Goal: Task Accomplishment & Management: Manage account settings

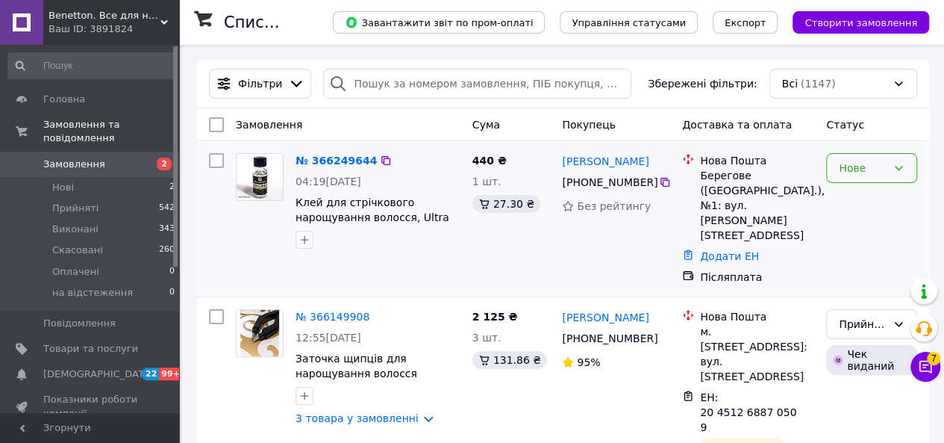
click at [864, 176] on div "Нове" at bounding box center [871, 168] width 91 height 30
click at [861, 199] on li "Прийнято" at bounding box center [872, 200] width 90 height 27
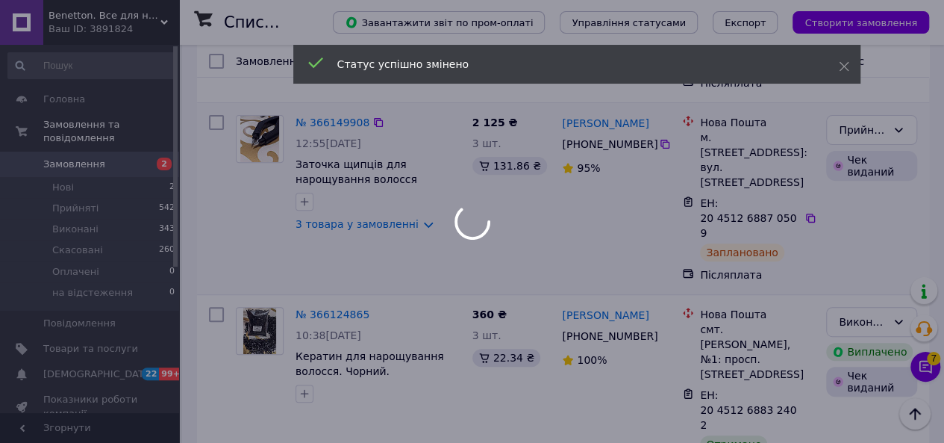
scroll to position [375, 0]
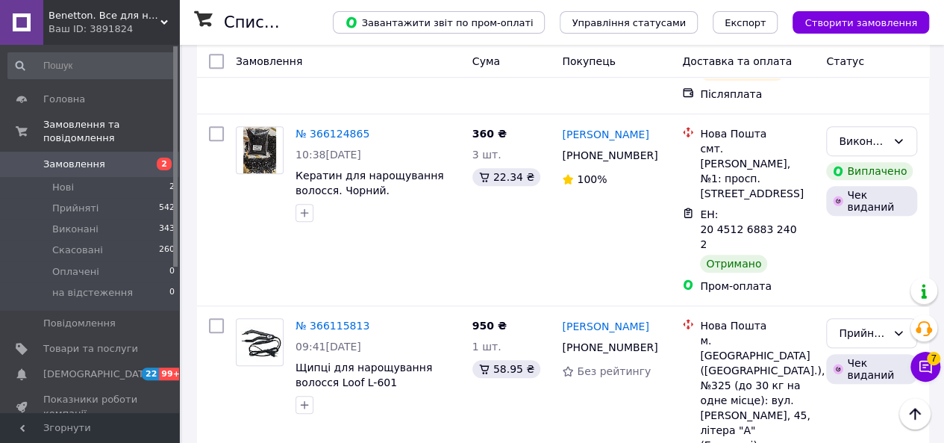
click at [94, 25] on div "Ваш ID: 3891824" at bounding box center [114, 28] width 131 height 13
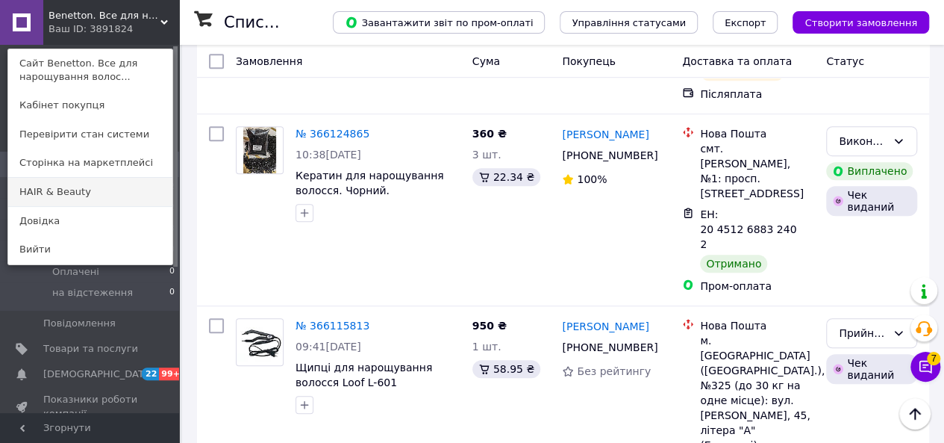
click at [76, 190] on link "HAIR & Beauty" at bounding box center [90, 192] width 164 height 28
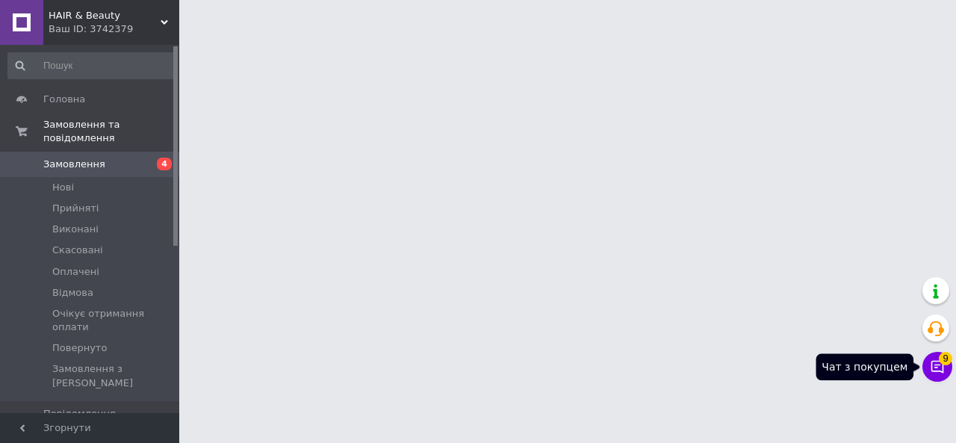
click at [927, 367] on button "Чат з покупцем 9" at bounding box center [937, 367] width 30 height 30
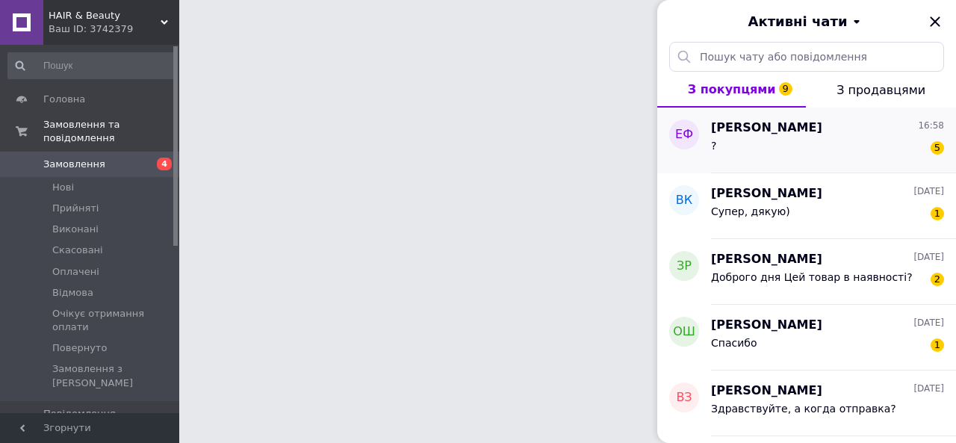
click at [838, 142] on div "? 5" at bounding box center [827, 149] width 233 height 24
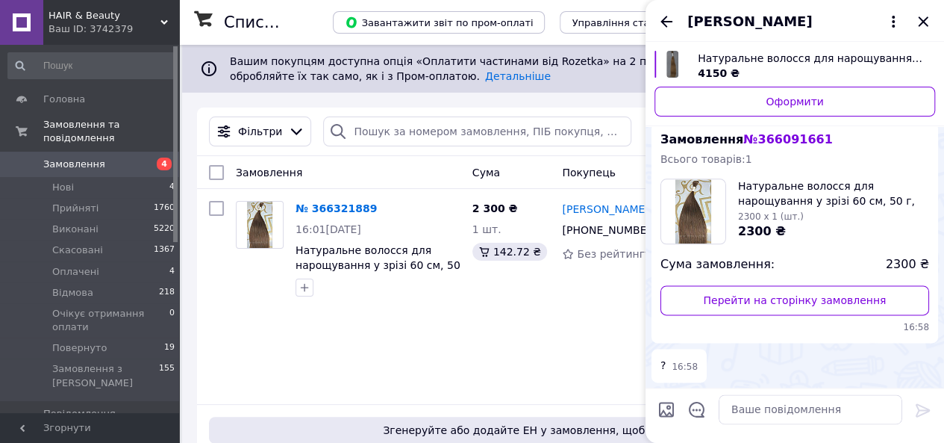
scroll to position [1136, 0]
click at [761, 411] on textarea at bounding box center [811, 410] width 184 height 30
click at [924, 26] on icon "Закрити" at bounding box center [924, 22] width 18 height 18
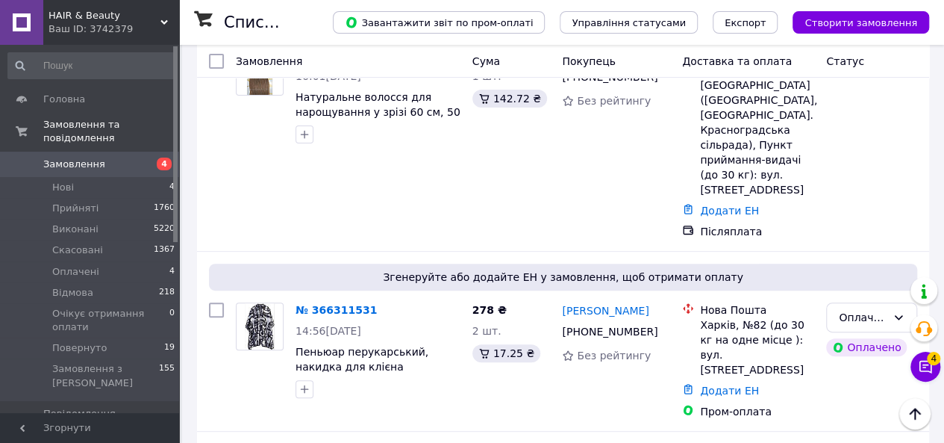
scroll to position [0, 0]
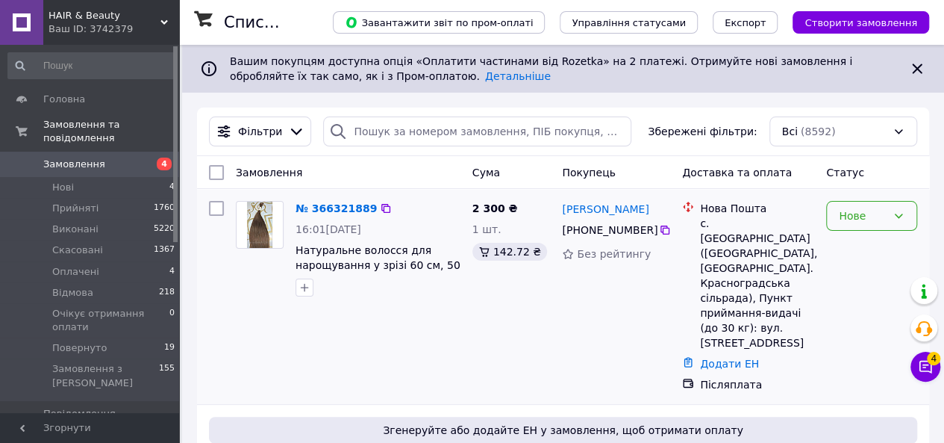
click at [876, 204] on div "Нове" at bounding box center [871, 216] width 91 height 30
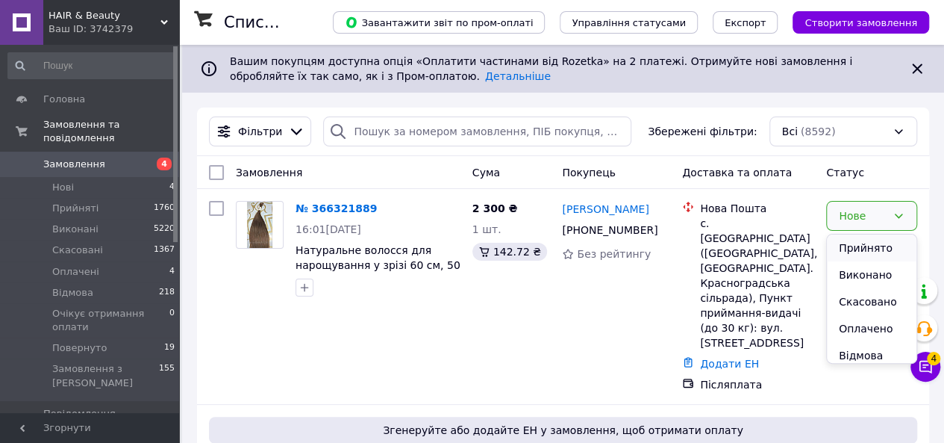
click at [857, 241] on li "Прийнято" at bounding box center [872, 247] width 90 height 27
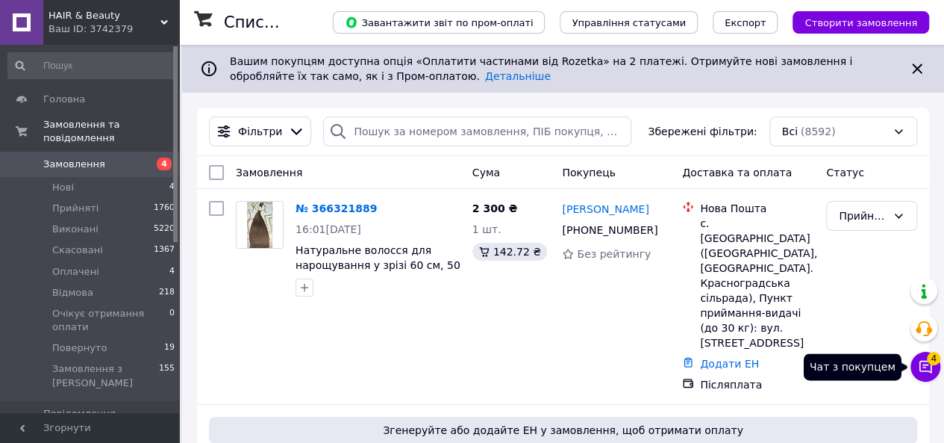
click at [922, 360] on icon at bounding box center [925, 366] width 15 height 15
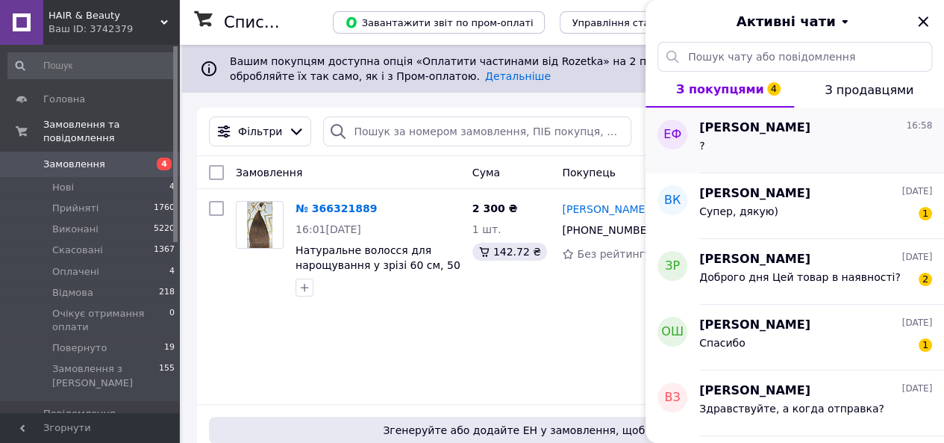
click at [744, 134] on span "Екатерина Федоркова" at bounding box center [755, 127] width 111 height 17
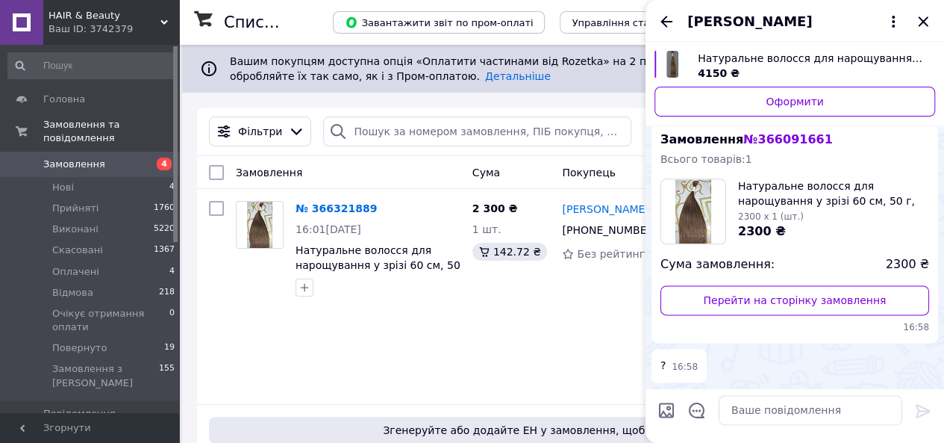
scroll to position [890, 0]
click at [535, 290] on div "2 300 ₴ 1 шт. 142.72 ₴" at bounding box center [512, 296] width 90 height 203
click at [916, 20] on icon "Закрити" at bounding box center [924, 22] width 18 height 18
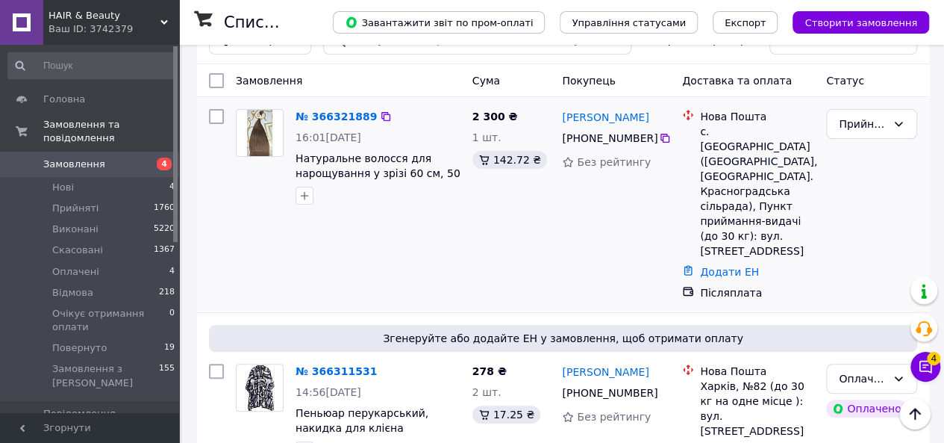
scroll to position [452, 0]
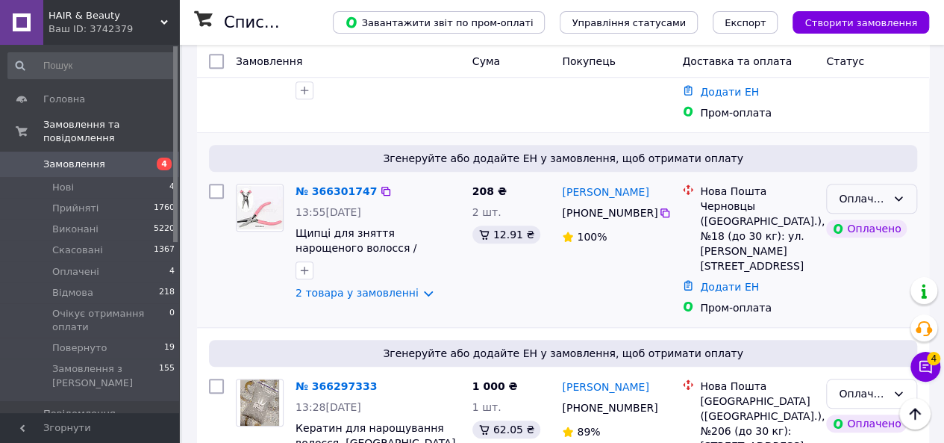
click at [829, 184] on div "Оплачено" at bounding box center [871, 199] width 91 height 30
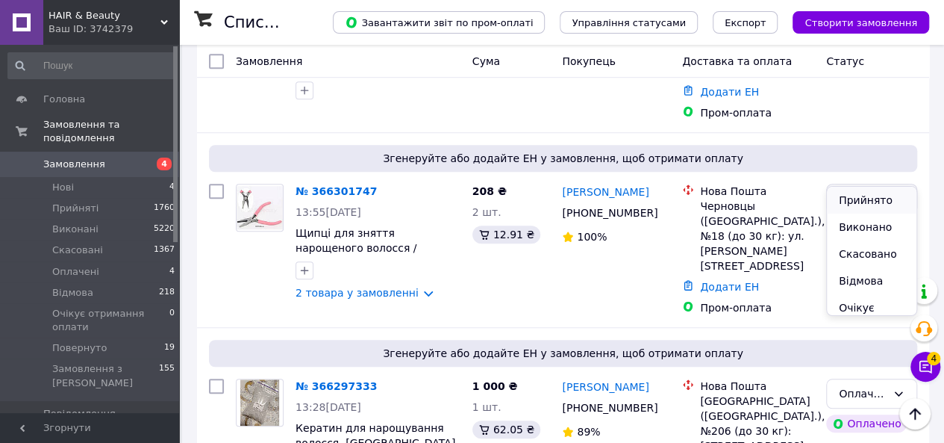
click at [835, 203] on li "Прийнято" at bounding box center [872, 200] width 90 height 27
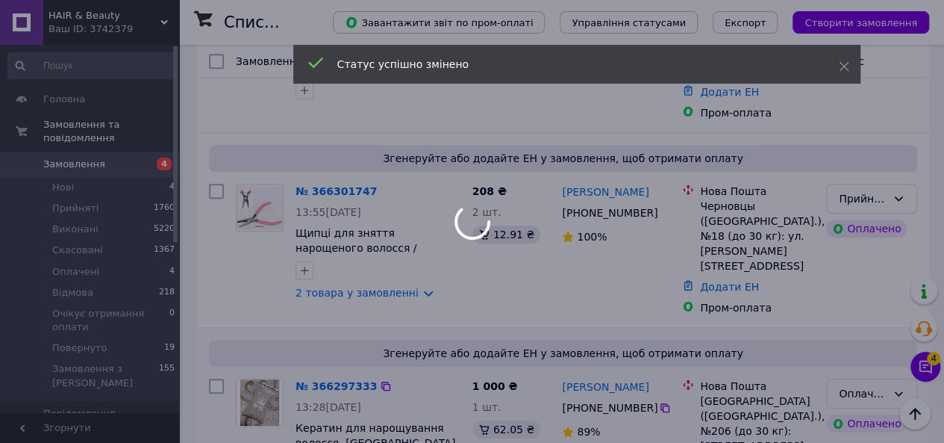
scroll to position [617, 0]
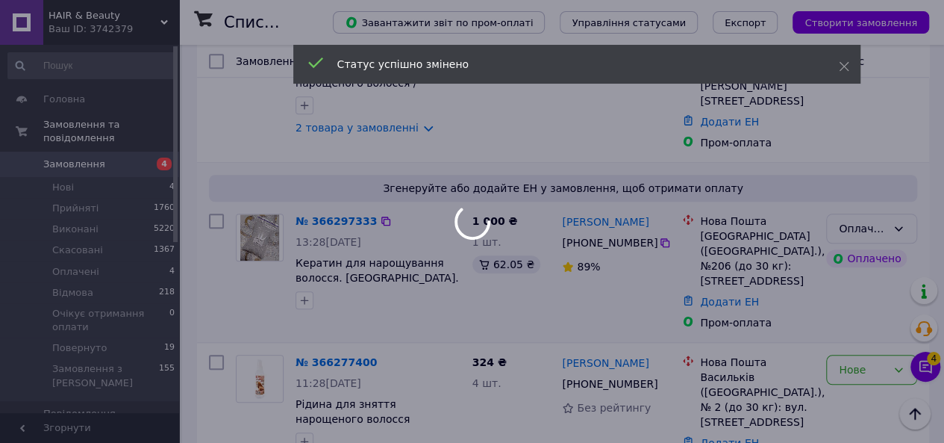
click at [865, 193] on div at bounding box center [472, 221] width 944 height 443
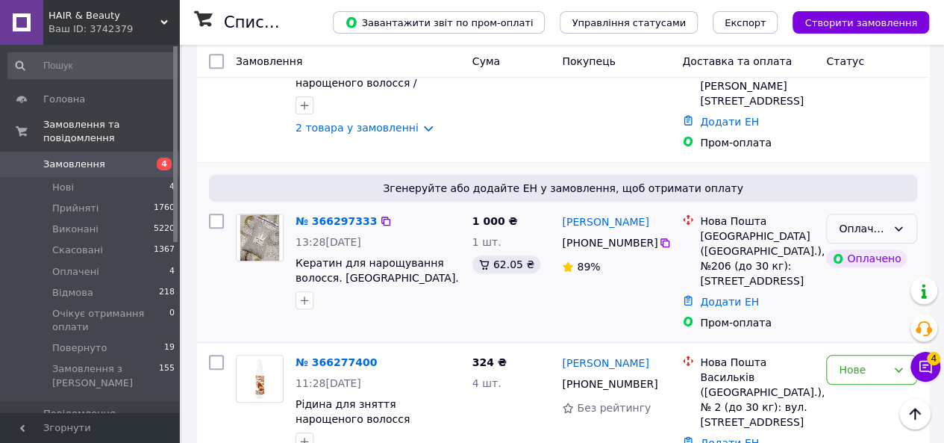
click at [890, 214] on div "Оплачено" at bounding box center [871, 229] width 91 height 30
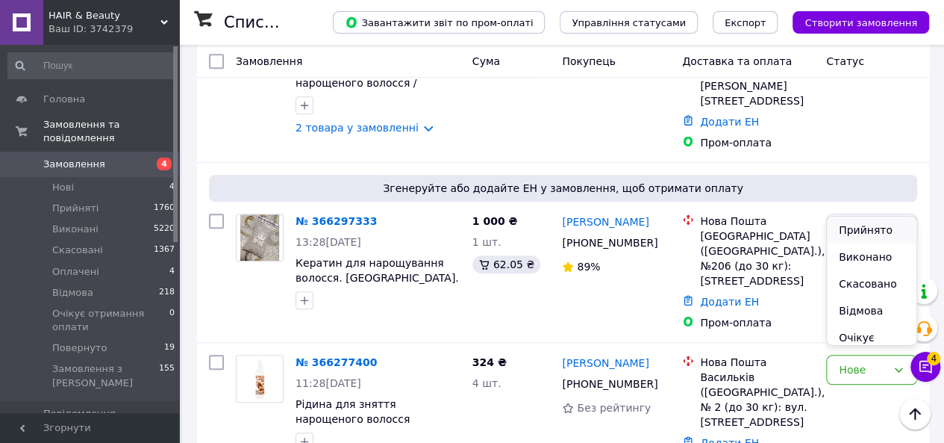
click at [864, 223] on li "Прийнято" at bounding box center [872, 229] width 90 height 27
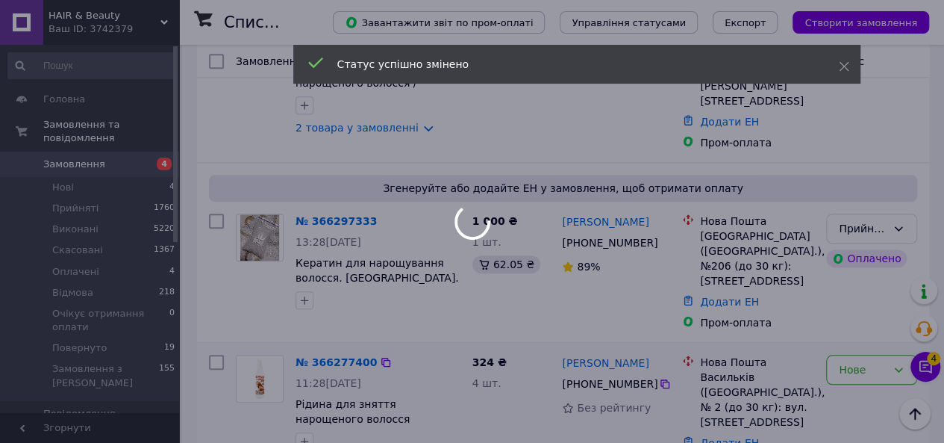
scroll to position [738, 0]
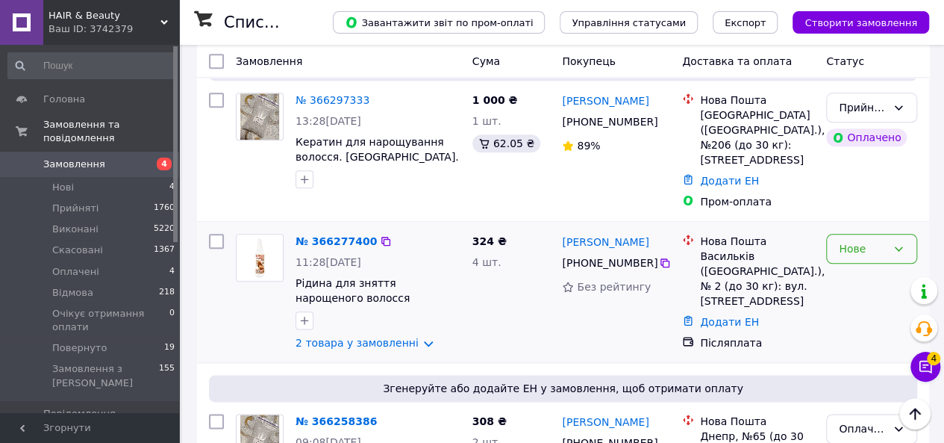
click at [848, 240] on div "Нове" at bounding box center [863, 248] width 48 height 16
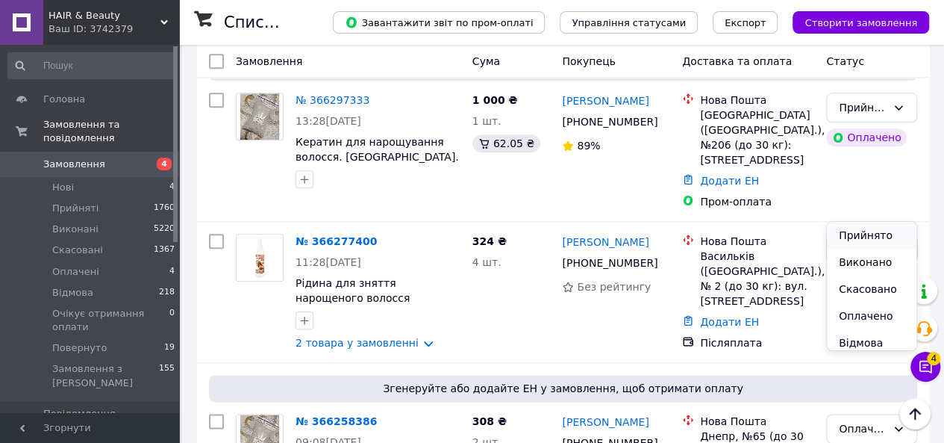
click at [847, 233] on li "Прийнято" at bounding box center [872, 235] width 90 height 27
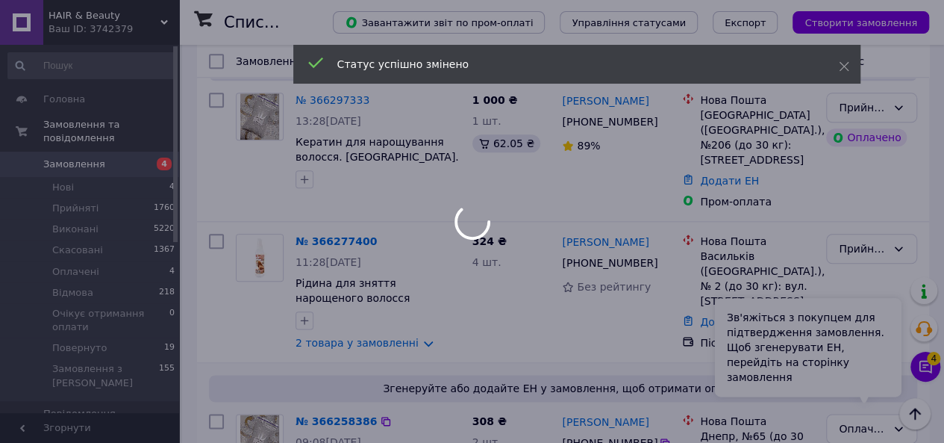
scroll to position [926, 0]
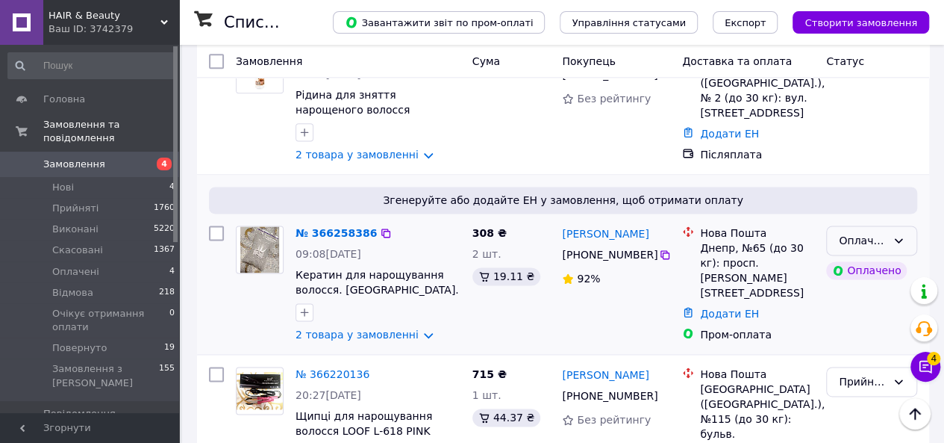
click at [867, 232] on div "Оплачено" at bounding box center [863, 240] width 48 height 16
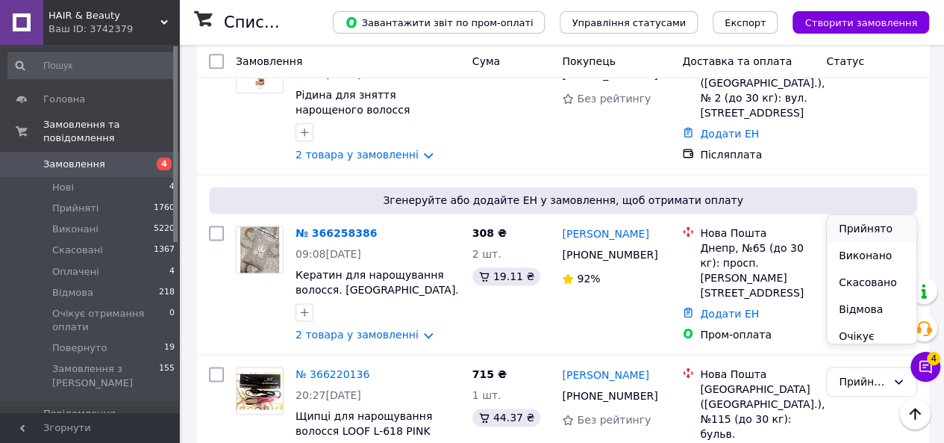
click at [858, 231] on li "Прийнято" at bounding box center [872, 228] width 90 height 27
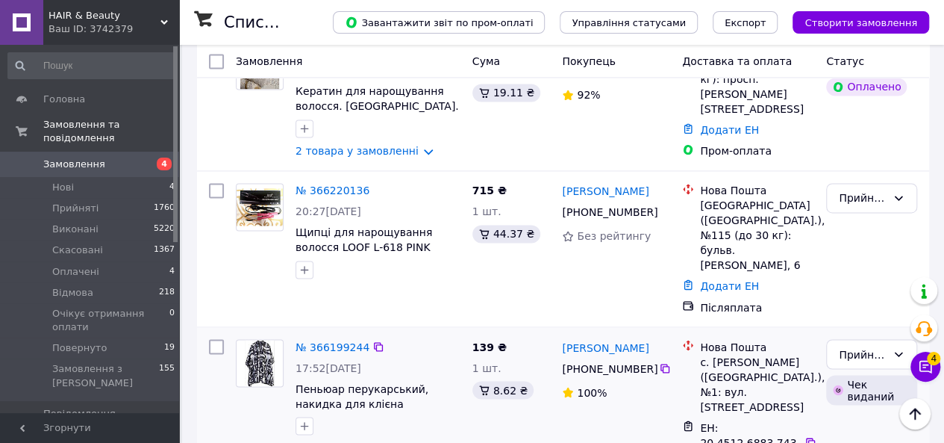
scroll to position [1109, 0]
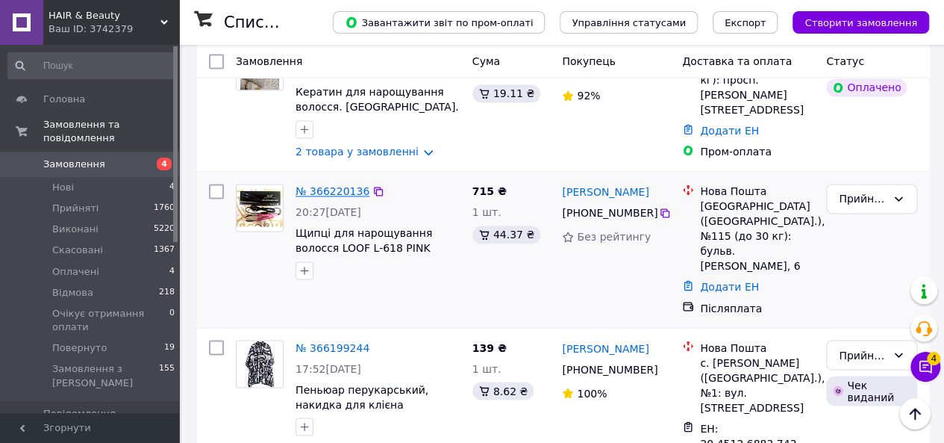
click at [339, 185] on link "№ 366220136" at bounding box center [333, 191] width 74 height 12
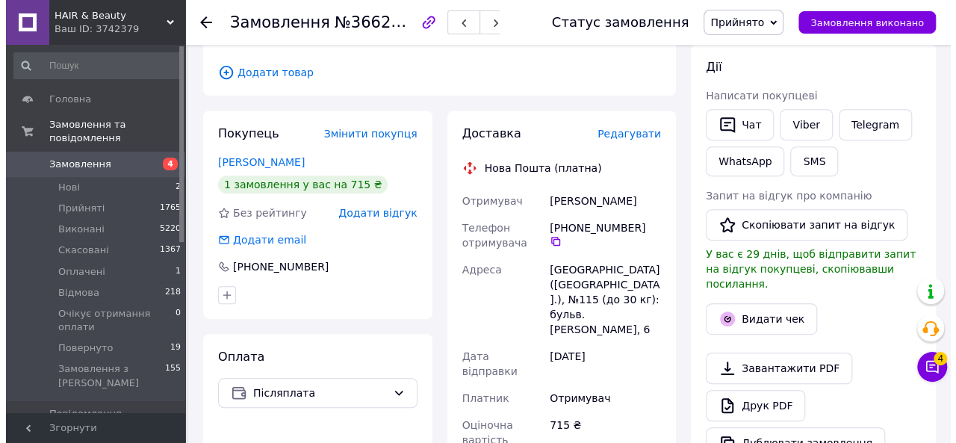
scroll to position [249, 0]
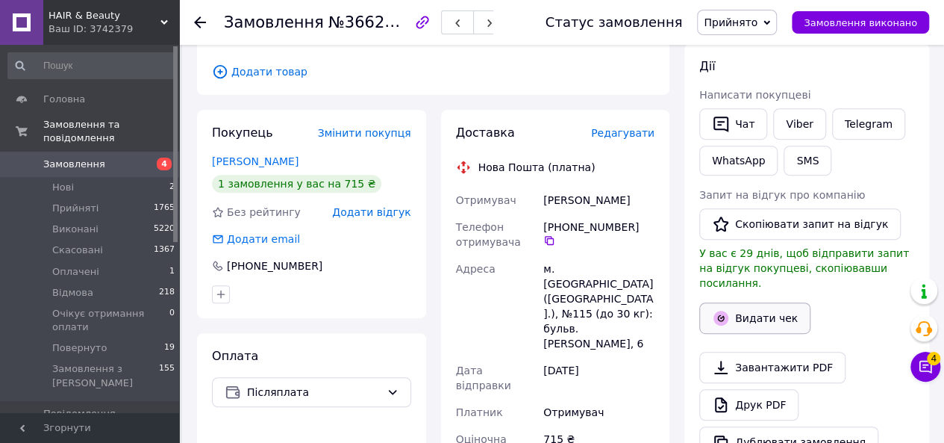
click at [755, 302] on button "Видати чек" at bounding box center [755, 317] width 111 height 31
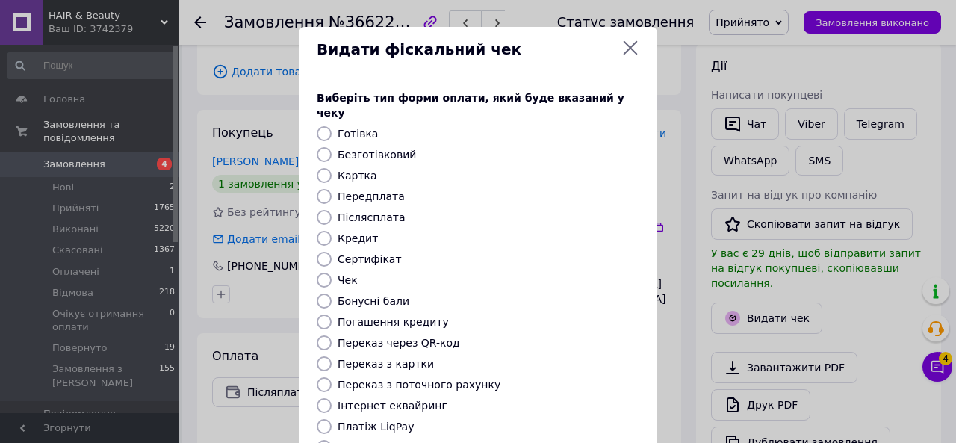
click at [376, 149] on label "Безготівковий" at bounding box center [376, 155] width 78 height 12
click at [331, 147] on input "Безготівковий" at bounding box center [324, 154] width 15 height 15
radio input "true"
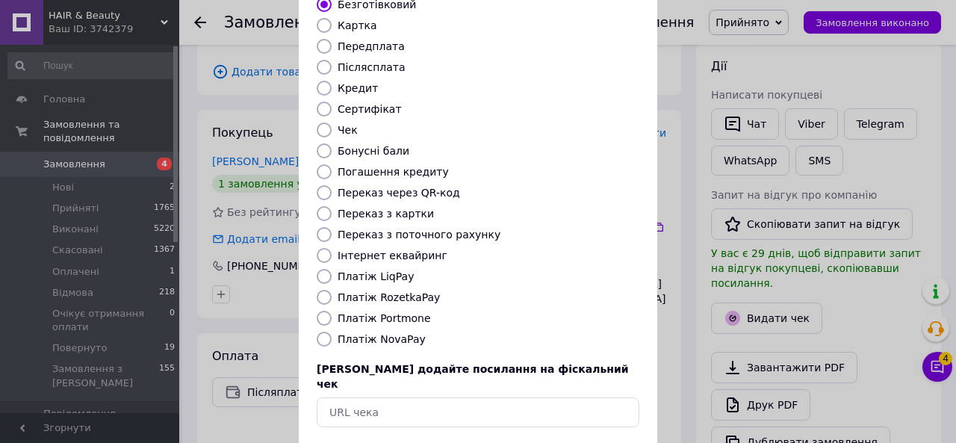
scroll to position [197, 0]
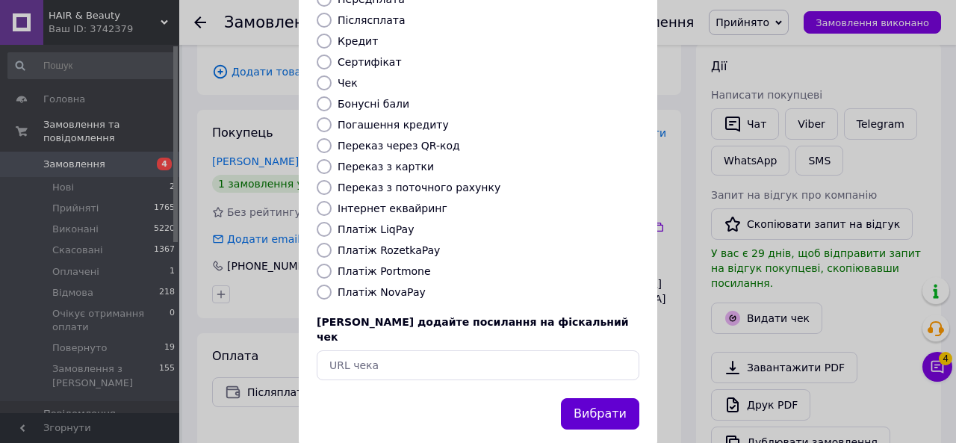
click at [580, 398] on button "Вибрати" at bounding box center [600, 414] width 78 height 32
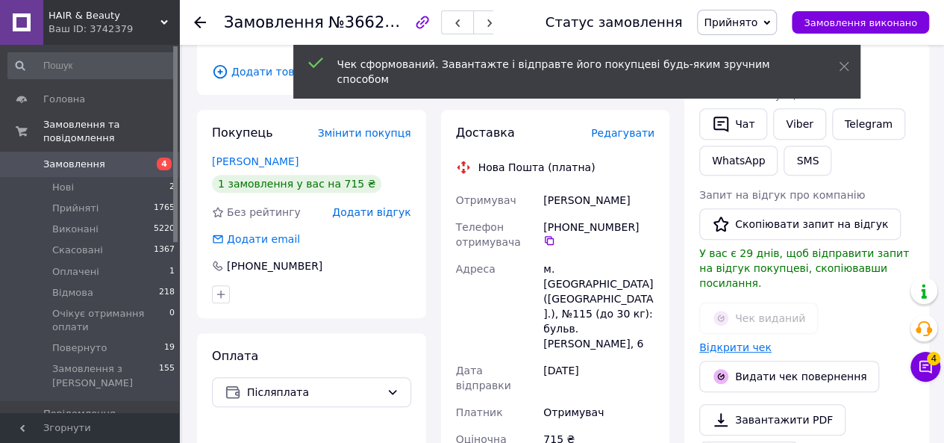
click at [726, 341] on link "Відкрити чек" at bounding box center [736, 347] width 72 height 12
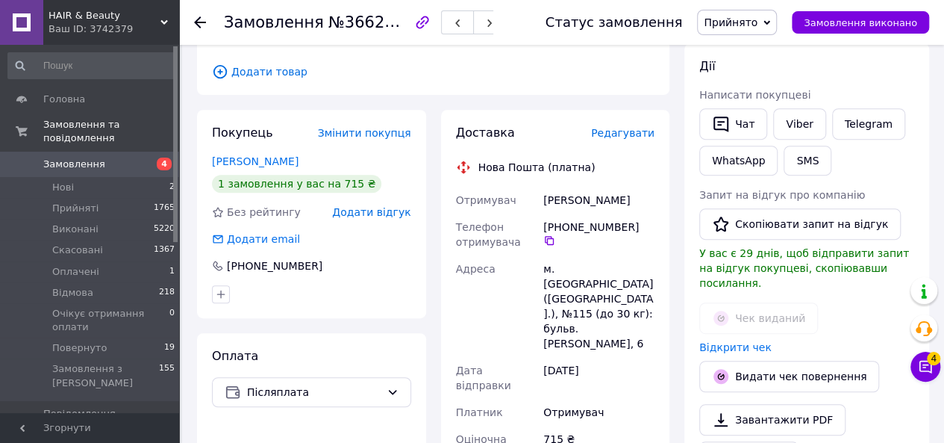
click at [628, 133] on span "Редагувати" at bounding box center [622, 133] width 63 height 12
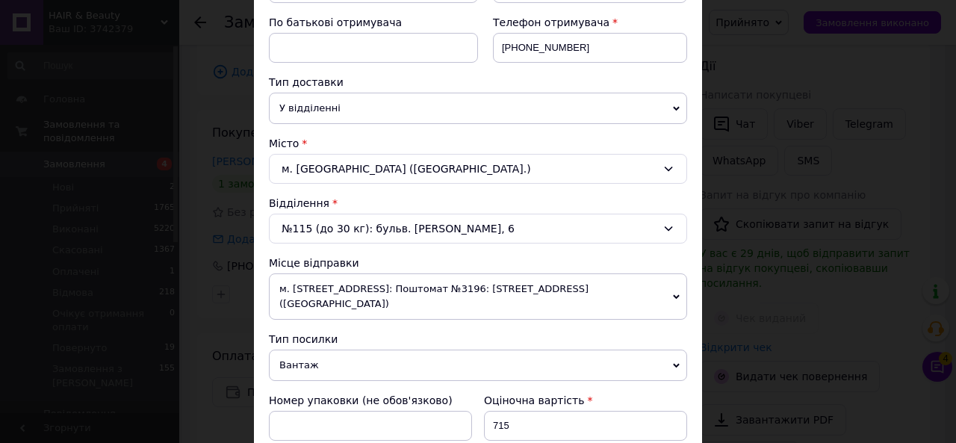
scroll to position [514, 0]
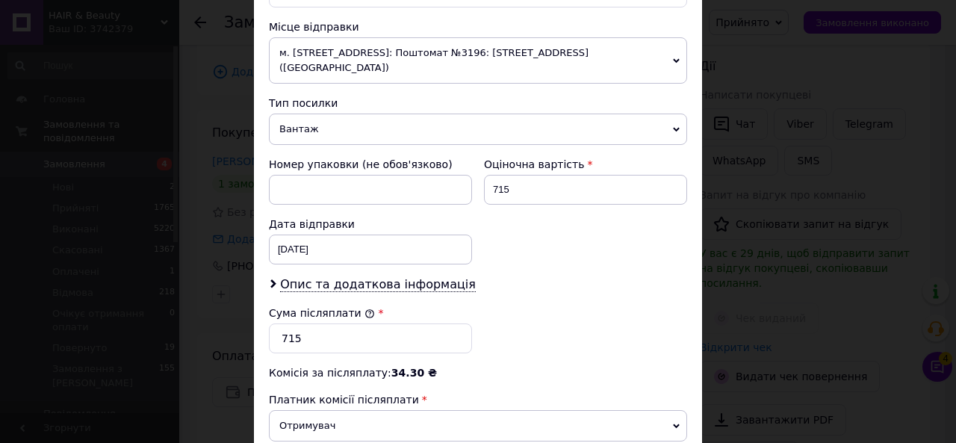
click at [514, 56] on span "м. [STREET_ADDRESS]: Поштомат №3196: [STREET_ADDRESS] ([GEOGRAPHIC_DATA])" at bounding box center [478, 60] width 418 height 46
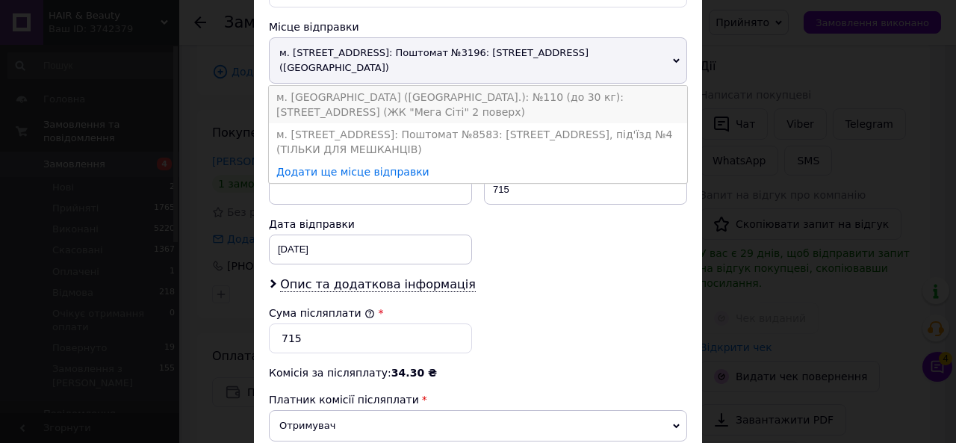
click at [464, 86] on li "м. [GEOGRAPHIC_DATA] ([GEOGRAPHIC_DATA].): №110 (до 30 кг): [STREET_ADDRESS] (Ж…" at bounding box center [478, 104] width 418 height 37
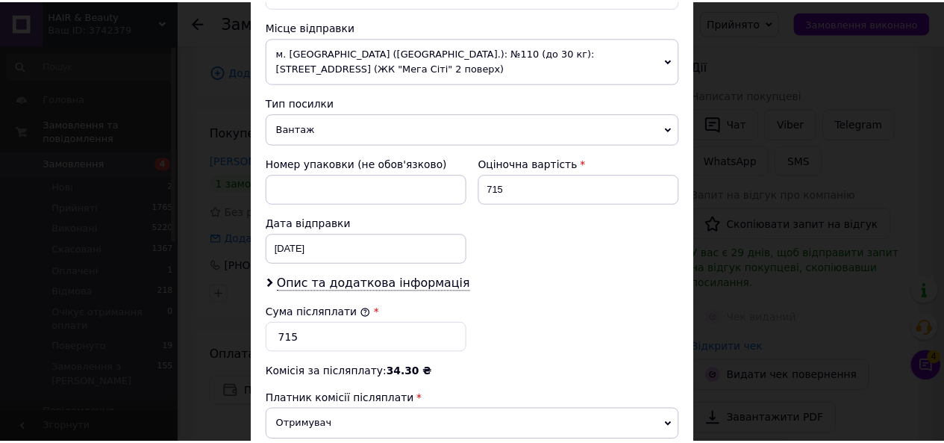
scroll to position [703, 0]
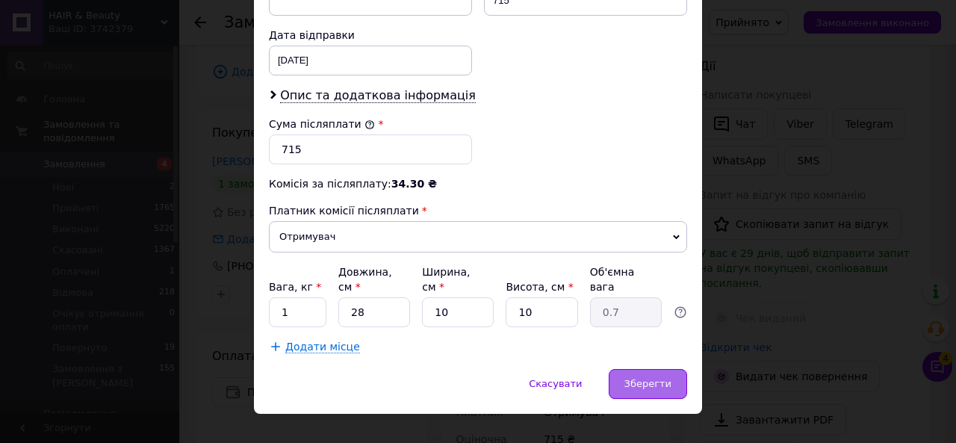
click at [659, 369] on div "Зберегти" at bounding box center [647, 384] width 78 height 30
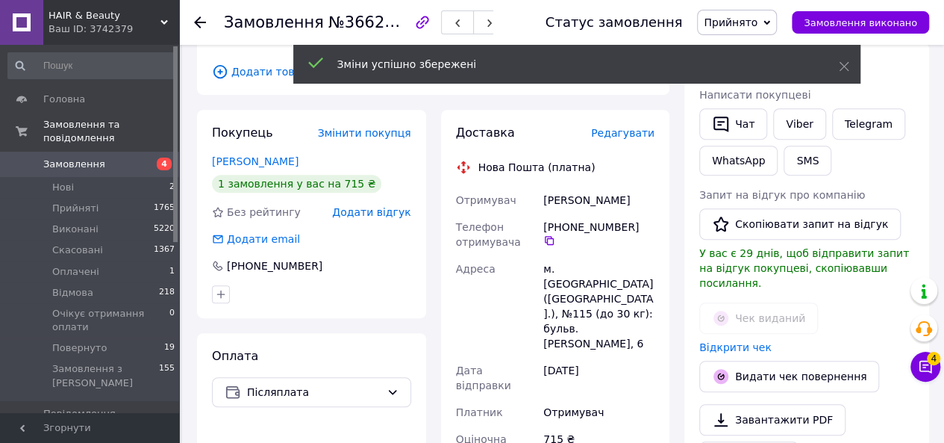
scroll to position [546, 0]
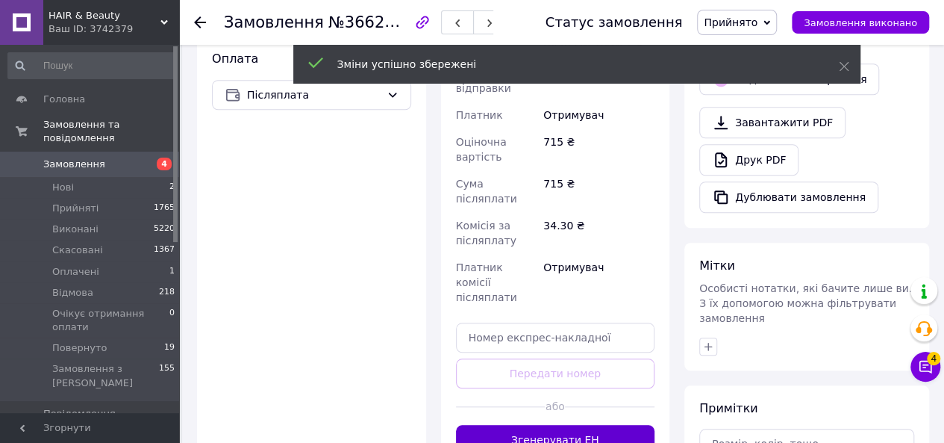
click at [576, 425] on button "Згенерувати ЕН" at bounding box center [555, 440] width 199 height 30
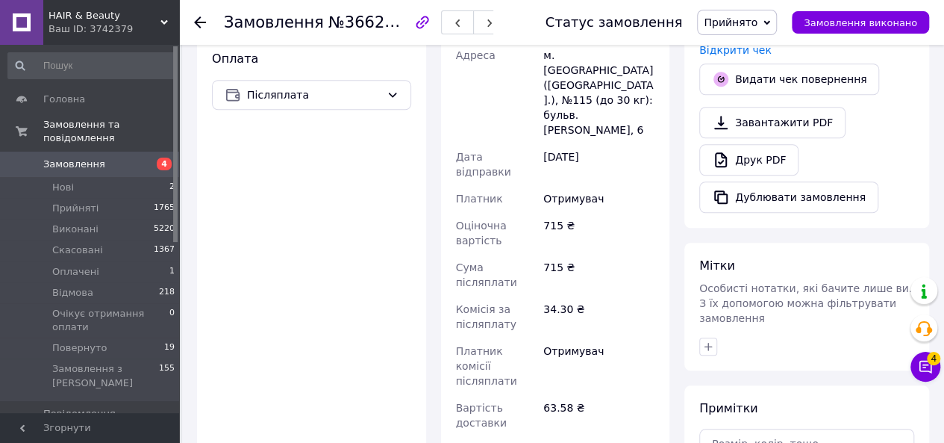
click at [85, 158] on span "Замовлення" at bounding box center [74, 164] width 62 height 13
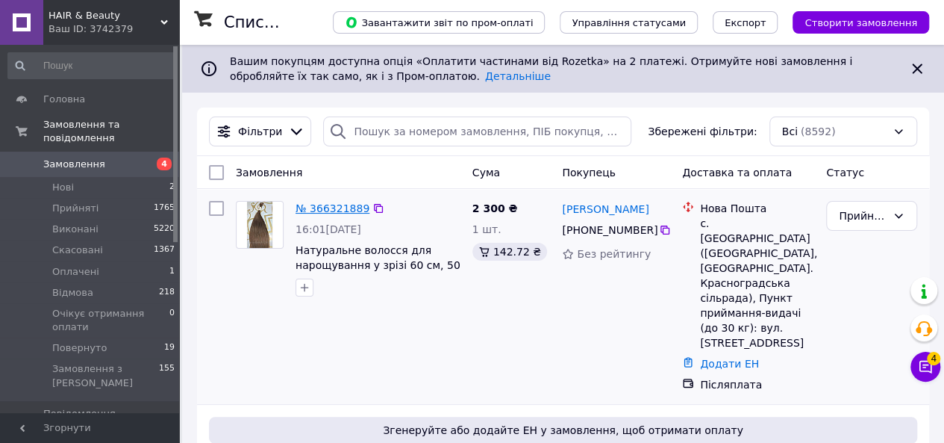
click at [333, 210] on link "№ 366321889" at bounding box center [333, 208] width 74 height 12
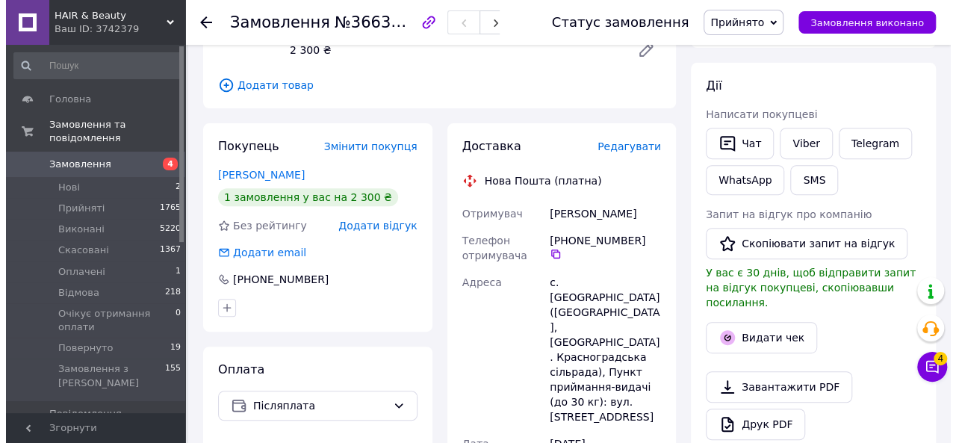
scroll to position [293, 0]
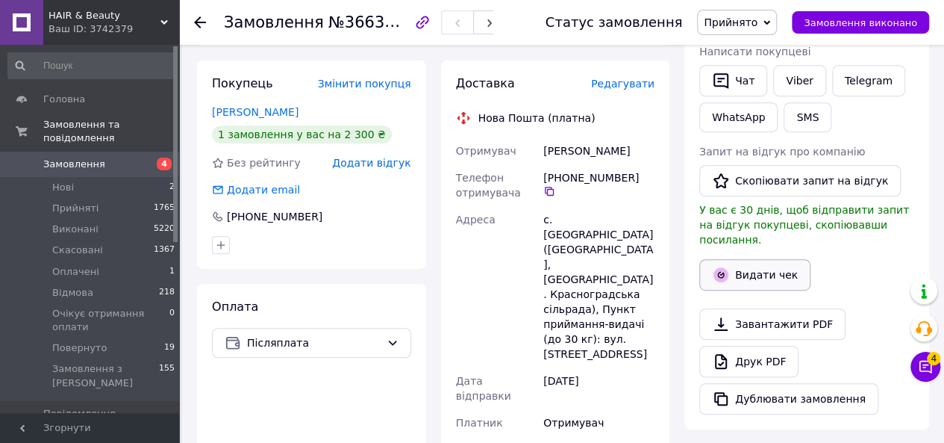
click at [761, 265] on button "Видати чек" at bounding box center [755, 274] width 111 height 31
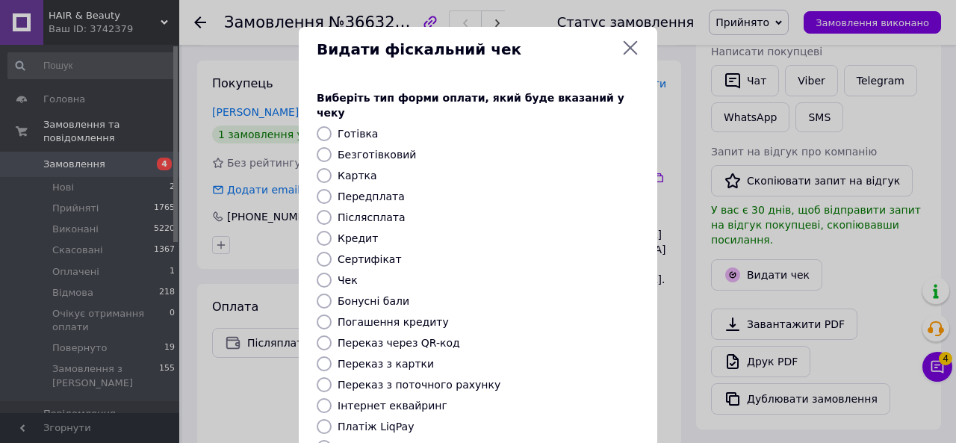
click at [390, 149] on label "Безготівковий" at bounding box center [376, 155] width 78 height 12
click at [331, 147] on input "Безготівковий" at bounding box center [324, 154] width 15 height 15
radio input "true"
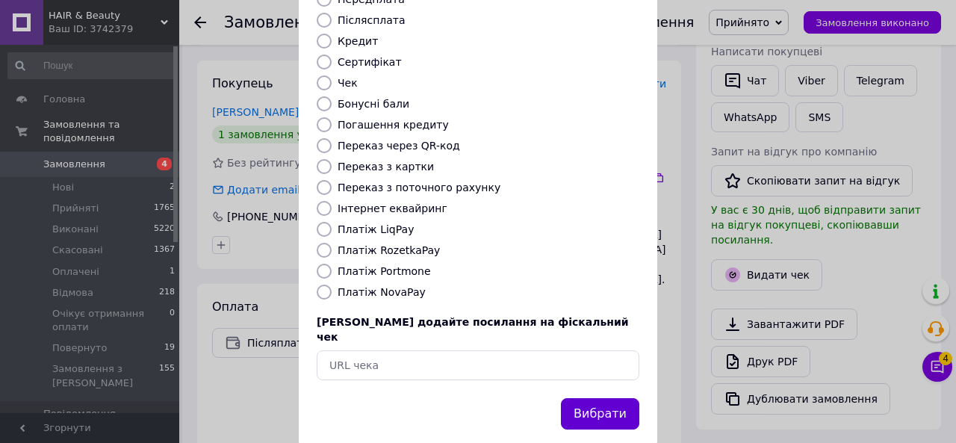
click at [585, 398] on button "Вибрати" at bounding box center [600, 414] width 78 height 32
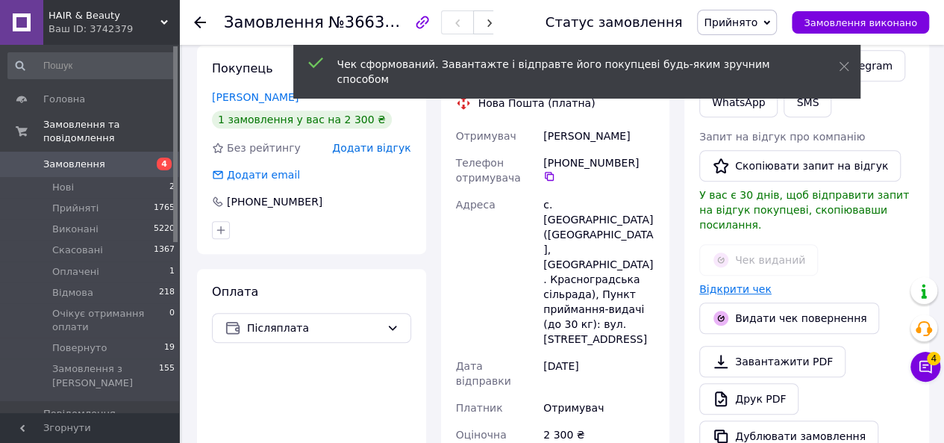
click at [752, 283] on link "Відкрити чек" at bounding box center [736, 289] width 72 height 12
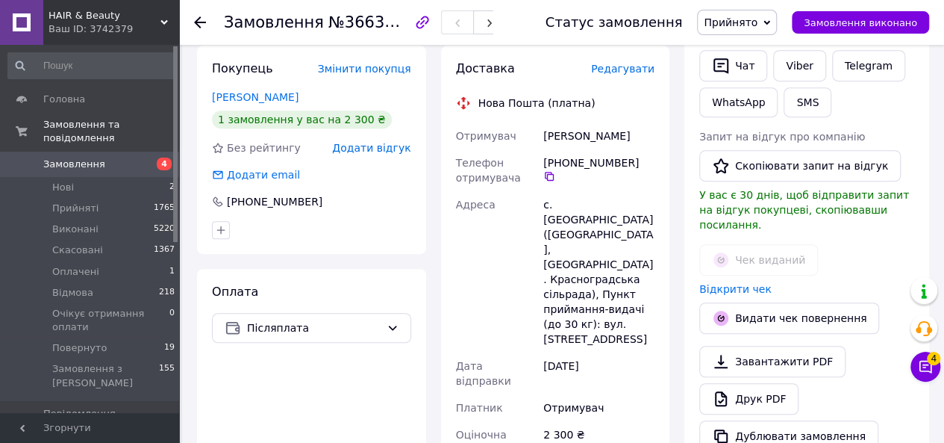
click at [616, 71] on span "Редагувати" at bounding box center [622, 69] width 63 height 12
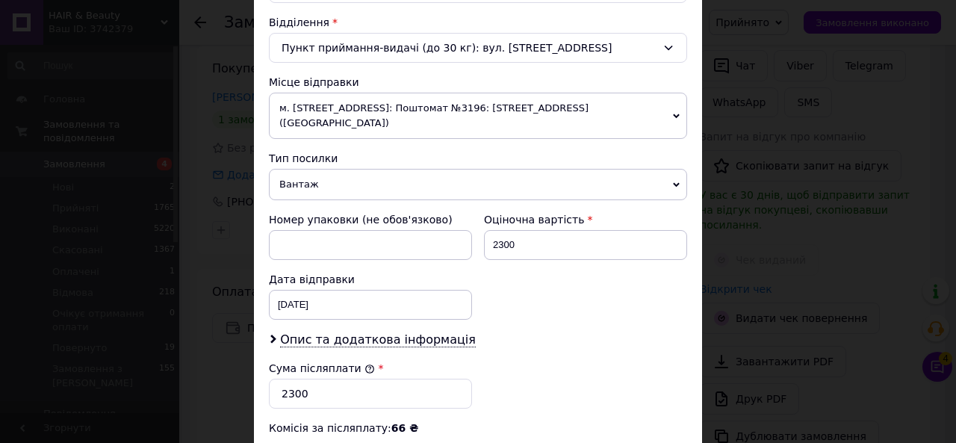
scroll to position [502, 0]
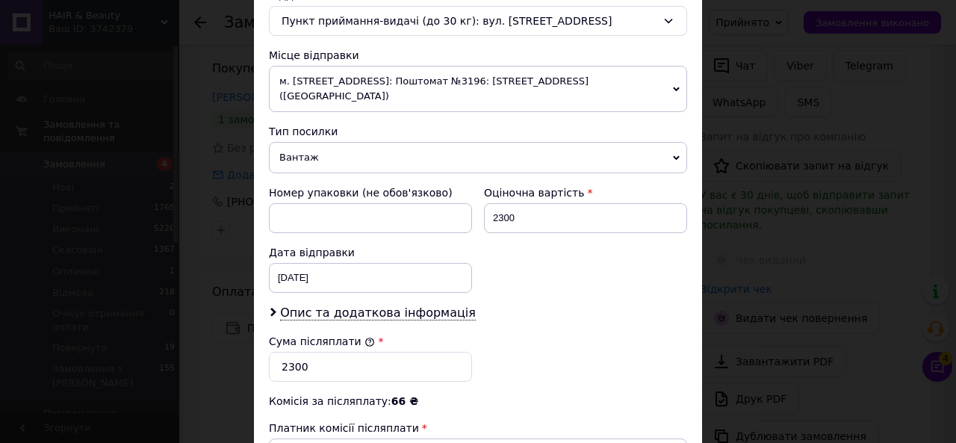
click at [510, 77] on span "м. [STREET_ADDRESS]: Поштомат №3196: [STREET_ADDRESS] ([GEOGRAPHIC_DATA])" at bounding box center [478, 89] width 418 height 46
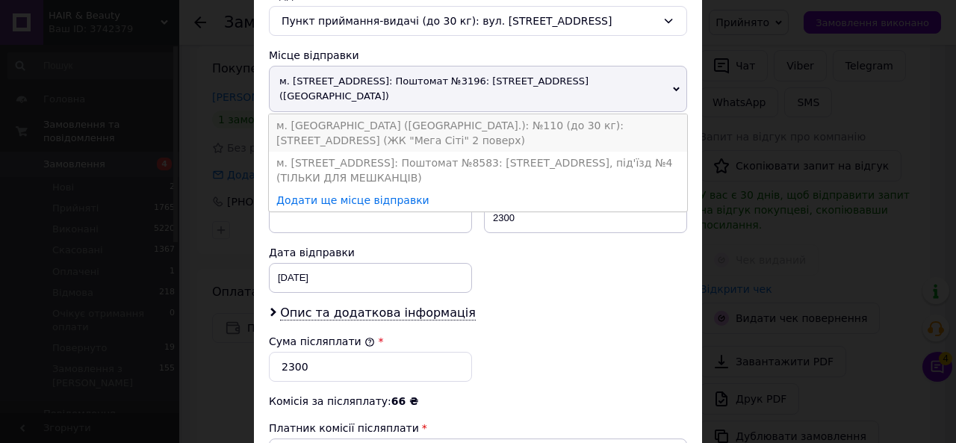
click at [449, 114] on li "м. [GEOGRAPHIC_DATA] ([GEOGRAPHIC_DATA].): №110 (до 30 кг): [STREET_ADDRESS] (Ж…" at bounding box center [478, 132] width 418 height 37
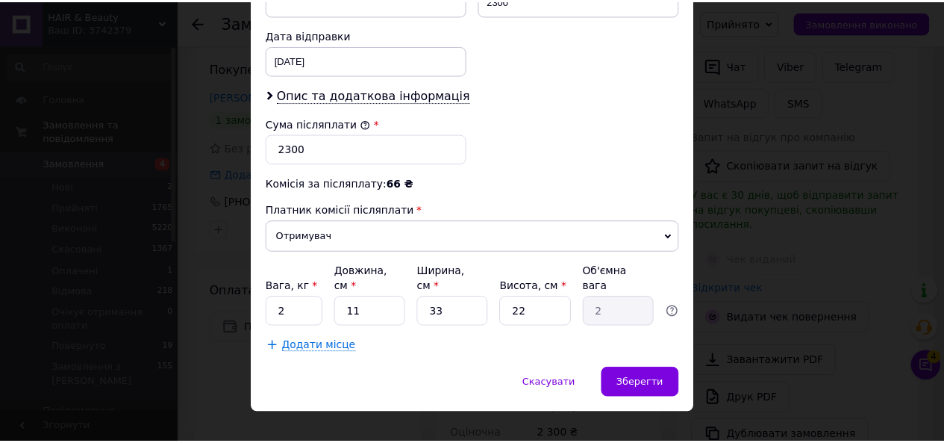
scroll to position [720, 0]
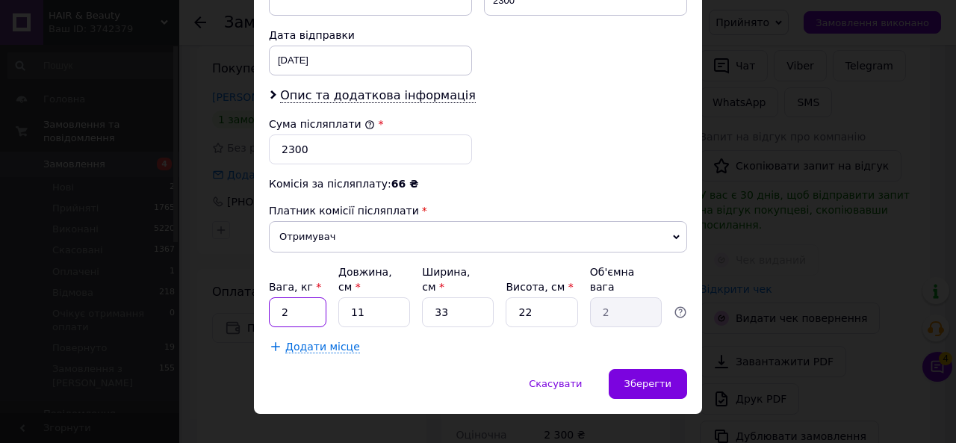
click at [309, 297] on input "2" at bounding box center [297, 312] width 57 height 30
type input "0.5"
type input "5"
type input "0.3"
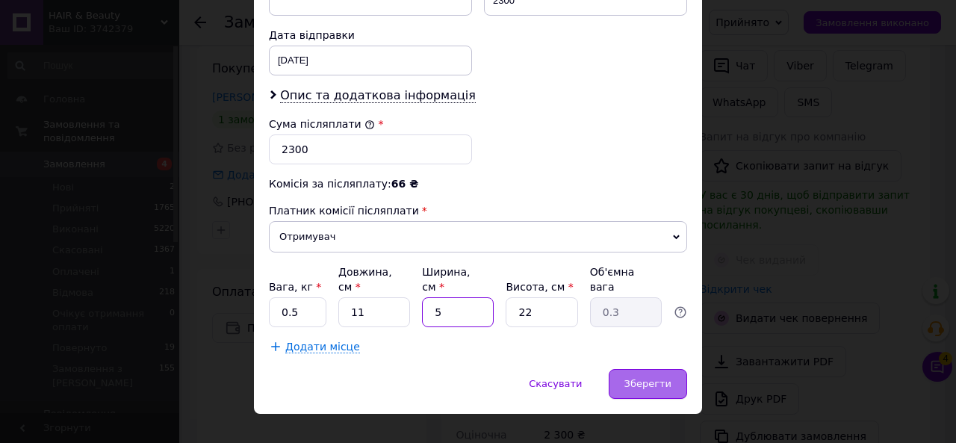
type input "5"
click at [647, 369] on div "Зберегти" at bounding box center [647, 384] width 78 height 30
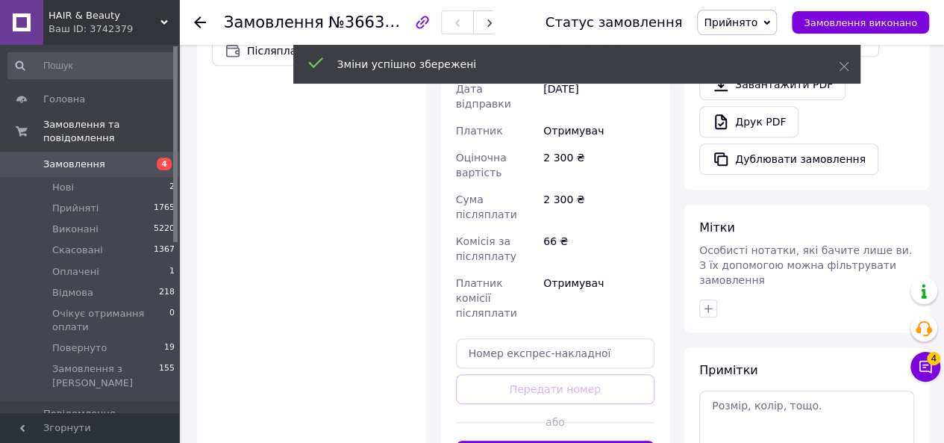
scroll to position [584, 0]
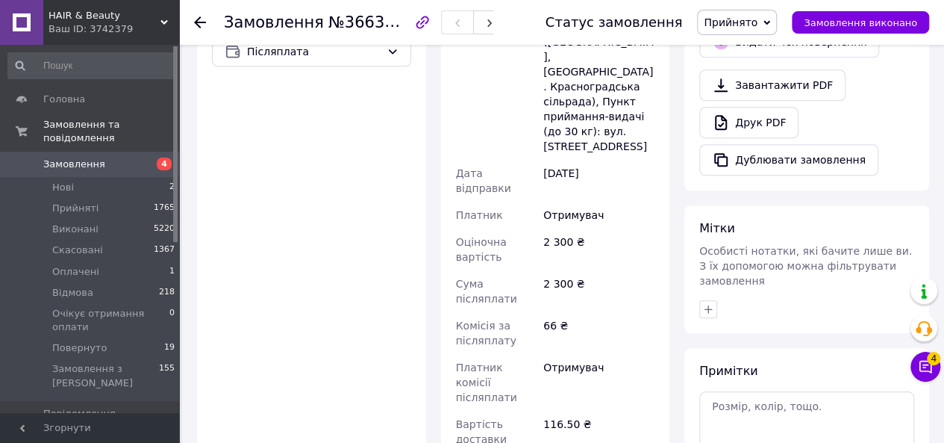
click at [89, 158] on span "Замовлення" at bounding box center [74, 164] width 62 height 13
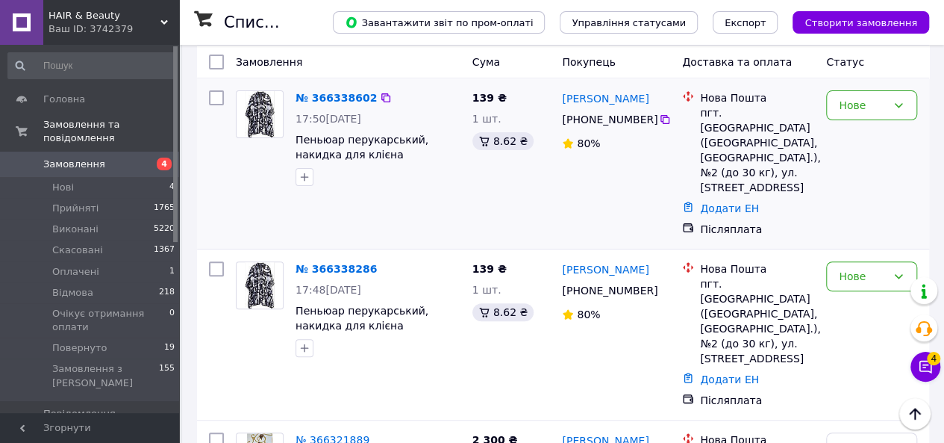
scroll to position [115, 0]
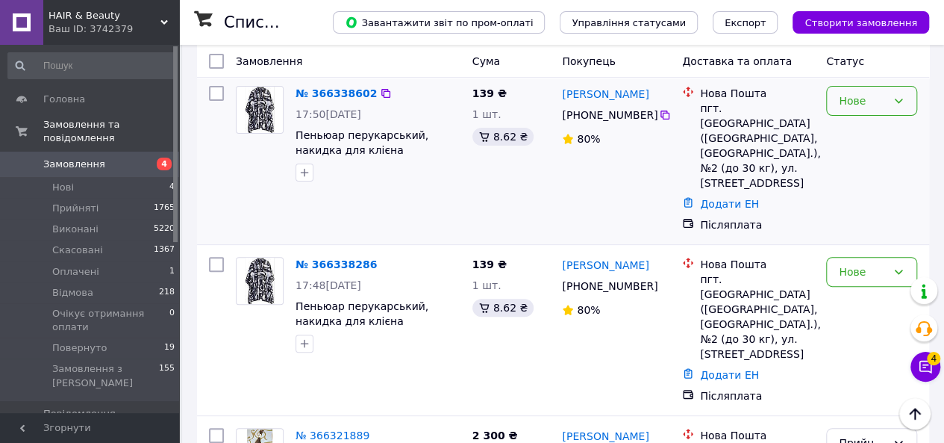
click at [870, 96] on div "Нове" at bounding box center [863, 101] width 48 height 16
click at [873, 317] on div "Нове" at bounding box center [871, 330] width 103 height 158
click at [857, 265] on div "Нове" at bounding box center [871, 272] width 91 height 30
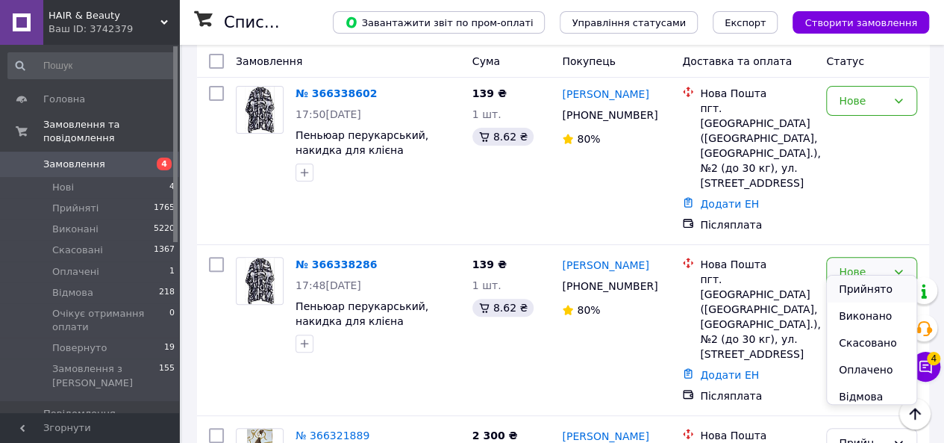
click at [845, 295] on li "Прийнято" at bounding box center [872, 288] width 90 height 27
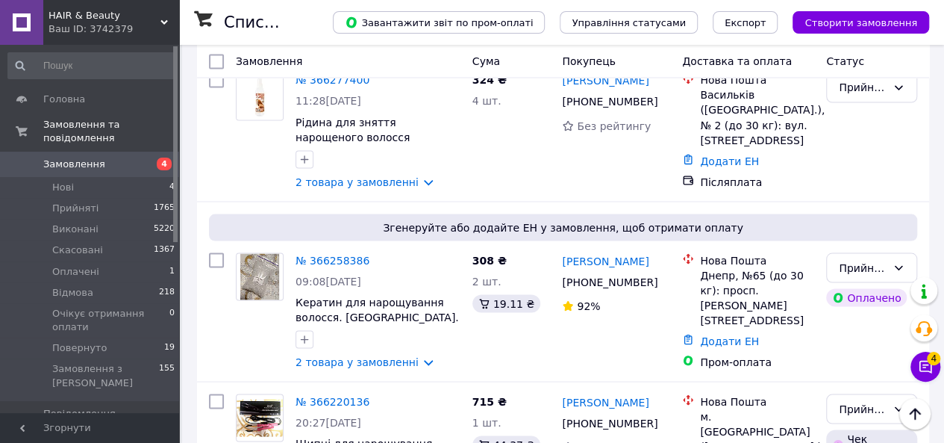
scroll to position [1286, 0]
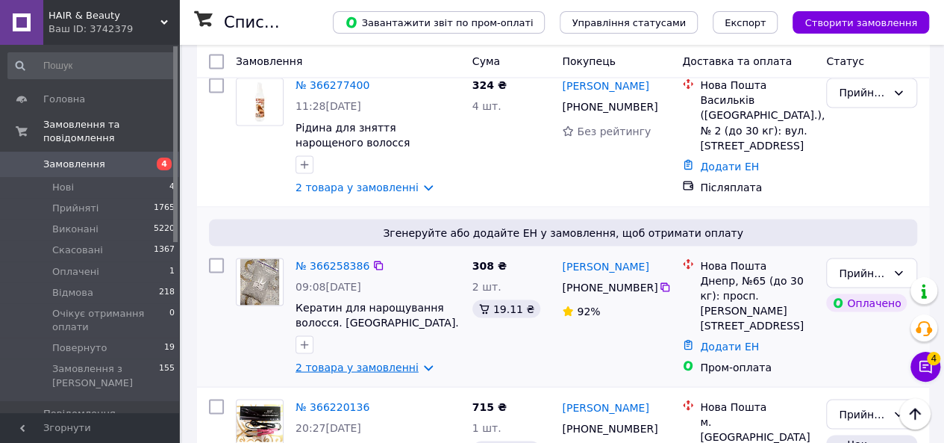
click at [365, 361] on link "2 товара у замовленні" at bounding box center [357, 367] width 123 height 12
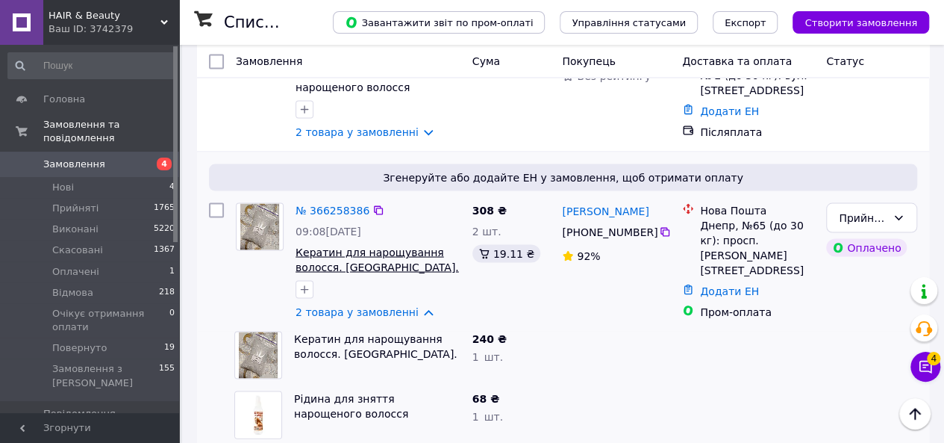
scroll to position [1340, 0]
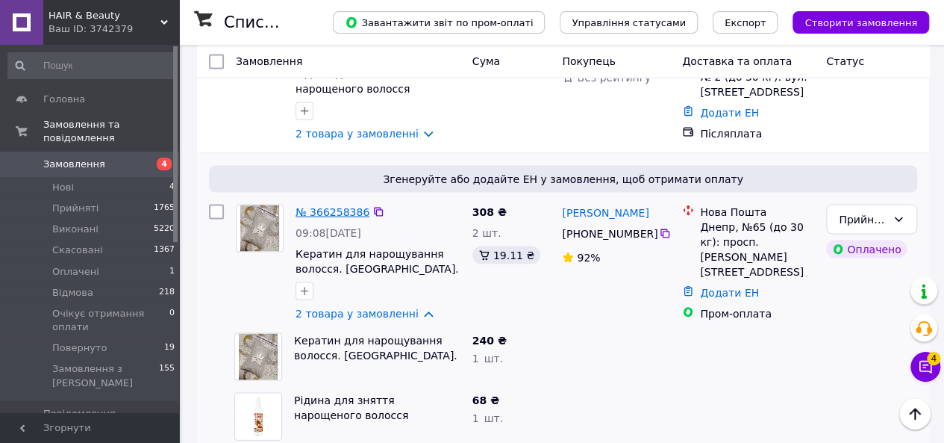
click at [325, 205] on link "№ 366258386" at bounding box center [333, 211] width 74 height 12
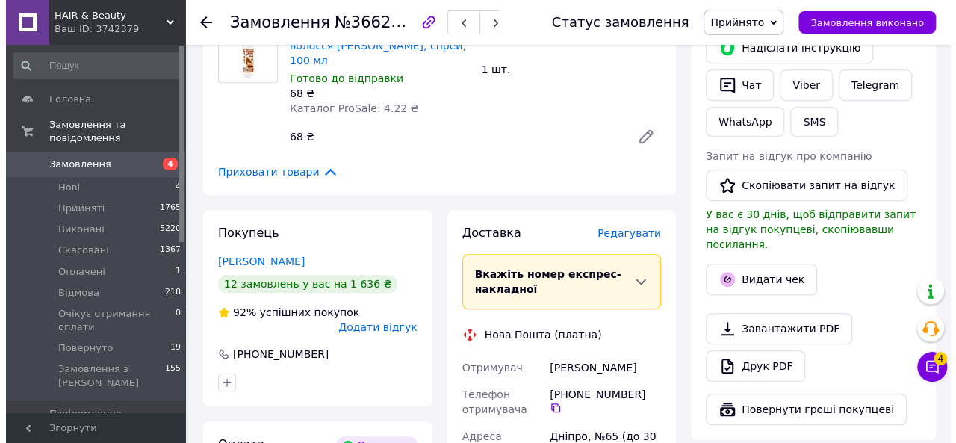
scroll to position [342, 0]
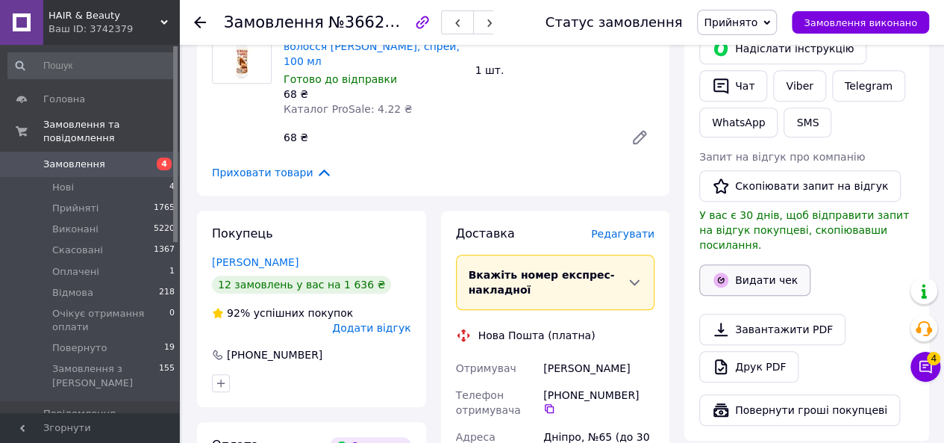
click at [764, 264] on button "Видати чек" at bounding box center [755, 279] width 111 height 31
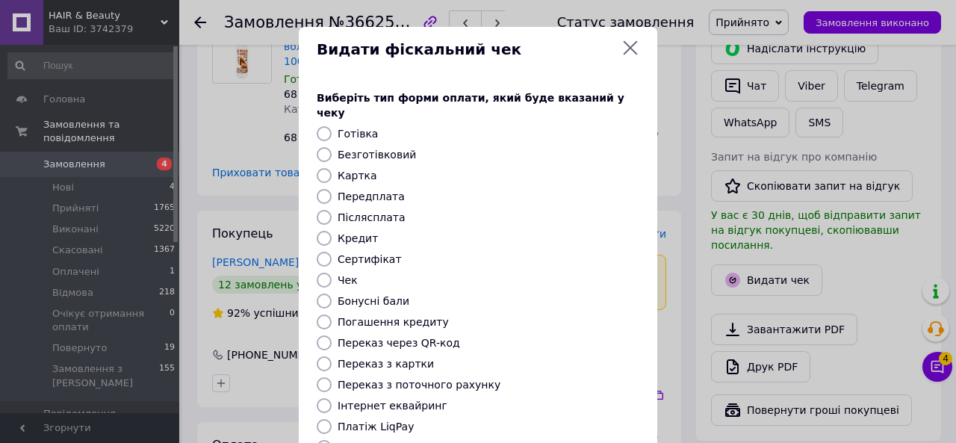
click at [363, 149] on label "Безготівковий" at bounding box center [376, 155] width 78 height 12
click at [331, 147] on input "Безготівковий" at bounding box center [324, 154] width 15 height 15
radio input "true"
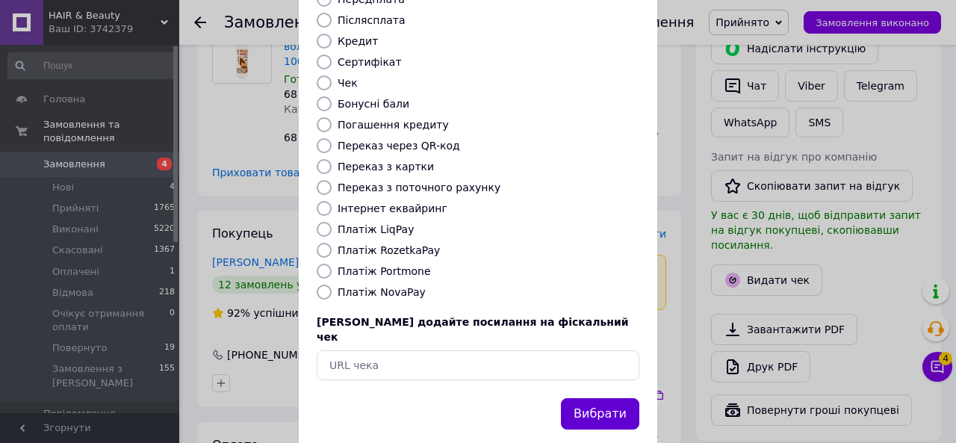
click at [600, 398] on button "Вибрати" at bounding box center [600, 414] width 78 height 32
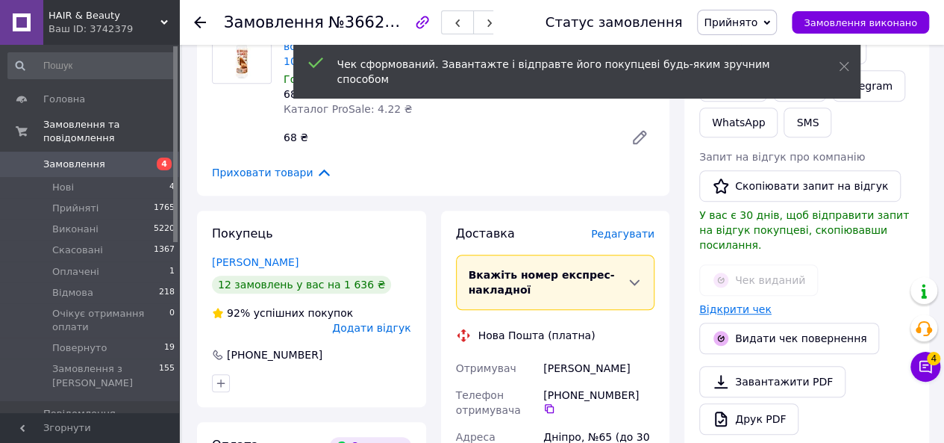
click at [716, 303] on link "Відкрити чек" at bounding box center [736, 309] width 72 height 12
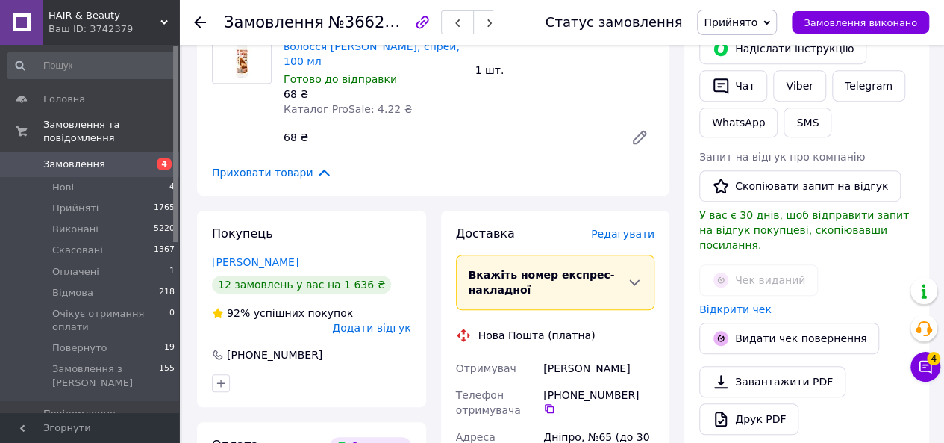
click at [631, 228] on span "Редагувати" at bounding box center [622, 234] width 63 height 12
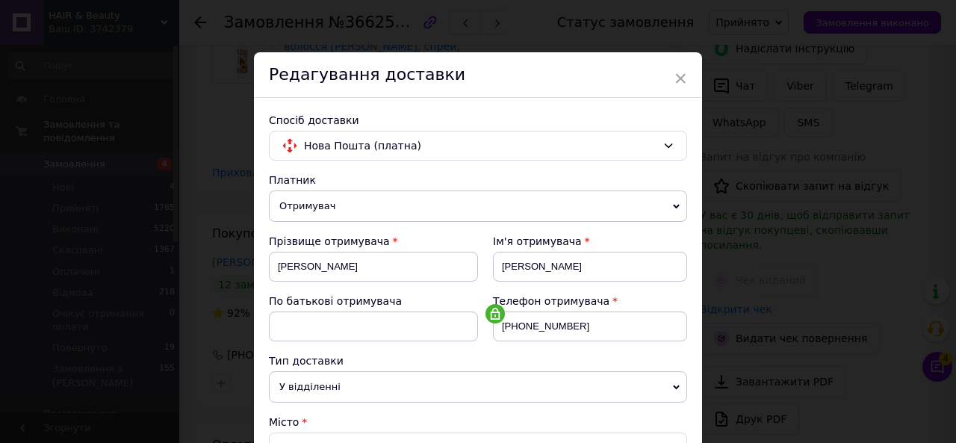
scroll to position [346, 0]
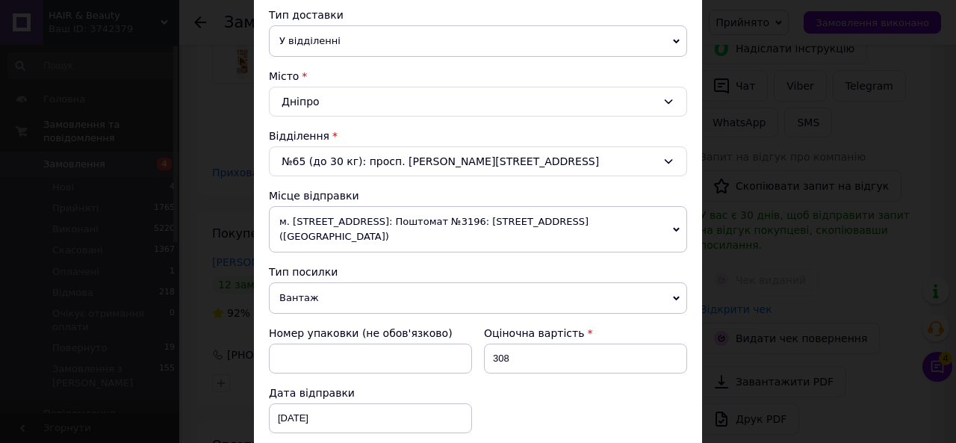
click at [631, 208] on span "м. [STREET_ADDRESS]: Поштомат №3196: [STREET_ADDRESS] ([GEOGRAPHIC_DATA])" at bounding box center [478, 229] width 418 height 46
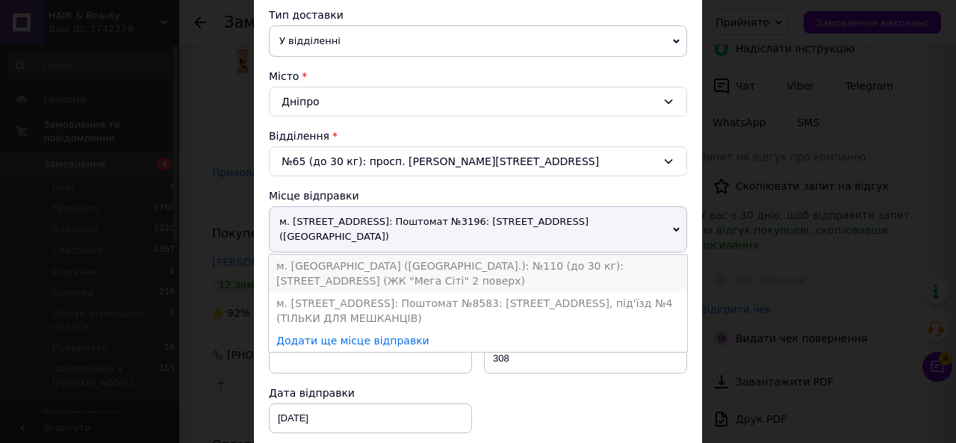
click at [540, 255] on li "м. [GEOGRAPHIC_DATA] ([GEOGRAPHIC_DATA].): №110 (до 30 кг): [STREET_ADDRESS] (Ж…" at bounding box center [478, 273] width 418 height 37
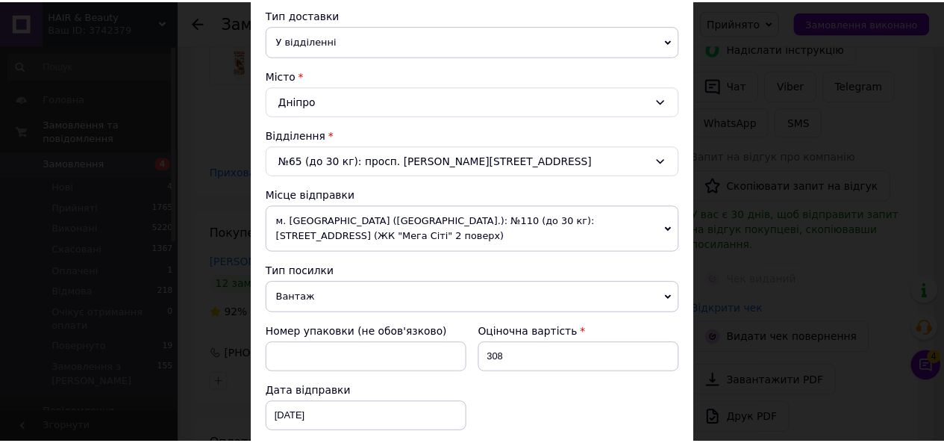
scroll to position [557, 0]
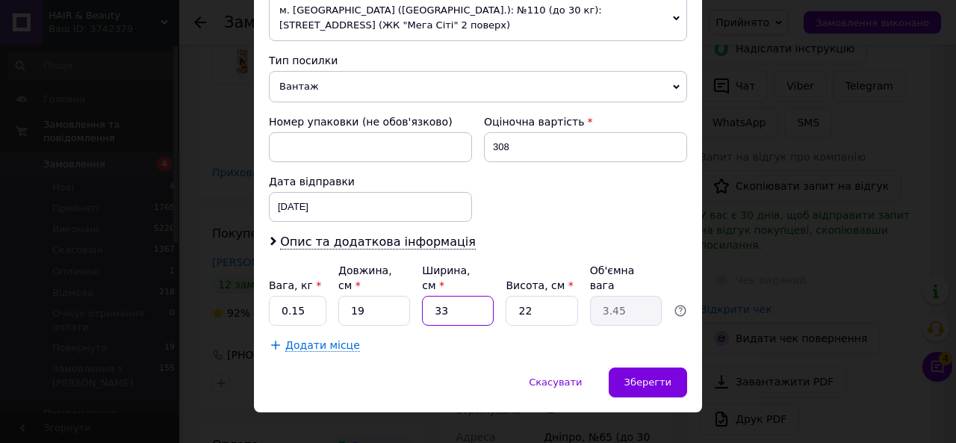
click at [440, 296] on input "33" at bounding box center [458, 311] width 72 height 30
type input "5"
type input "0.52"
type input "5"
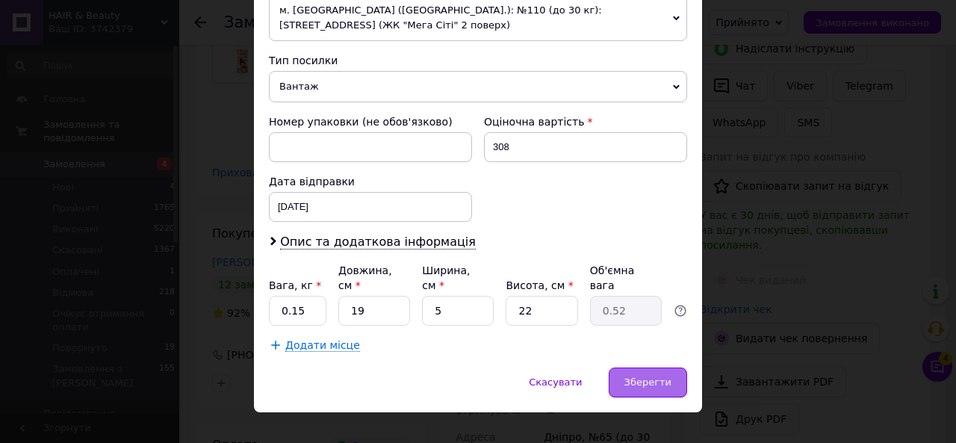
click at [648, 376] on span "Зберегти" at bounding box center [647, 381] width 47 height 11
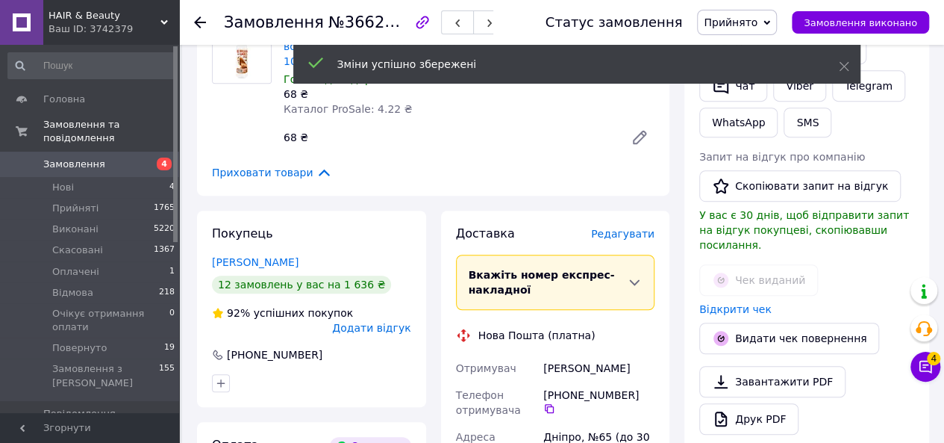
scroll to position [785, 0]
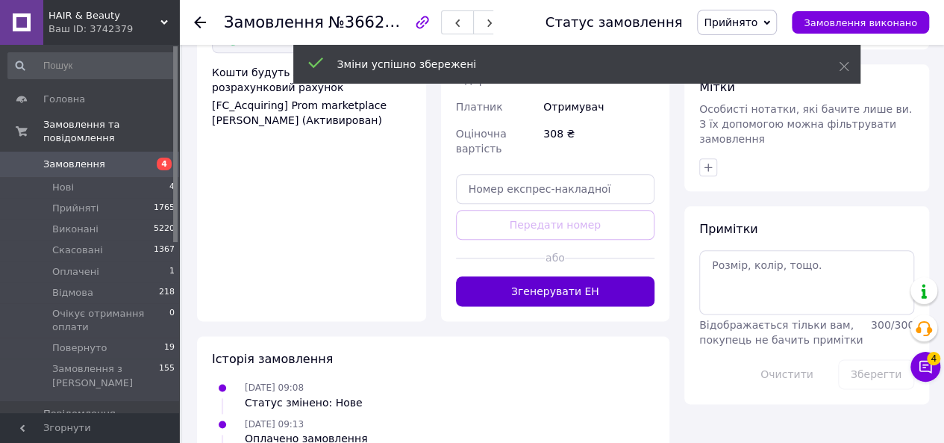
click at [492, 276] on button "Згенерувати ЕН" at bounding box center [555, 291] width 199 height 30
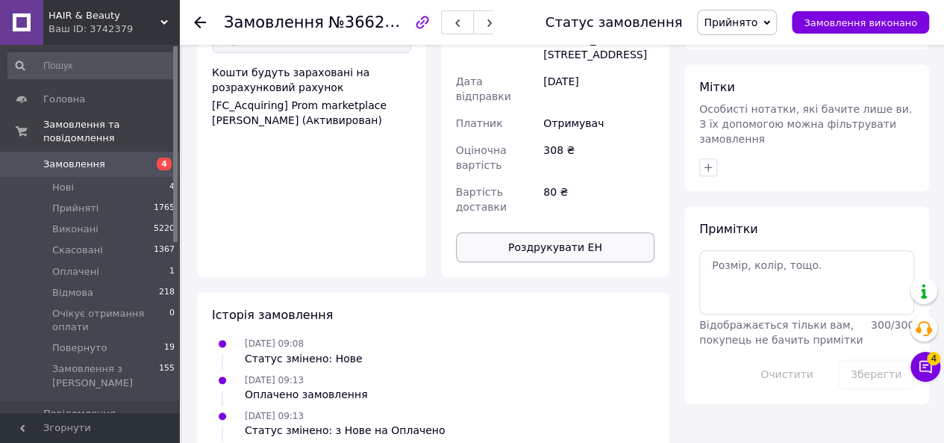
click at [547, 232] on button "Роздрукувати ЕН" at bounding box center [555, 247] width 199 height 30
click at [69, 158] on span "Замовлення" at bounding box center [74, 164] width 62 height 13
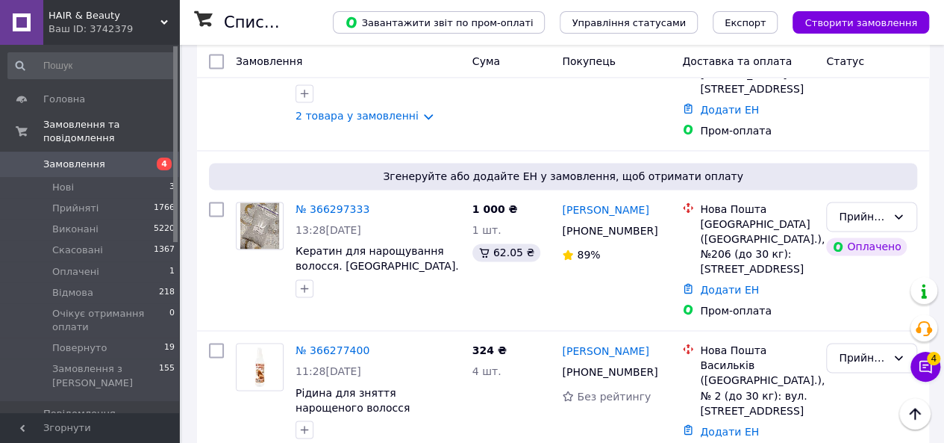
scroll to position [1021, 0]
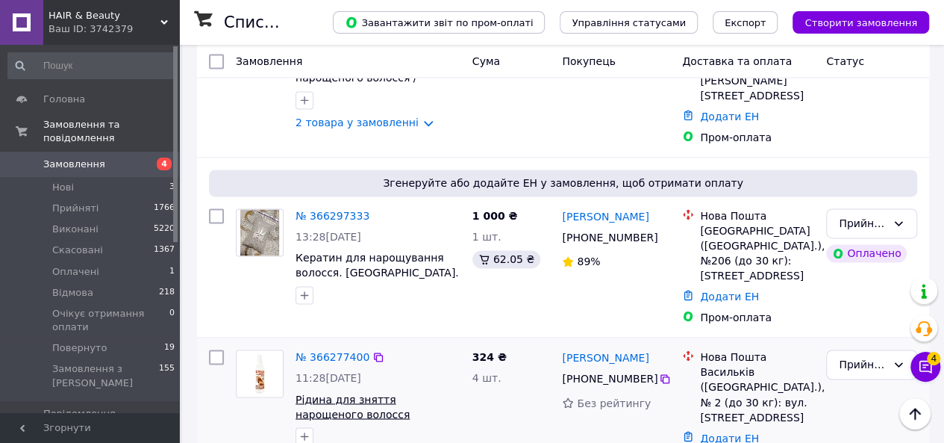
scroll to position [1014, 0]
click at [349, 352] on link "№ 366277400" at bounding box center [333, 358] width 74 height 12
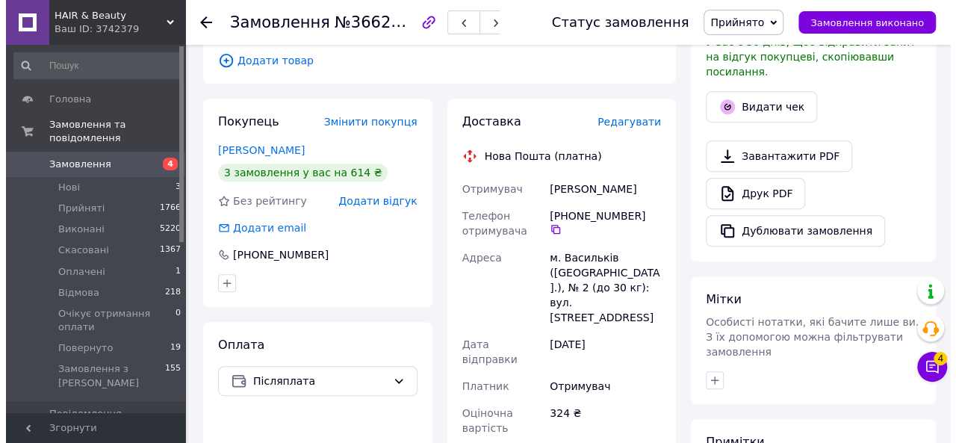
scroll to position [394, 0]
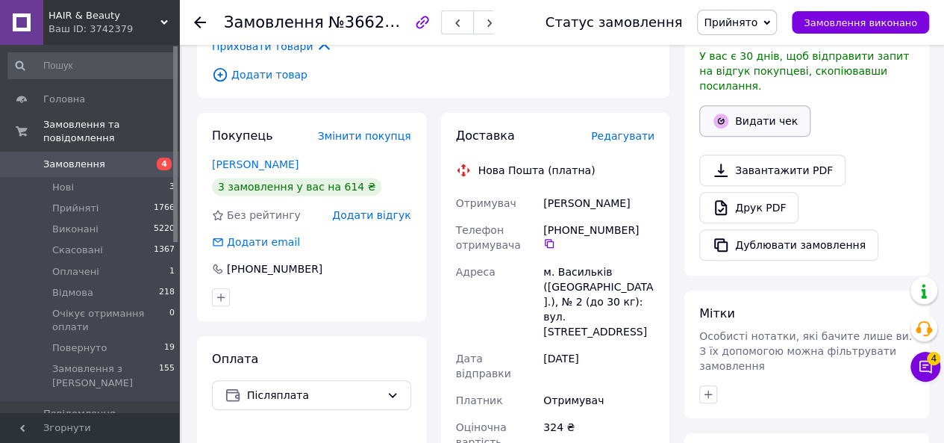
click at [745, 108] on button "Видати чек" at bounding box center [755, 120] width 111 height 31
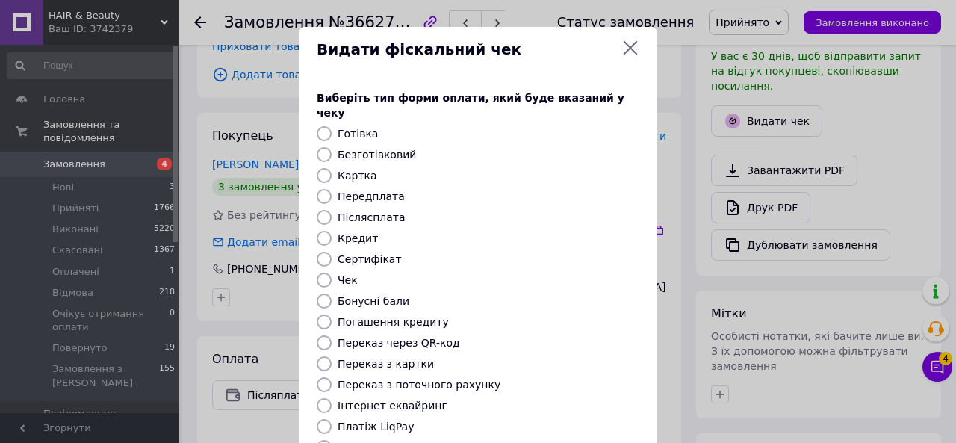
click at [350, 149] on label "Безготівковий" at bounding box center [376, 155] width 78 height 12
click at [331, 147] on input "Безготівковий" at bounding box center [324, 154] width 15 height 15
radio input "true"
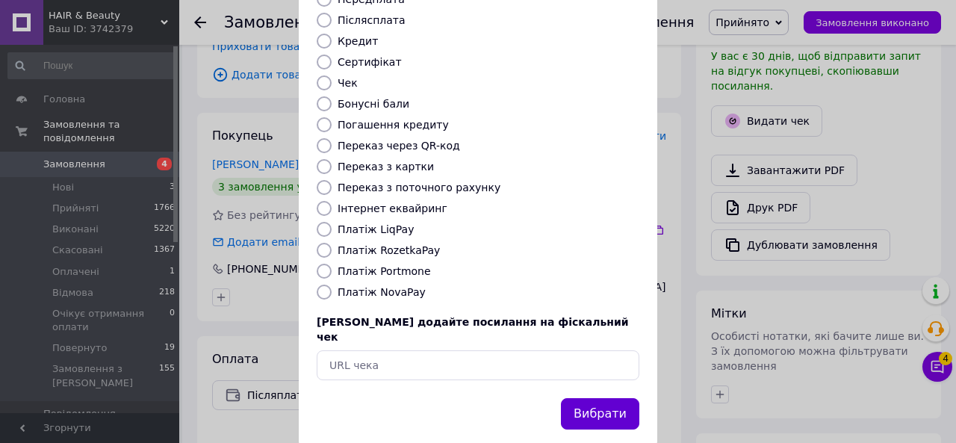
click at [598, 398] on button "Вибрати" at bounding box center [600, 414] width 78 height 32
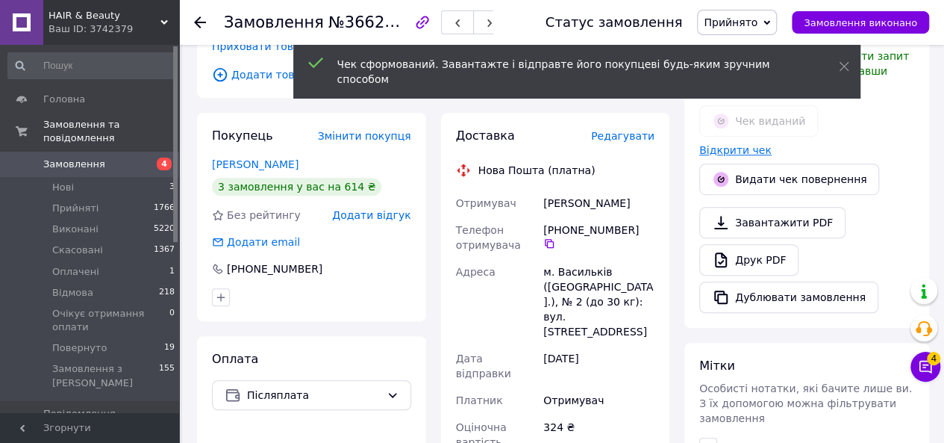
click at [731, 144] on link "Відкрити чек" at bounding box center [736, 150] width 72 height 12
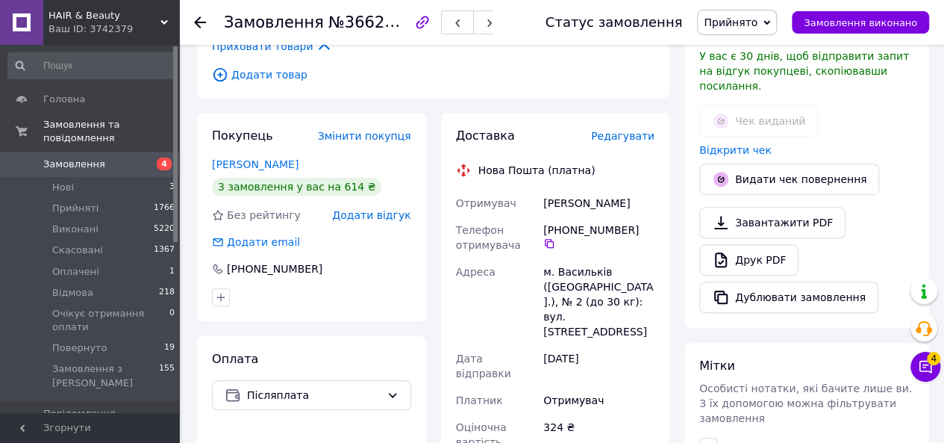
click at [632, 130] on span "Редагувати" at bounding box center [622, 136] width 63 height 12
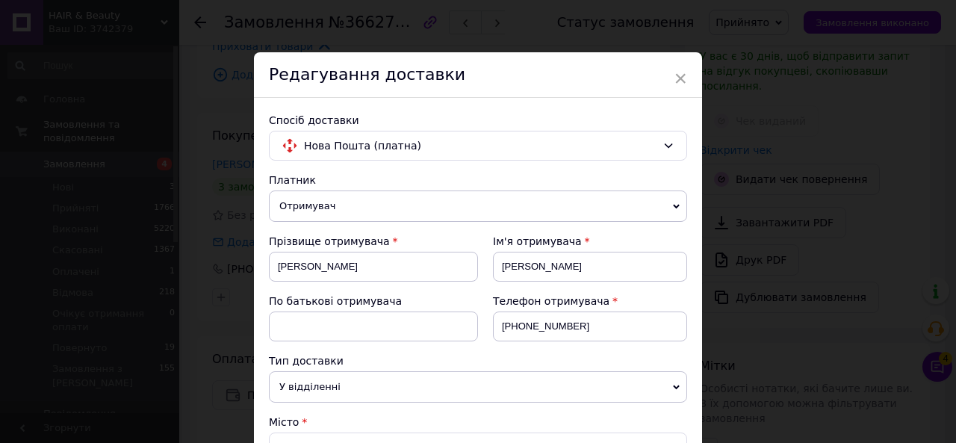
scroll to position [378, 0]
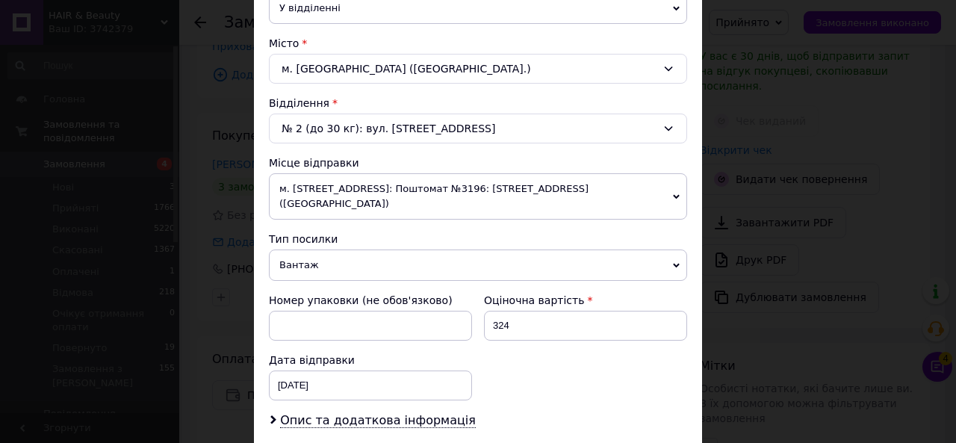
click at [558, 193] on span "м. [STREET_ADDRESS]: Поштомат №3196: [STREET_ADDRESS] ([GEOGRAPHIC_DATA])" at bounding box center [478, 196] width 418 height 46
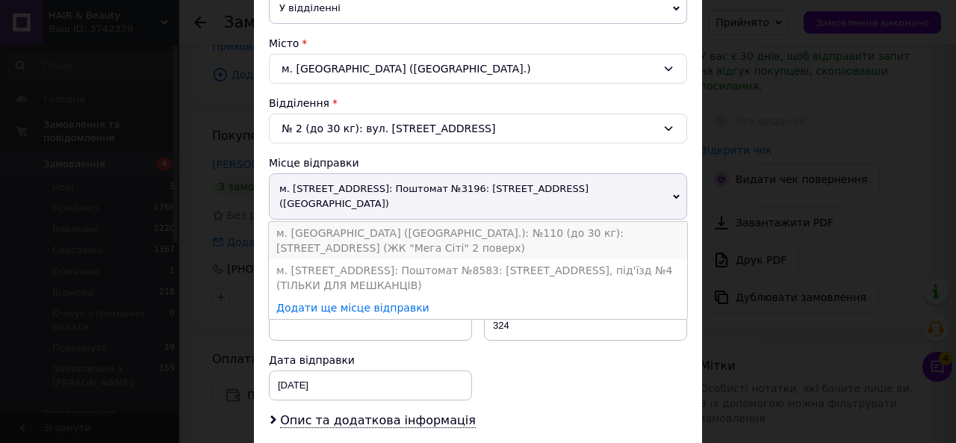
click at [462, 223] on li "м. [GEOGRAPHIC_DATA] ([GEOGRAPHIC_DATA].): №110 (до 30 кг): [STREET_ADDRESS] (Ж…" at bounding box center [478, 240] width 418 height 37
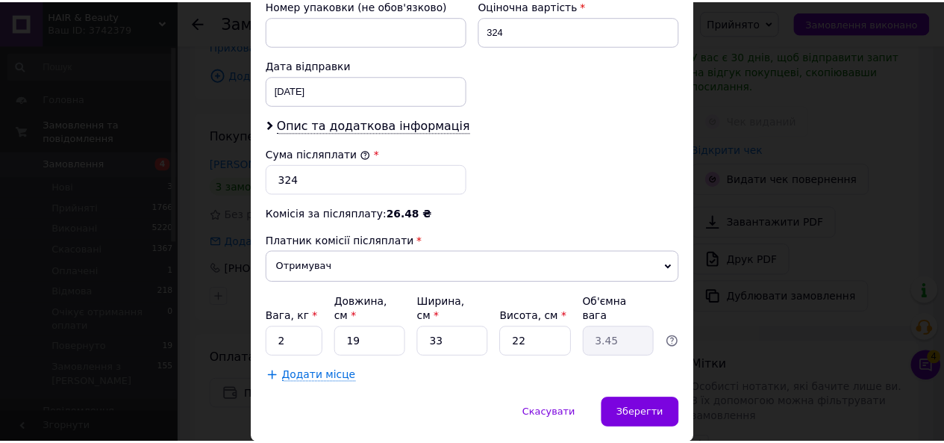
scroll to position [674, 0]
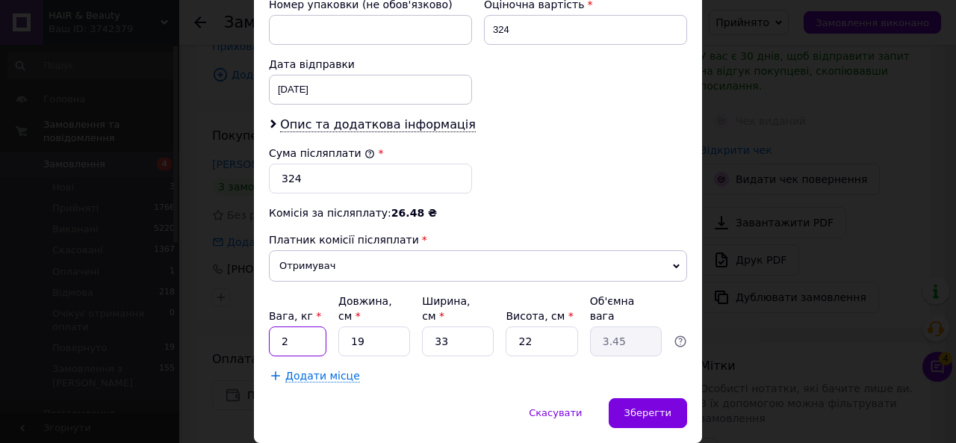
click at [311, 326] on input "2" at bounding box center [297, 341] width 57 height 30
type input "0.2"
click at [434, 326] on input "33" at bounding box center [458, 341] width 72 height 30
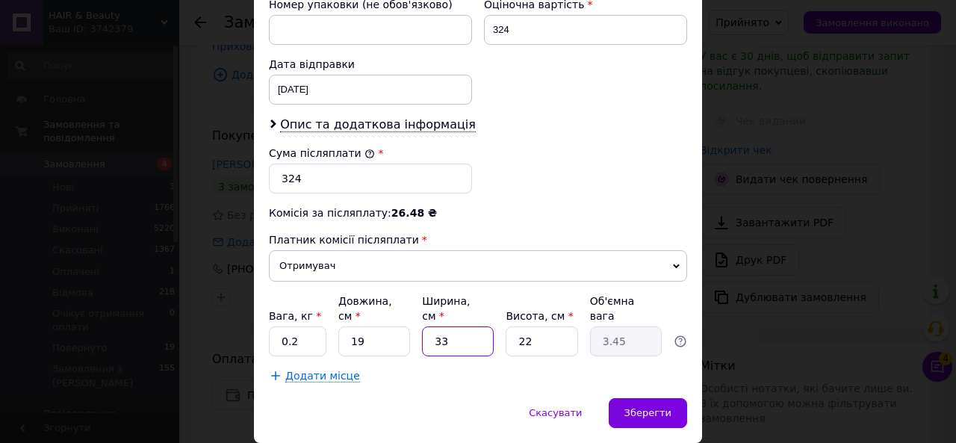
type input "4"
type input "0.42"
type input "4"
click at [661, 407] on span "Зберегти" at bounding box center [647, 412] width 47 height 11
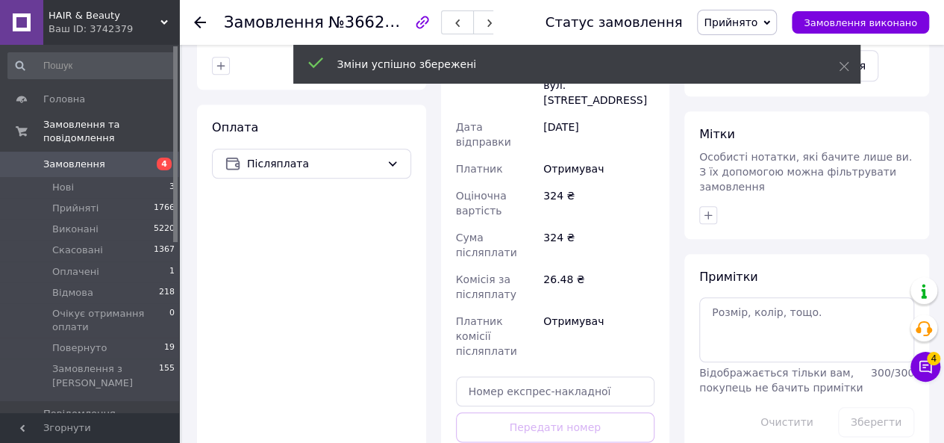
scroll to position [626, 0]
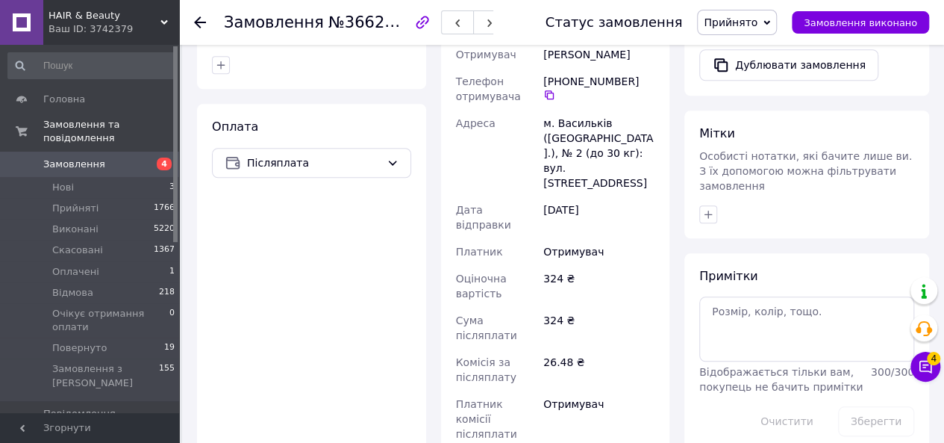
click at [46, 152] on link "Замовлення 4" at bounding box center [92, 164] width 184 height 25
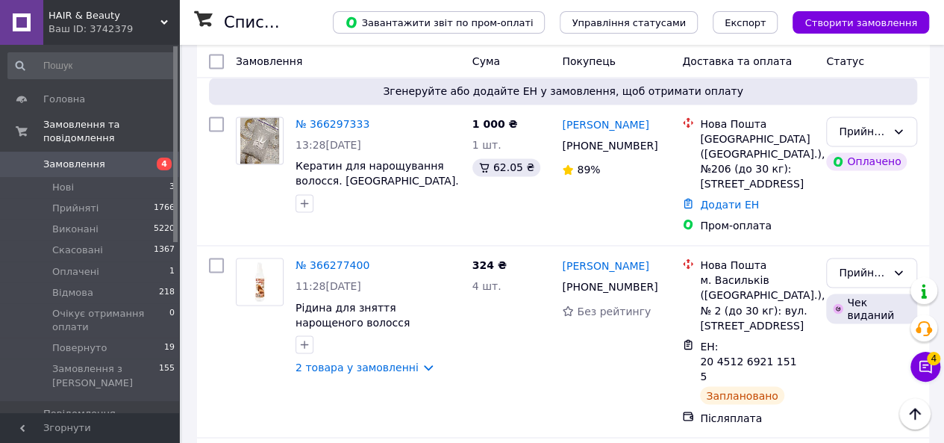
scroll to position [980, 0]
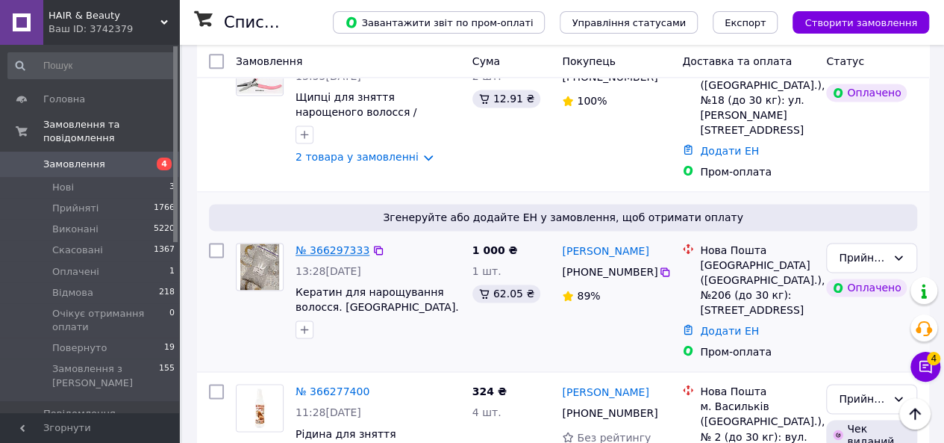
click at [334, 244] on link "№ 366297333" at bounding box center [333, 250] width 74 height 12
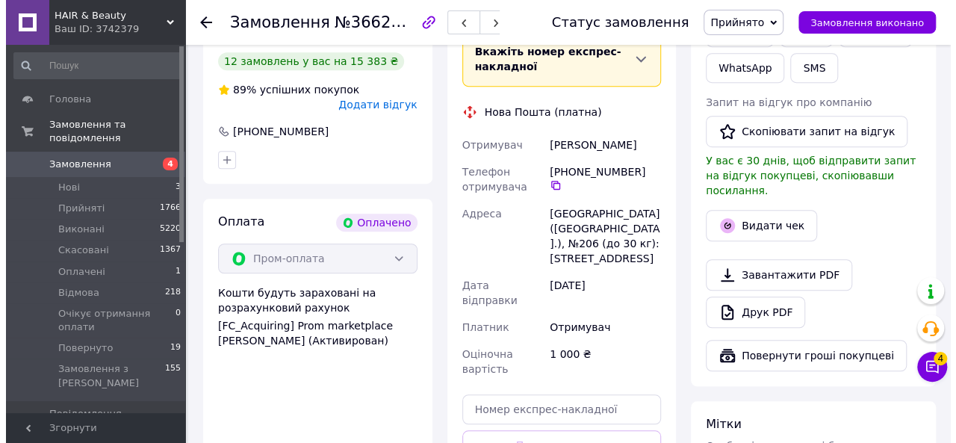
scroll to position [397, 0]
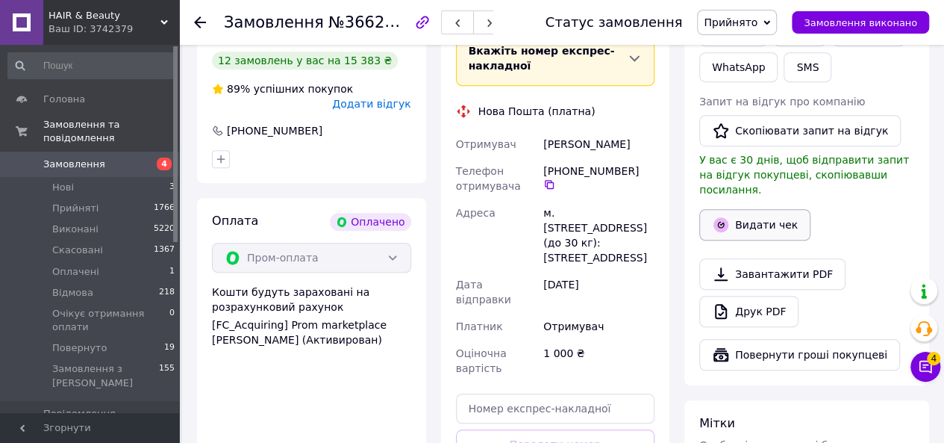
click at [750, 209] on button "Видати чек" at bounding box center [755, 224] width 111 height 31
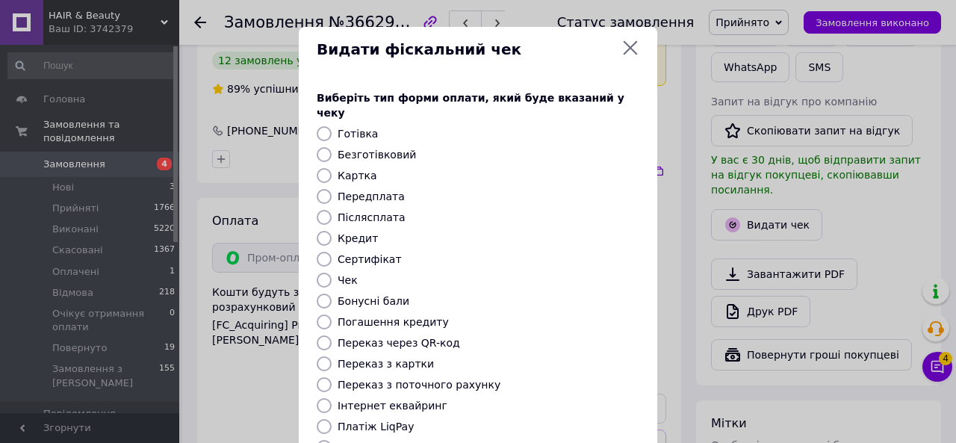
click at [373, 149] on label "Безготівковий" at bounding box center [376, 155] width 78 height 12
click at [331, 147] on input "Безготівковий" at bounding box center [324, 154] width 15 height 15
radio input "true"
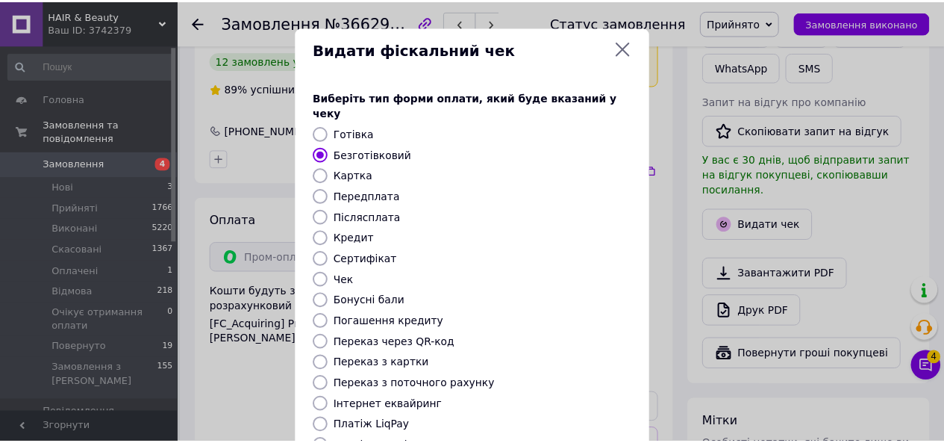
scroll to position [197, 0]
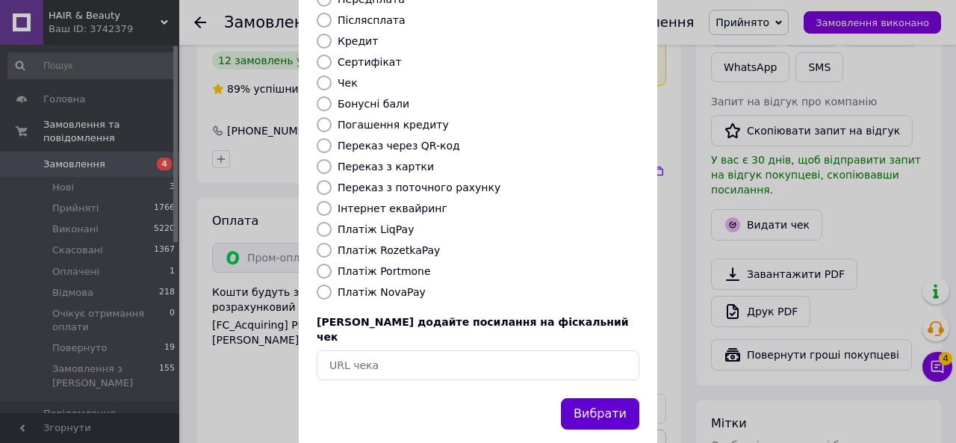
click at [575, 398] on button "Вибрати" at bounding box center [600, 414] width 78 height 32
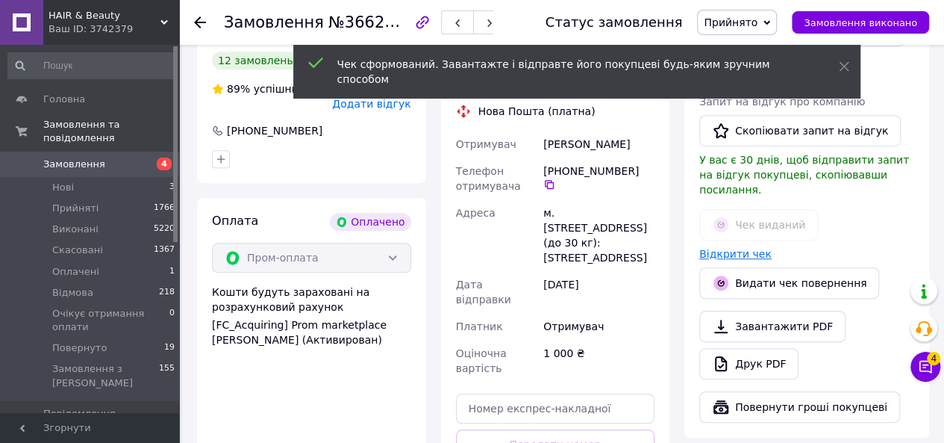
click at [738, 248] on link "Відкрити чек" at bounding box center [736, 254] width 72 height 12
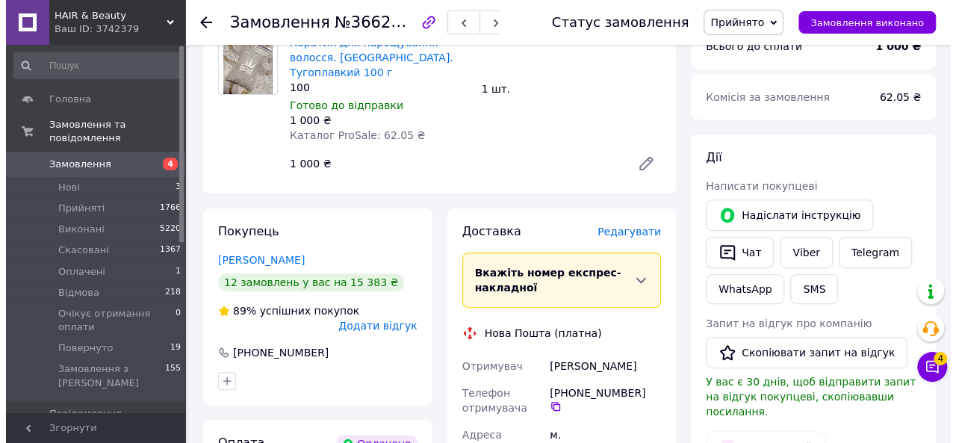
scroll to position [121, 0]
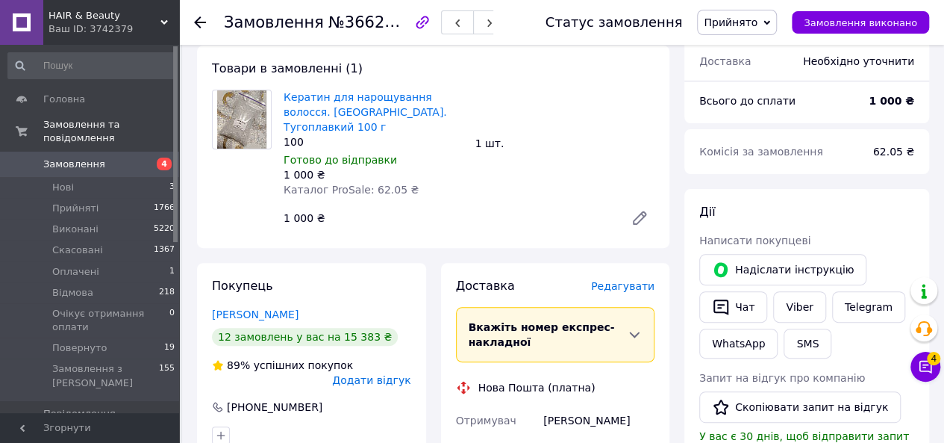
click at [626, 278] on div "Доставка Редагувати" at bounding box center [555, 286] width 199 height 17
click at [620, 280] on span "Редагувати" at bounding box center [622, 286] width 63 height 12
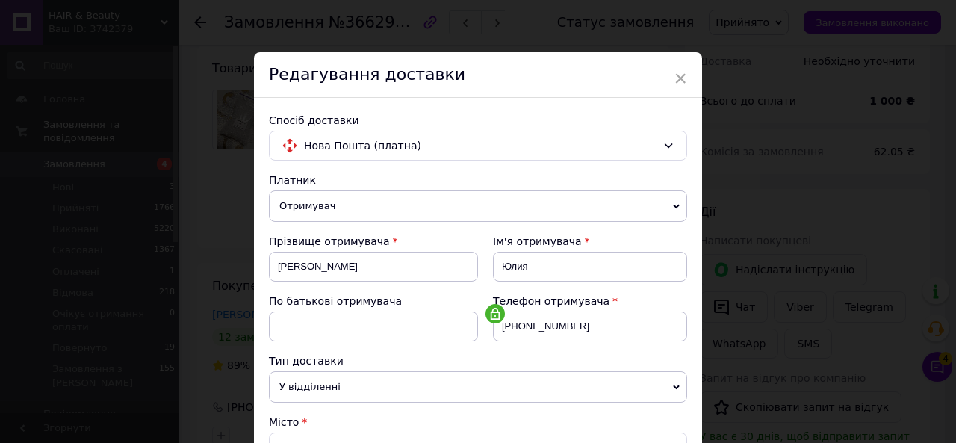
scroll to position [358, 0]
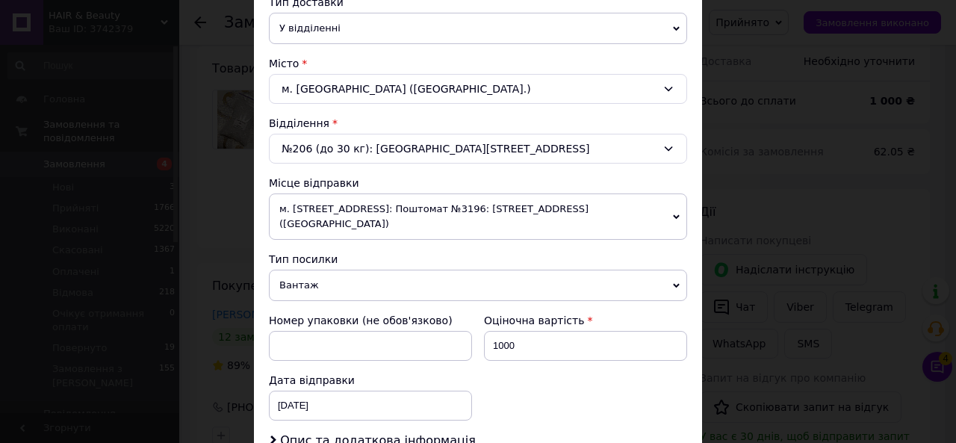
click at [486, 211] on span "м. [STREET_ADDRESS]: Поштомат №3196: [STREET_ADDRESS] ([GEOGRAPHIC_DATA])" at bounding box center [478, 216] width 418 height 46
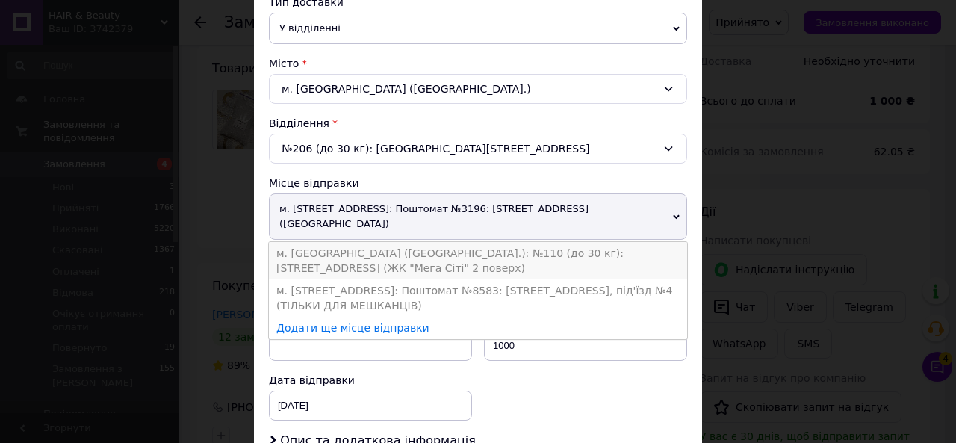
click at [435, 246] on li "м. [GEOGRAPHIC_DATA] ([GEOGRAPHIC_DATA].): №110 (до 30 кг): [STREET_ADDRESS] (Ж…" at bounding box center [478, 260] width 418 height 37
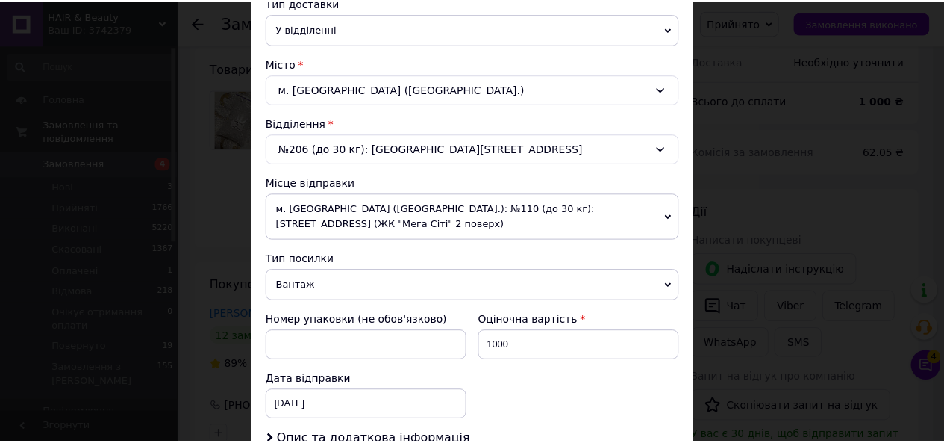
scroll to position [557, 0]
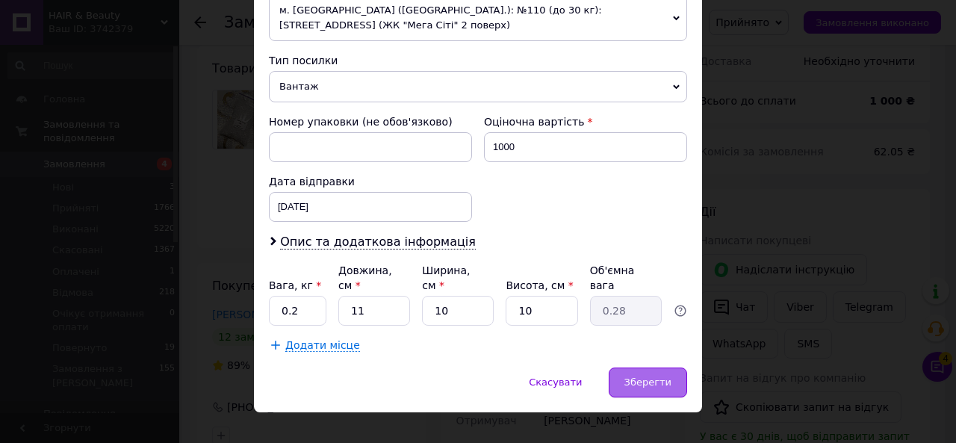
click at [651, 376] on span "Зберегти" at bounding box center [647, 381] width 47 height 11
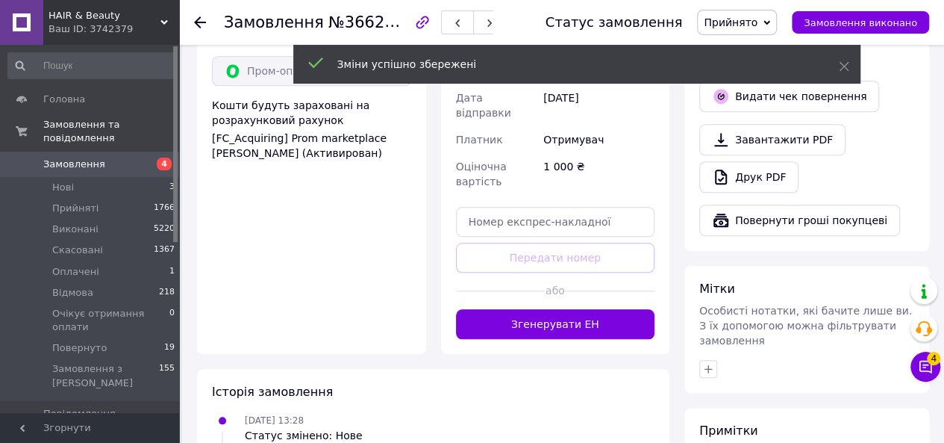
scroll to position [586, 0]
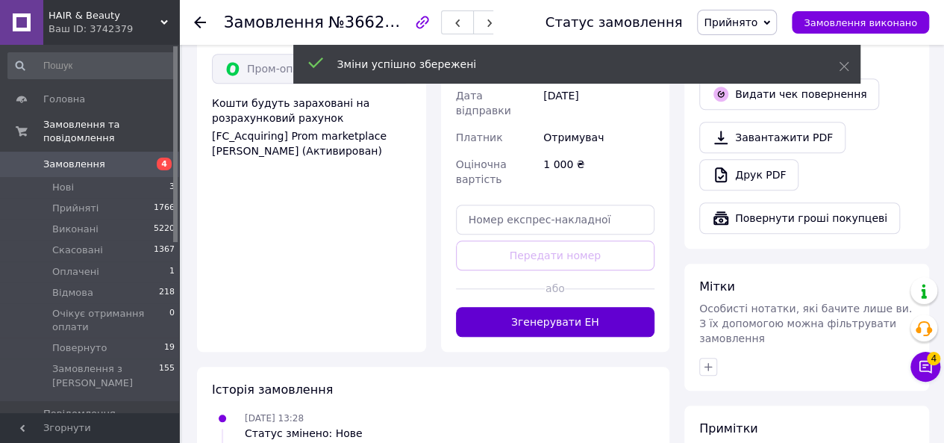
click at [509, 307] on button "Згенерувати ЕН" at bounding box center [555, 322] width 199 height 30
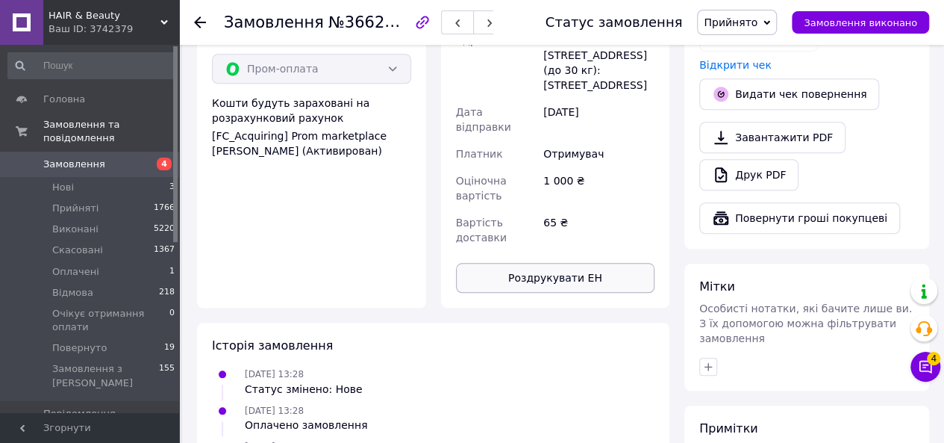
click at [569, 263] on button "Роздрукувати ЕН" at bounding box center [555, 278] width 199 height 30
click at [84, 152] on link "Замовлення 4" at bounding box center [92, 164] width 184 height 25
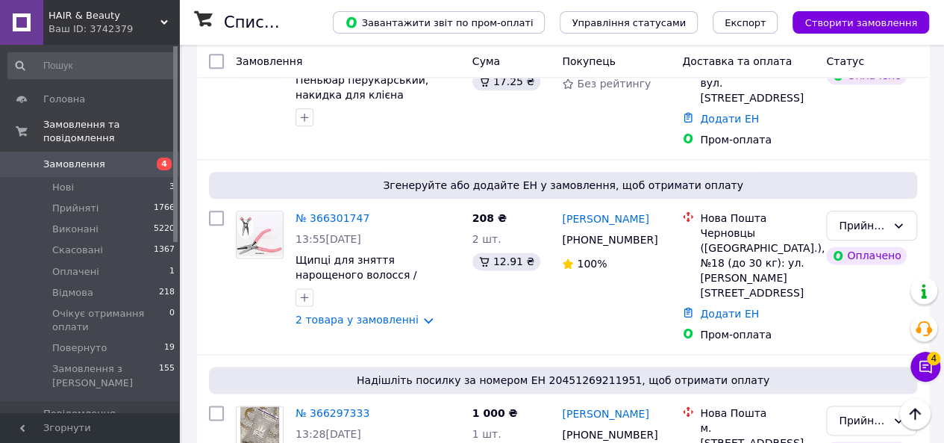
scroll to position [816, 0]
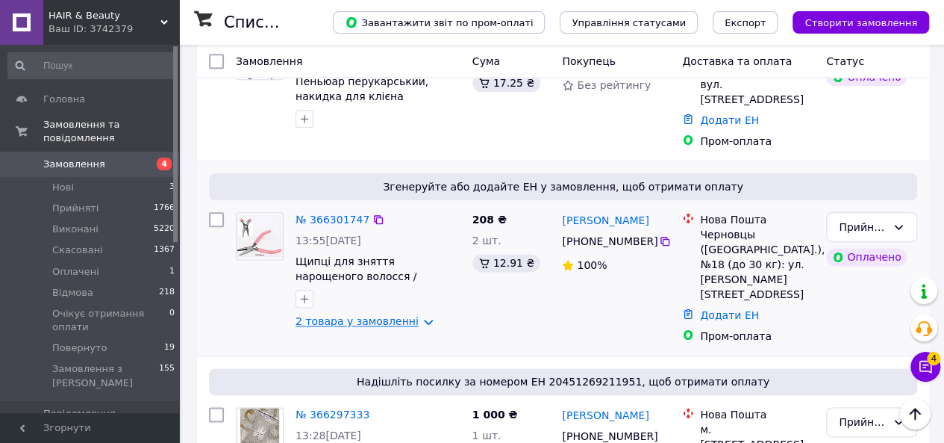
click at [355, 315] on link "2 товара у замовленні" at bounding box center [357, 321] width 123 height 12
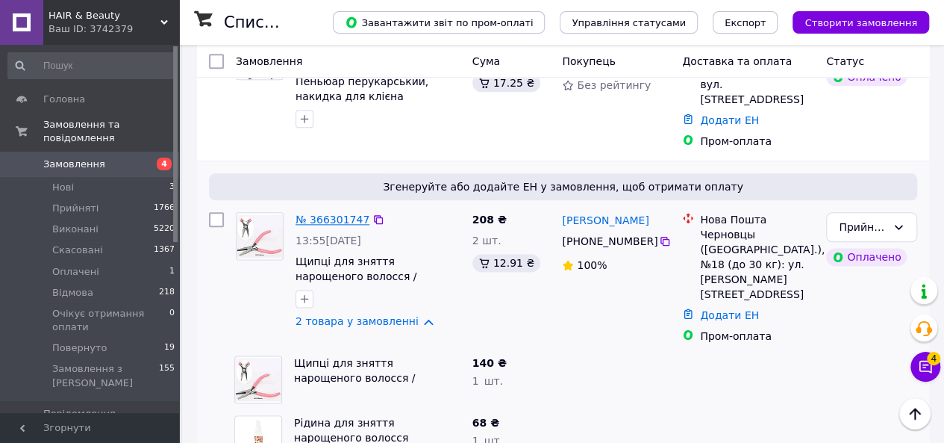
click at [344, 214] on link "№ 366301747" at bounding box center [333, 220] width 74 height 12
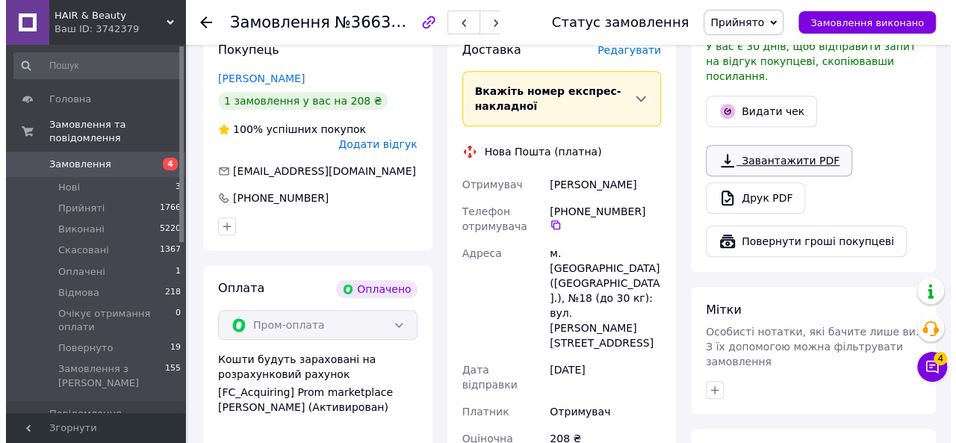
scroll to position [510, 0]
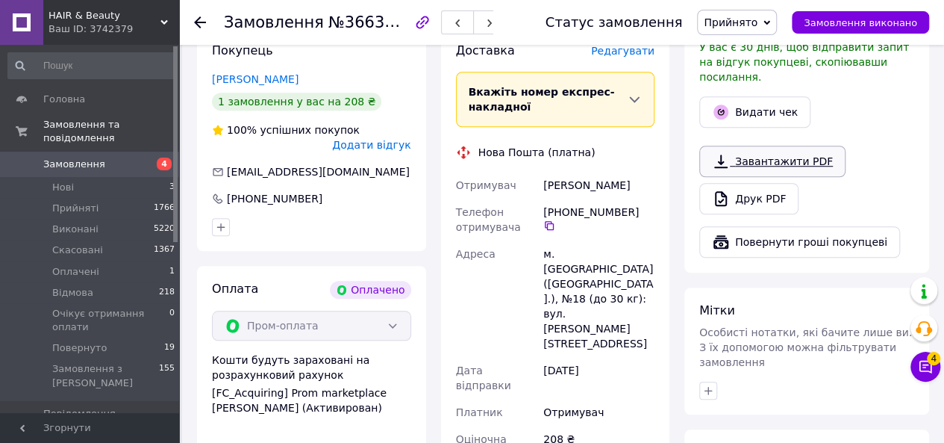
click at [768, 96] on button "Видати чек" at bounding box center [755, 111] width 111 height 31
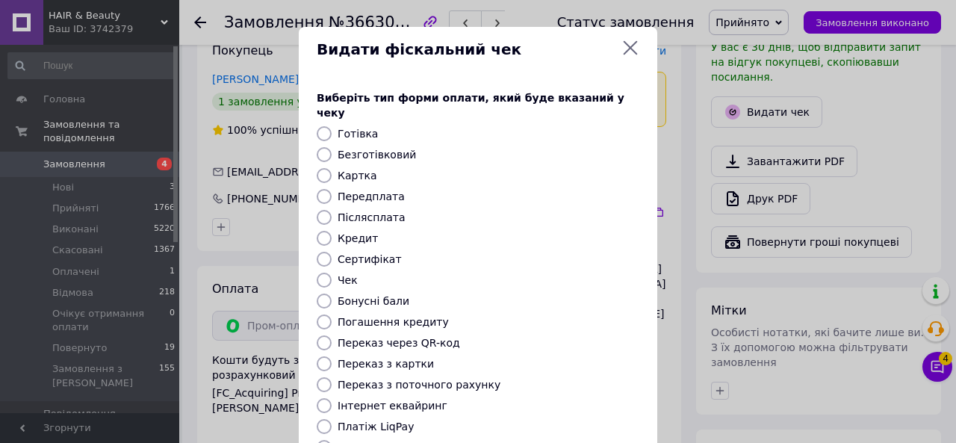
click at [364, 149] on label "Безготівковий" at bounding box center [376, 155] width 78 height 12
click at [331, 147] on input "Безготівковий" at bounding box center [324, 154] width 15 height 15
radio input "true"
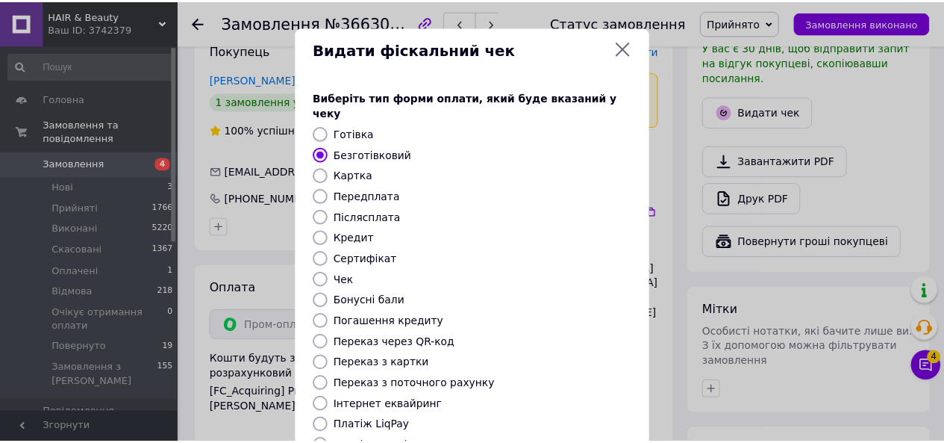
scroll to position [197, 0]
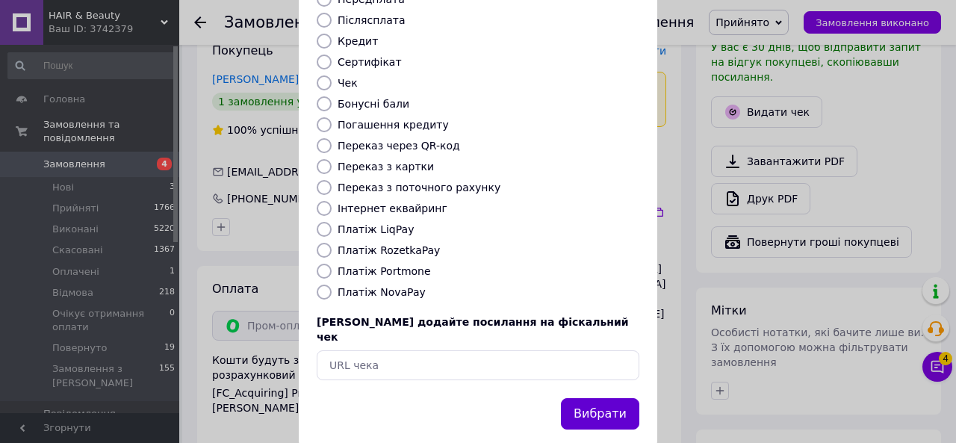
click at [588, 398] on button "Вибрати" at bounding box center [600, 414] width 78 height 32
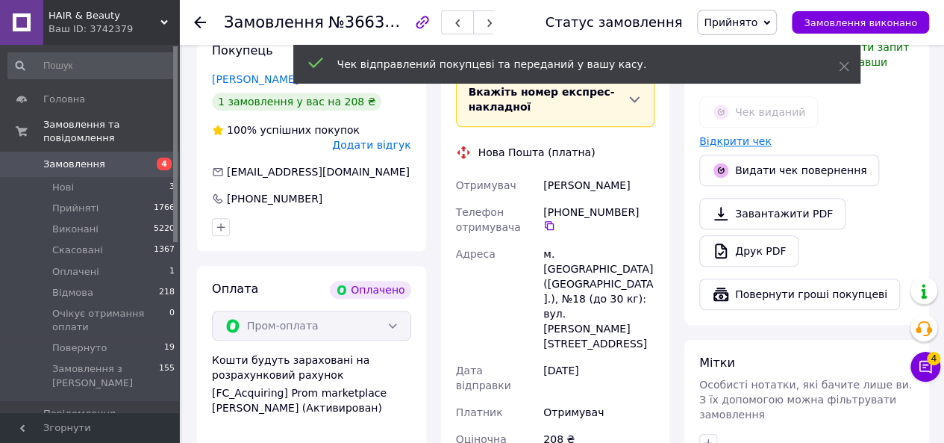
click at [714, 135] on link "Відкрити чек" at bounding box center [736, 141] width 72 height 12
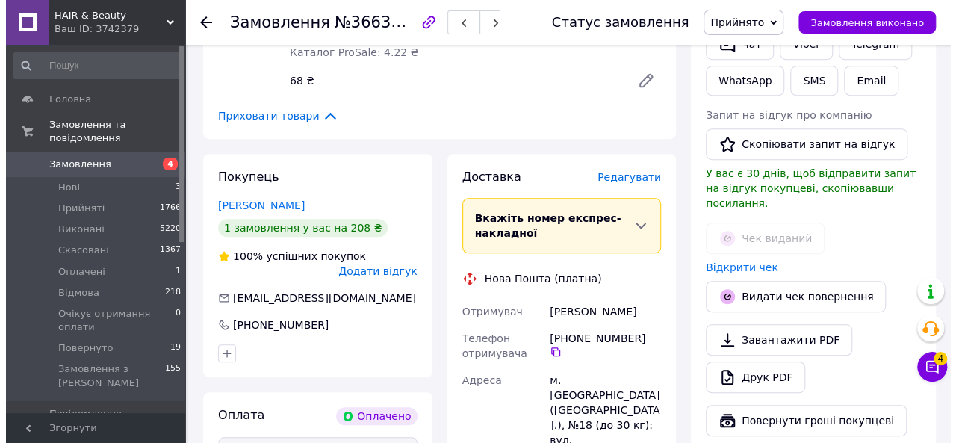
scroll to position [383, 0]
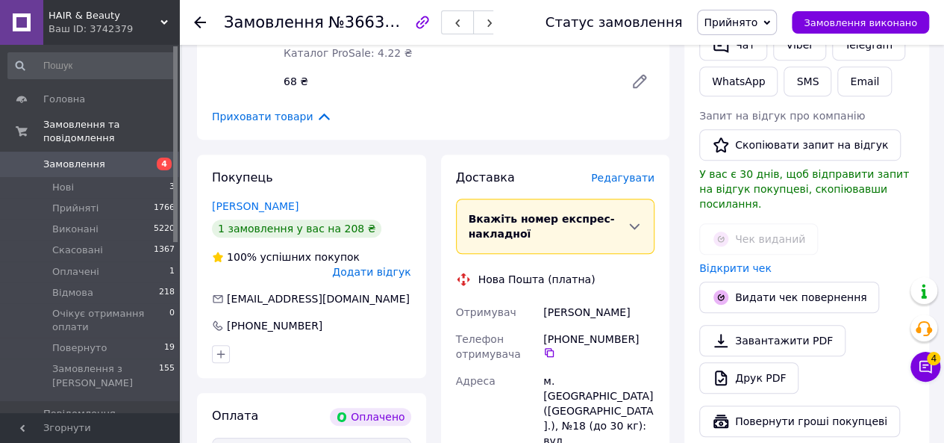
click at [624, 172] on span "Редагувати" at bounding box center [622, 178] width 63 height 12
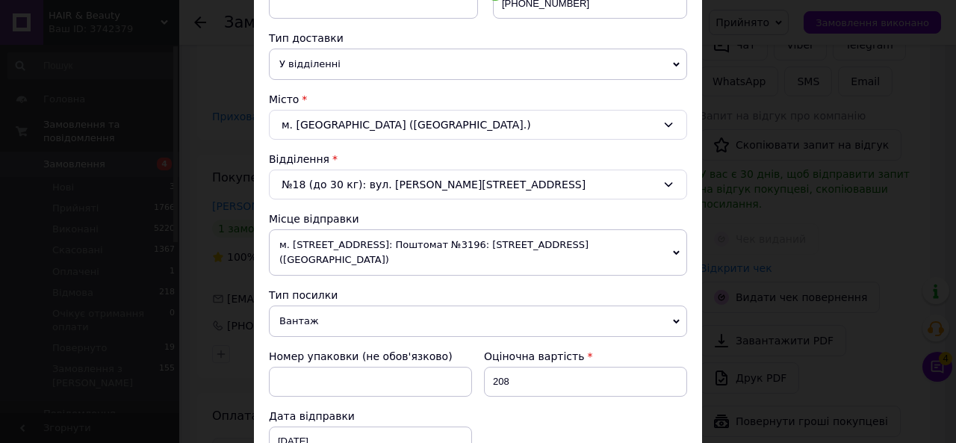
scroll to position [427, 0]
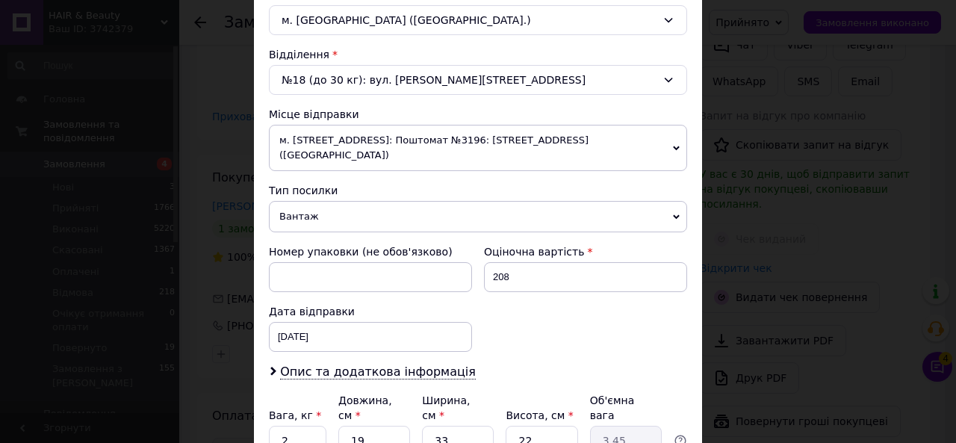
click at [514, 132] on span "м. [STREET_ADDRESS]: Поштомат №3196: [STREET_ADDRESS] ([GEOGRAPHIC_DATA])" at bounding box center [478, 148] width 418 height 46
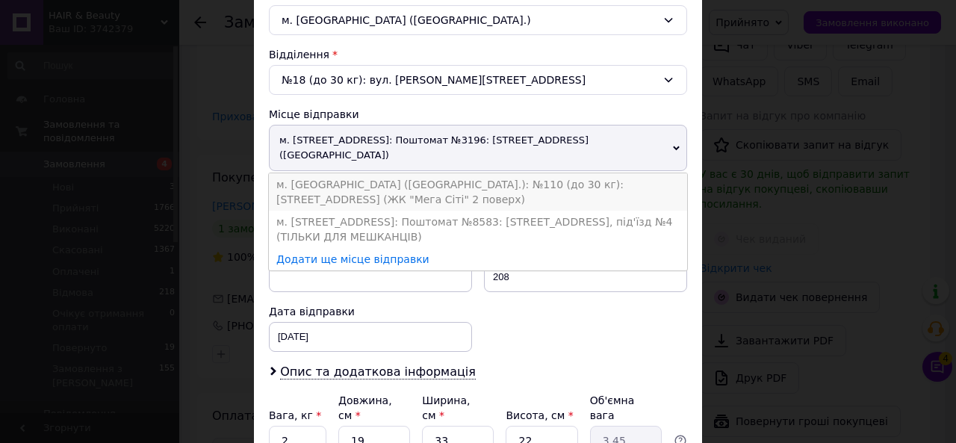
click at [470, 173] on li "м. [GEOGRAPHIC_DATA] ([GEOGRAPHIC_DATA].): №110 (до 30 кг): [STREET_ADDRESS] (Ж…" at bounding box center [478, 191] width 418 height 37
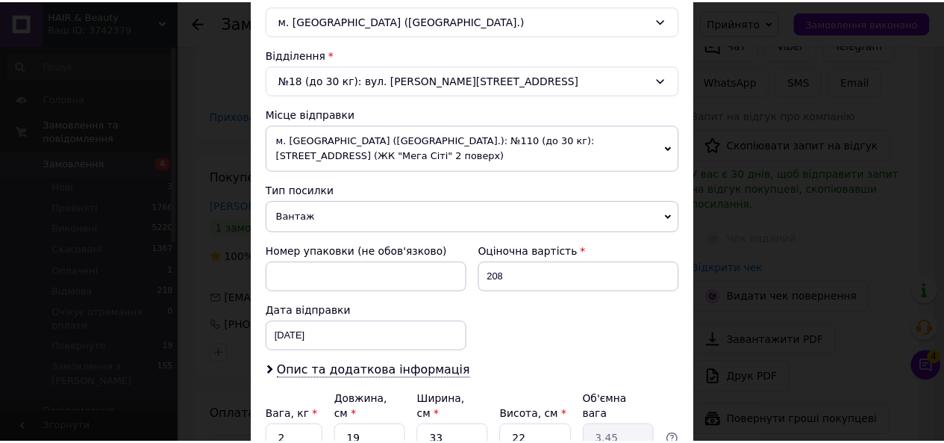
scroll to position [557, 0]
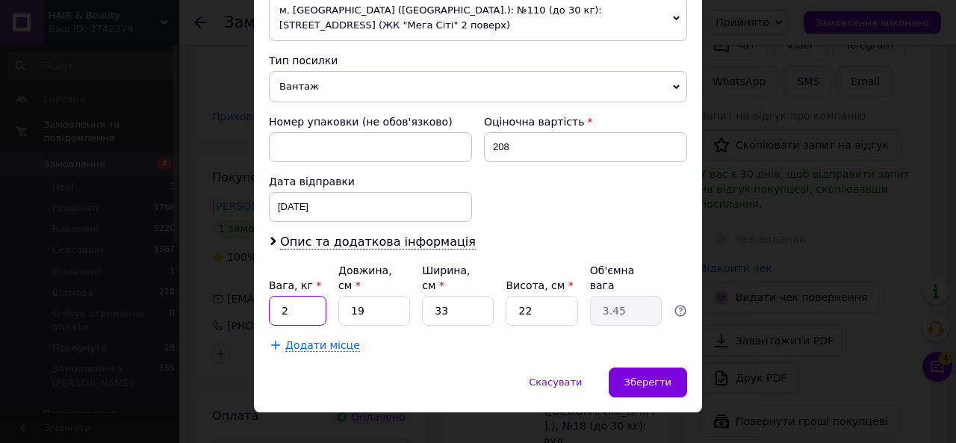
click at [295, 299] on input "2" at bounding box center [297, 311] width 57 height 30
type input "0.2"
type input "3"
type input "0.31"
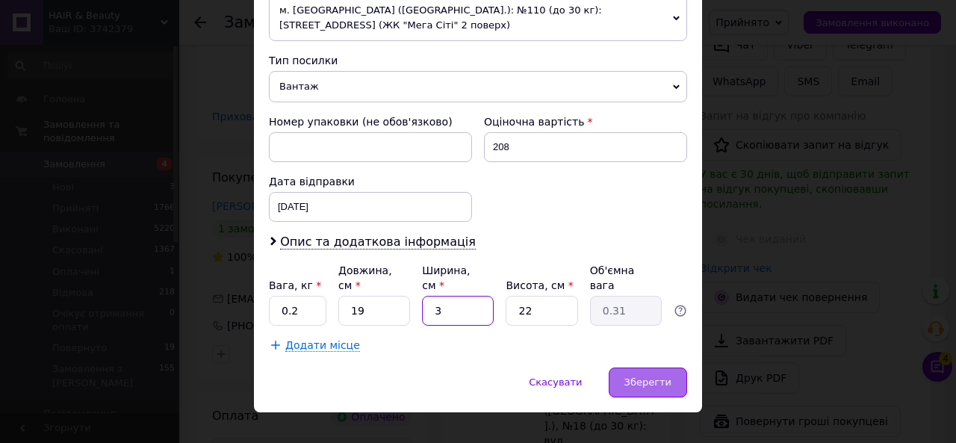
type input "3"
click at [684, 367] on div "Зберегти" at bounding box center [647, 382] width 78 height 30
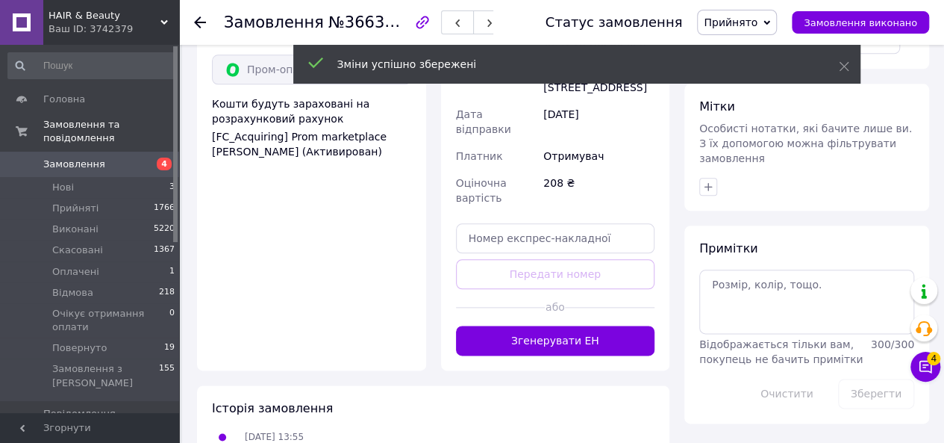
scroll to position [765, 0]
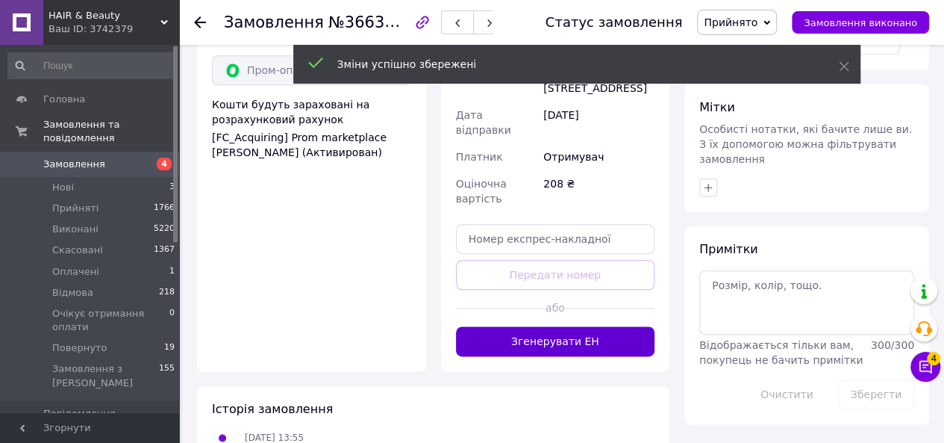
click at [566, 326] on button "Згенерувати ЕН" at bounding box center [555, 341] width 199 height 30
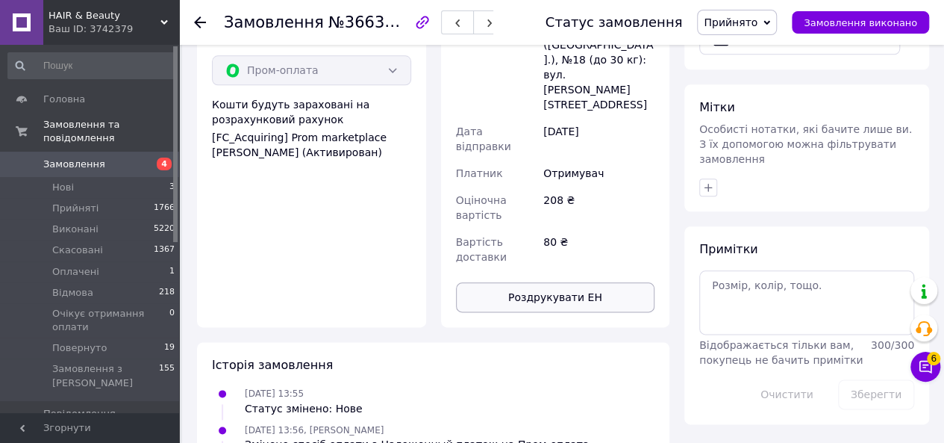
click at [558, 282] on button "Роздрукувати ЕН" at bounding box center [555, 297] width 199 height 30
click at [76, 158] on span "Замовлення" at bounding box center [74, 164] width 62 height 13
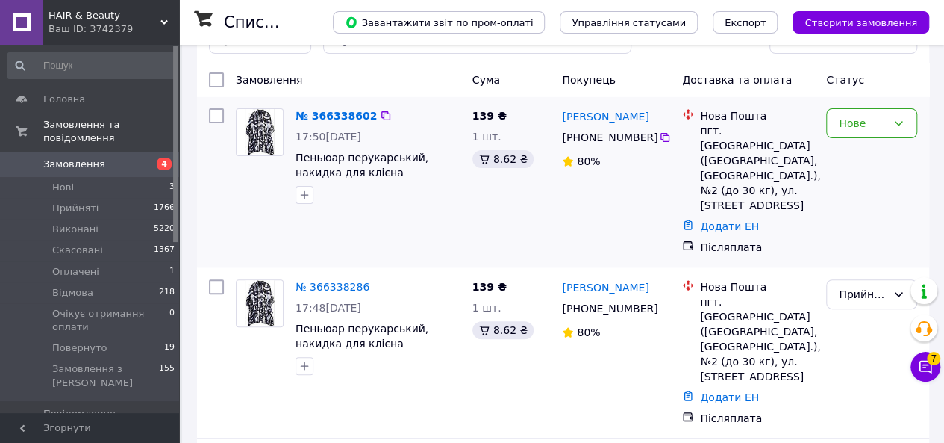
scroll to position [93, 0]
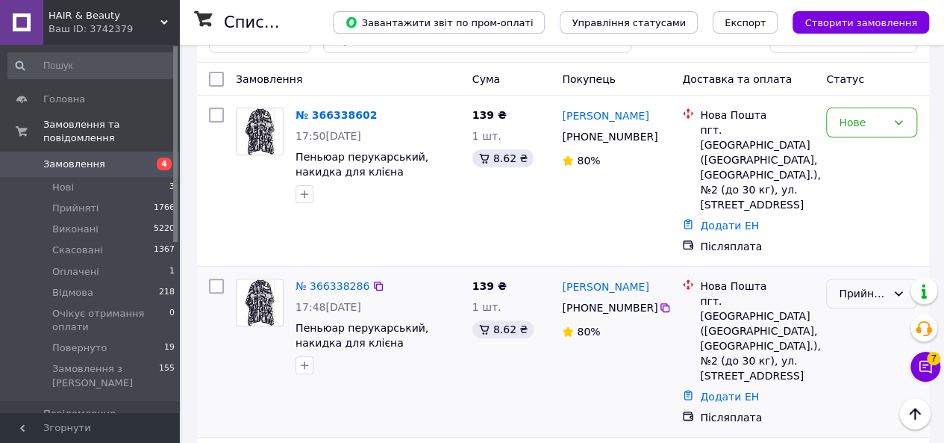
click at [840, 285] on div "Прийнято" at bounding box center [863, 293] width 48 height 16
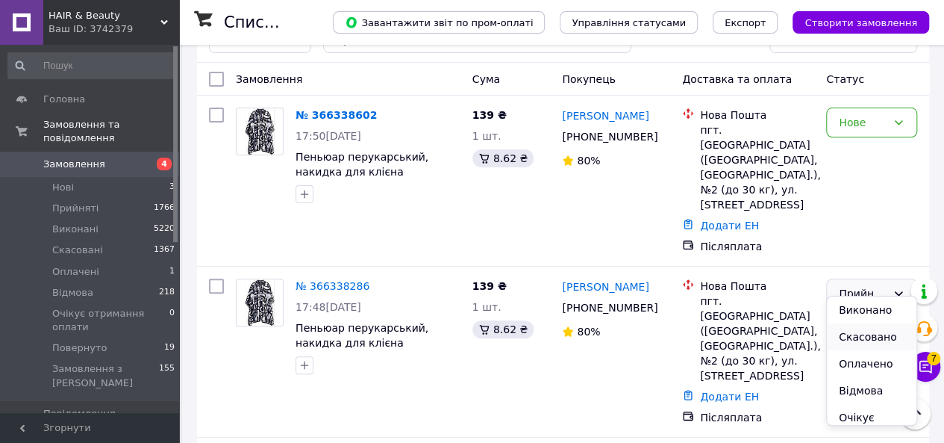
click at [862, 341] on li "Скасовано" at bounding box center [872, 336] width 90 height 27
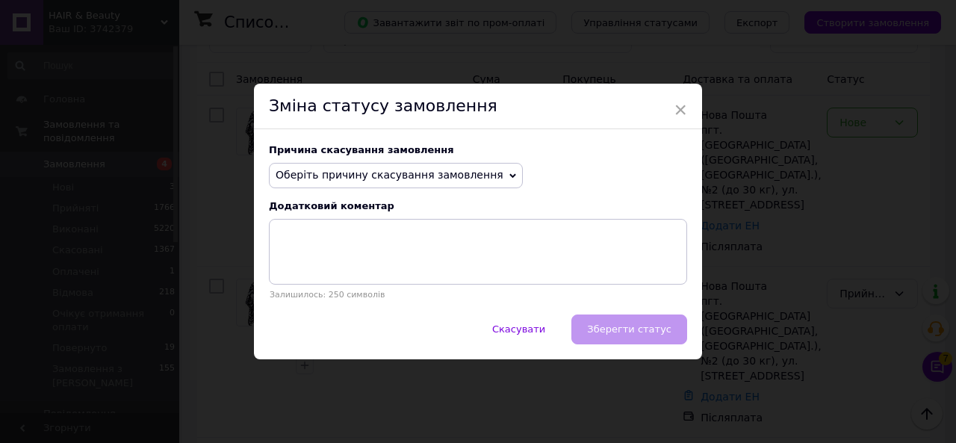
click at [404, 180] on span "Оберіть причину скасування замовлення" at bounding box center [389, 175] width 228 height 12
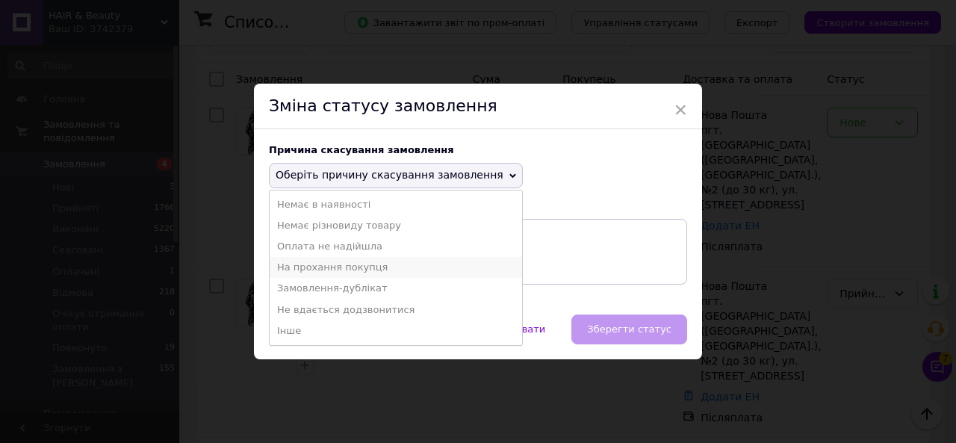
click at [334, 270] on li "На прохання покупця" at bounding box center [396, 267] width 252 height 21
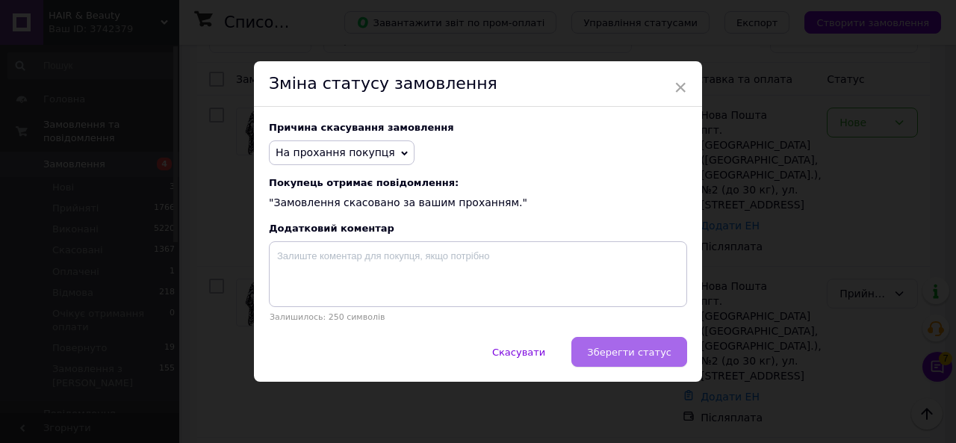
click at [620, 356] on span "Зберегти статус" at bounding box center [629, 351] width 84 height 11
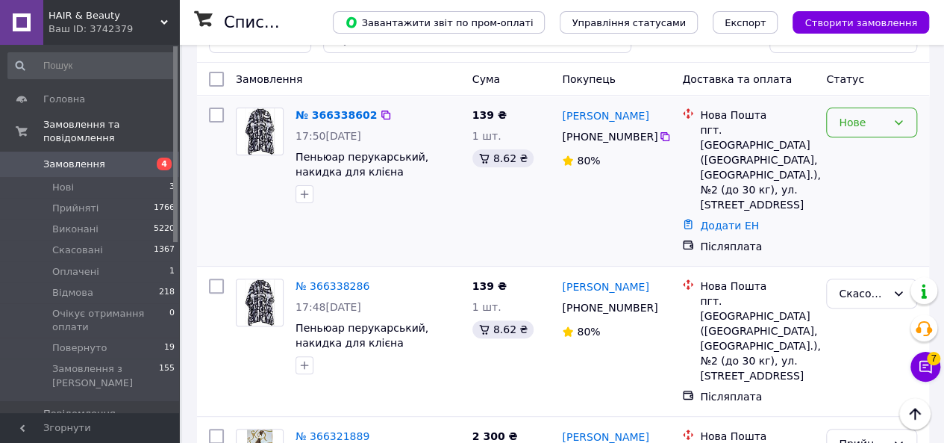
click at [866, 127] on div "Нове" at bounding box center [863, 122] width 48 height 16
click at [853, 214] on li "Скасовано" at bounding box center [872, 208] width 90 height 27
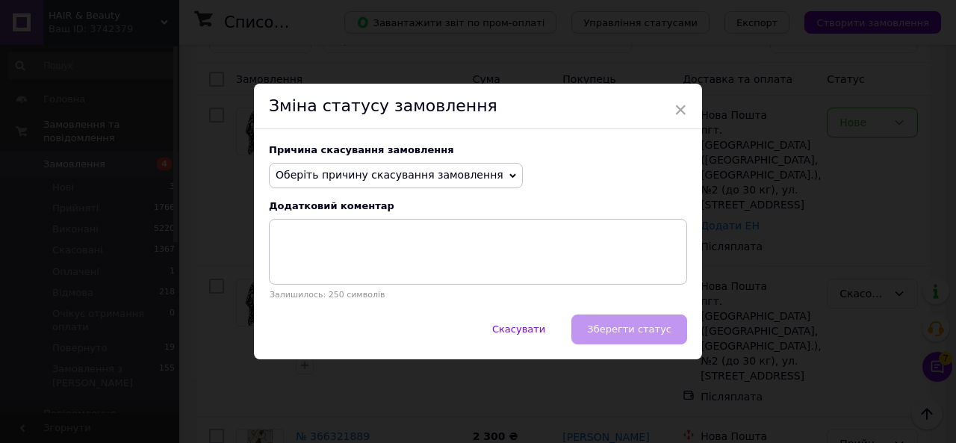
click at [442, 175] on span "Оберіть причину скасування замовлення" at bounding box center [389, 175] width 228 height 12
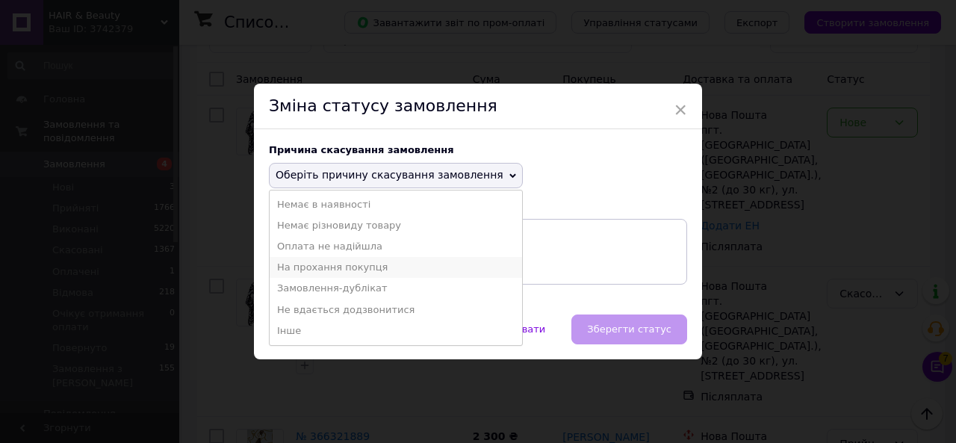
click at [287, 267] on li "На прохання покупця" at bounding box center [396, 267] width 252 height 21
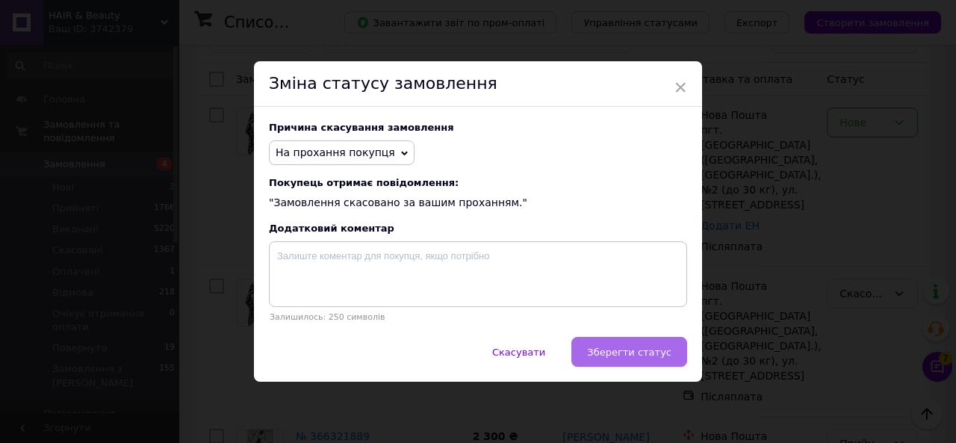
click at [617, 353] on span "Зберегти статус" at bounding box center [629, 351] width 84 height 11
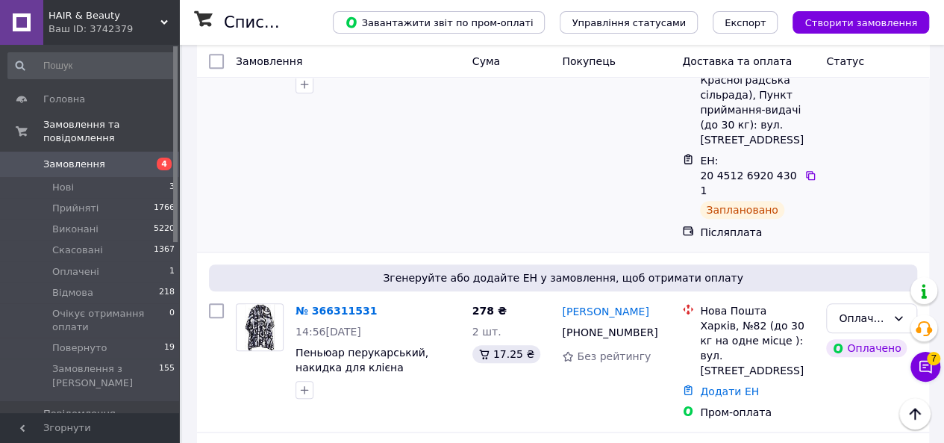
scroll to position [499, 0]
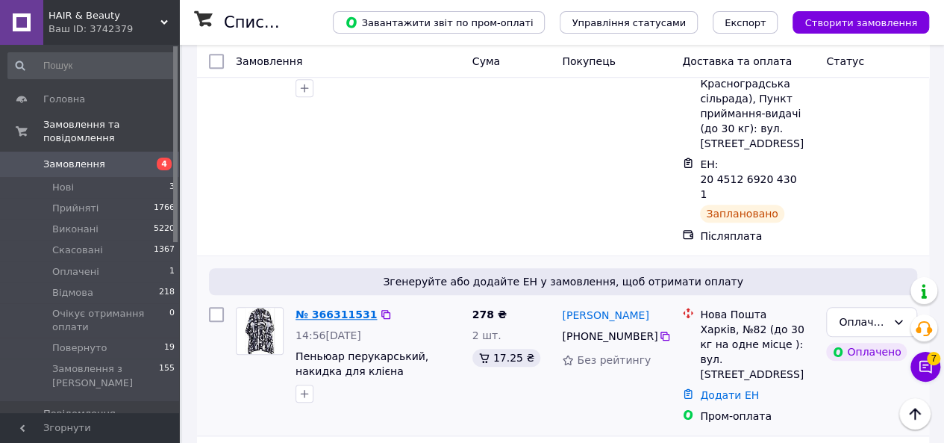
click at [314, 308] on link "№ 366311531" at bounding box center [336, 314] width 81 height 12
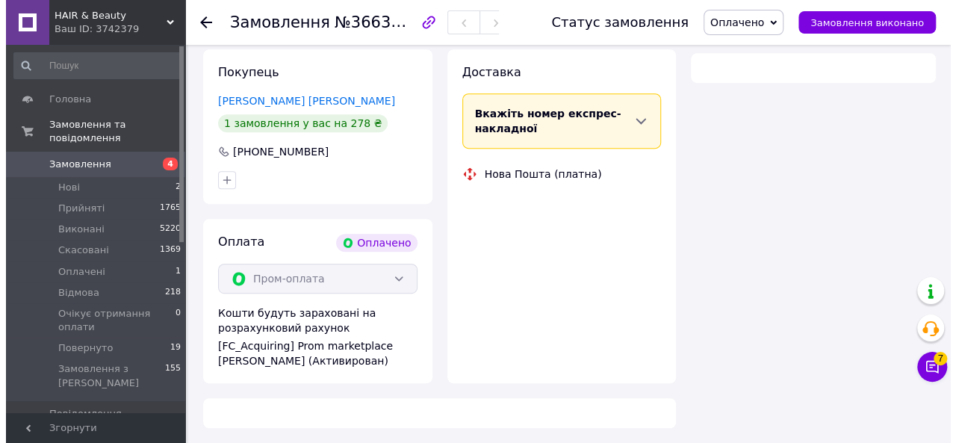
scroll to position [499, 0]
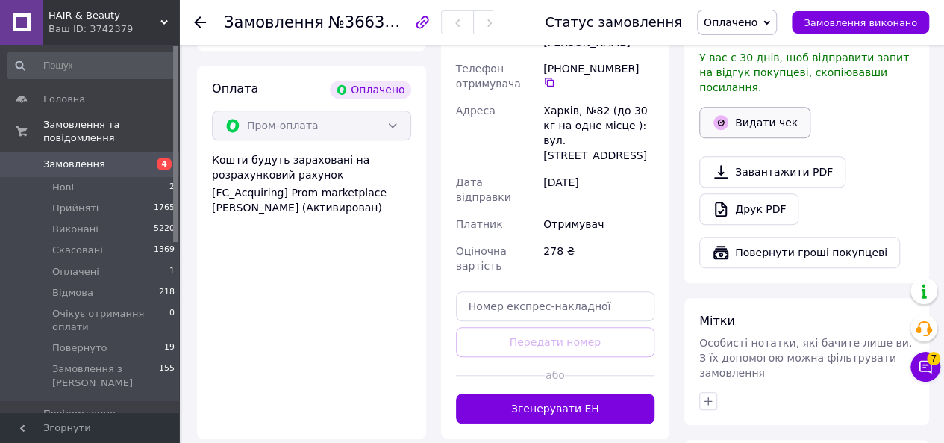
click at [758, 107] on button "Видати чек" at bounding box center [755, 122] width 111 height 31
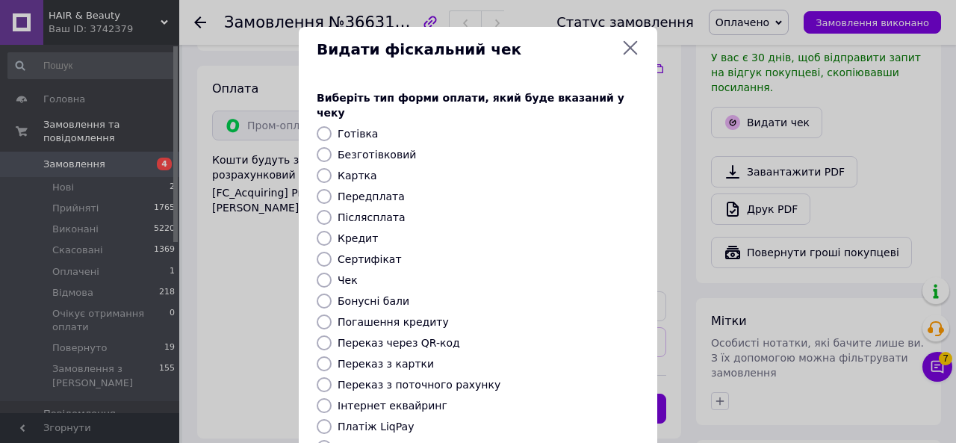
click at [337, 149] on label "Безготівковий" at bounding box center [376, 155] width 78 height 12
click at [331, 147] on input "Безготівковий" at bounding box center [324, 154] width 15 height 15
radio input "true"
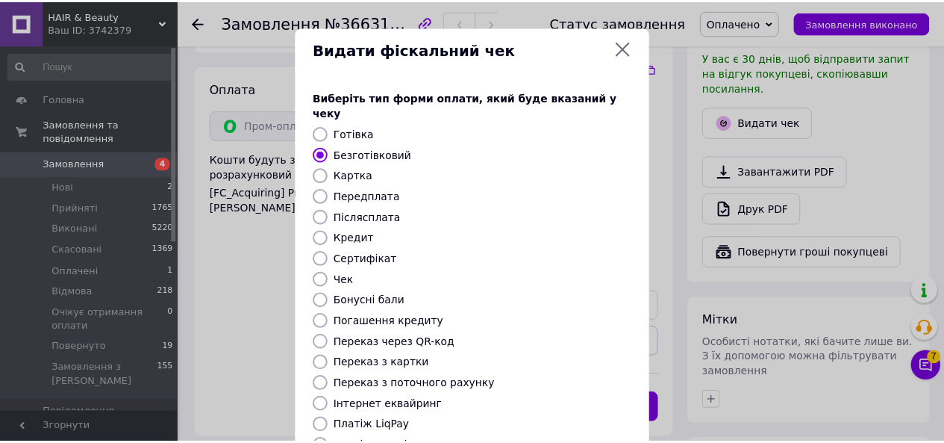
scroll to position [197, 0]
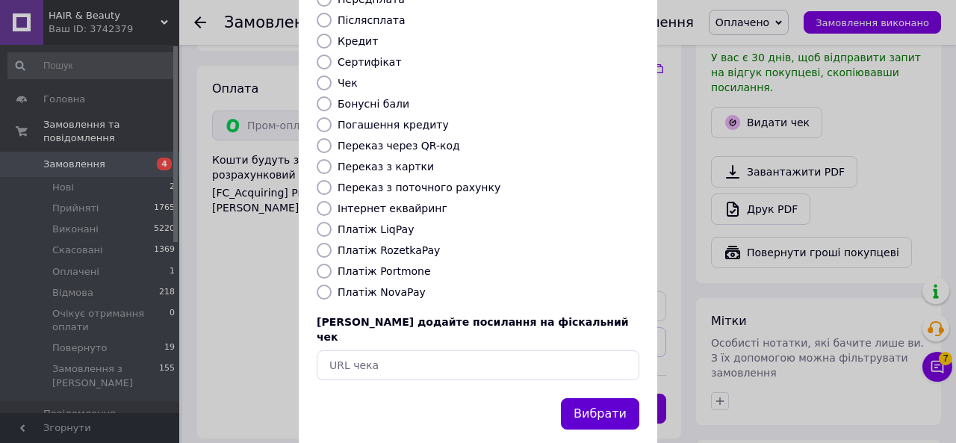
click at [587, 398] on button "Вибрати" at bounding box center [600, 414] width 78 height 32
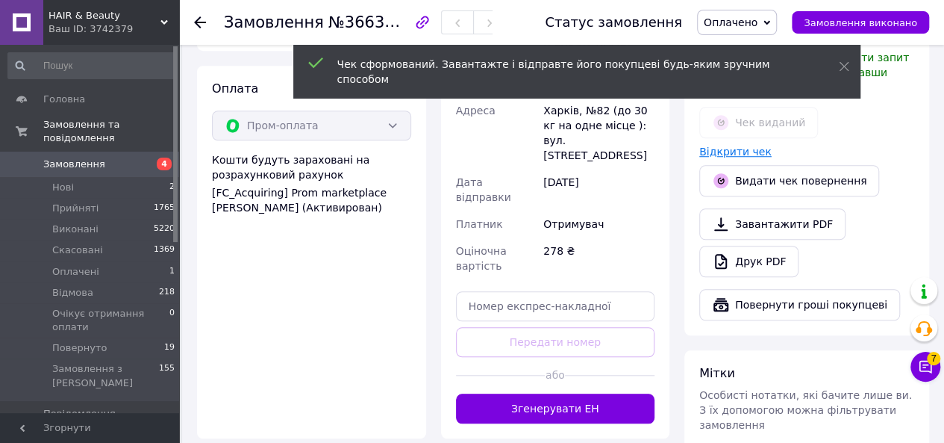
click at [733, 146] on link "Відкрити чек" at bounding box center [736, 152] width 72 height 12
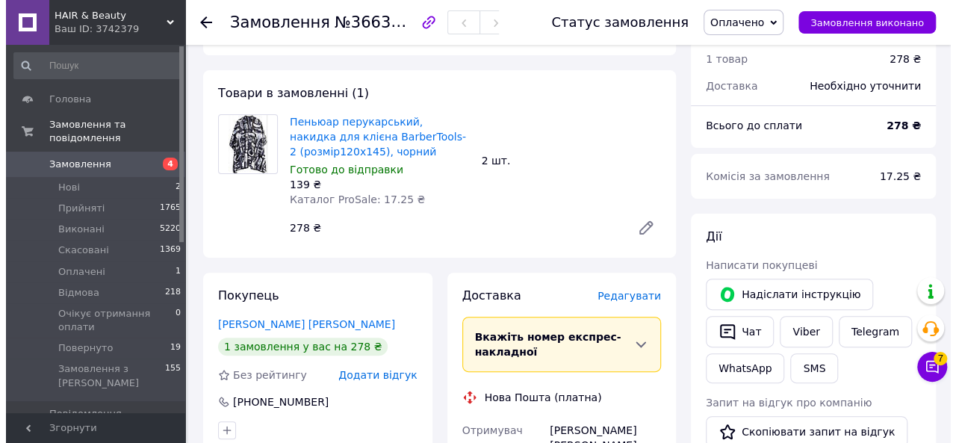
scroll to position [95, 0]
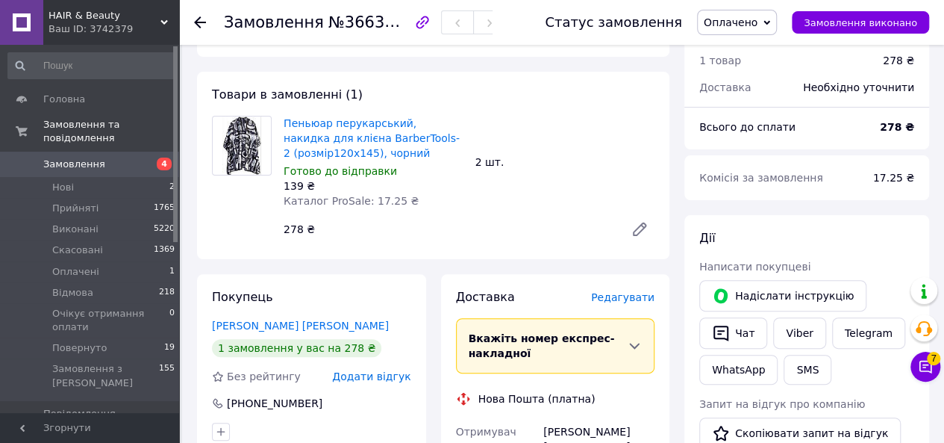
click at [619, 297] on span "Редагувати" at bounding box center [622, 297] width 63 height 12
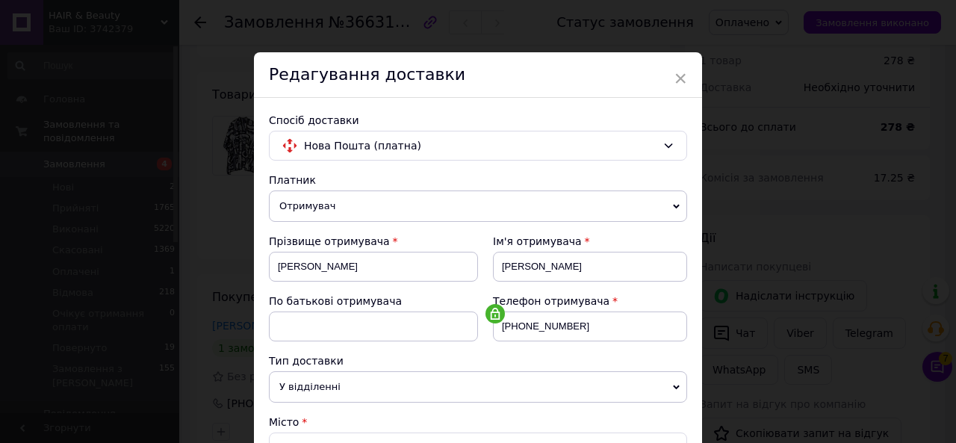
scroll to position [326, 0]
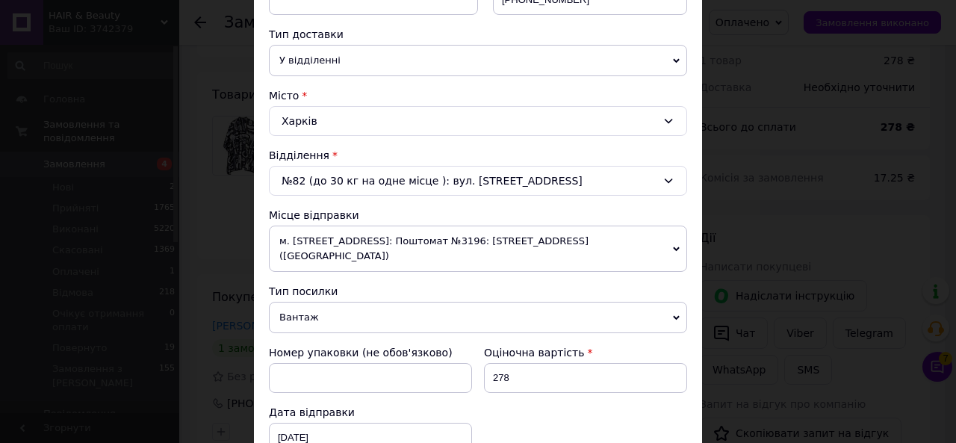
click at [454, 238] on span "м. [STREET_ADDRESS]: Поштомат №3196: [STREET_ADDRESS] ([GEOGRAPHIC_DATA])" at bounding box center [478, 248] width 418 height 46
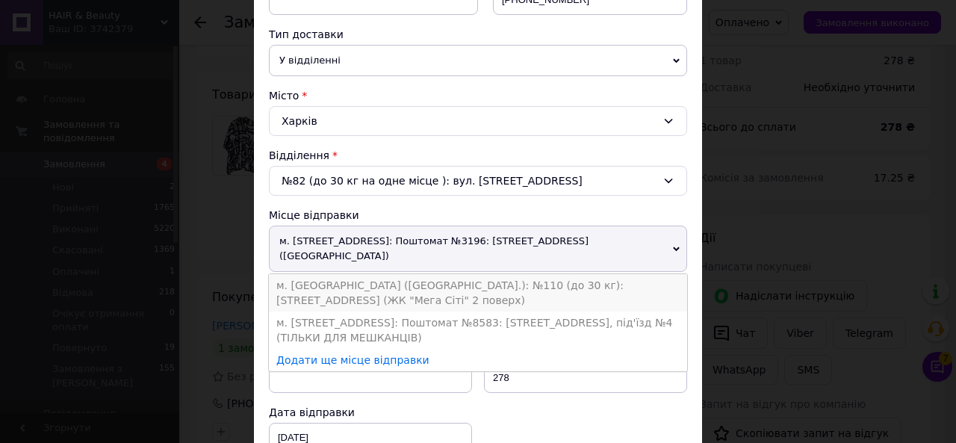
click at [414, 274] on li "м. [GEOGRAPHIC_DATA] ([GEOGRAPHIC_DATA].): №110 (до 30 кг): [STREET_ADDRESS] (Ж…" at bounding box center [478, 292] width 418 height 37
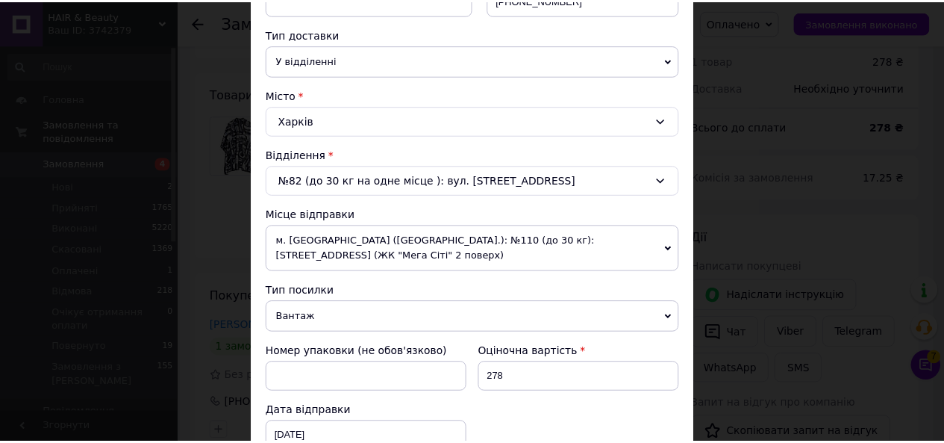
scroll to position [557, 0]
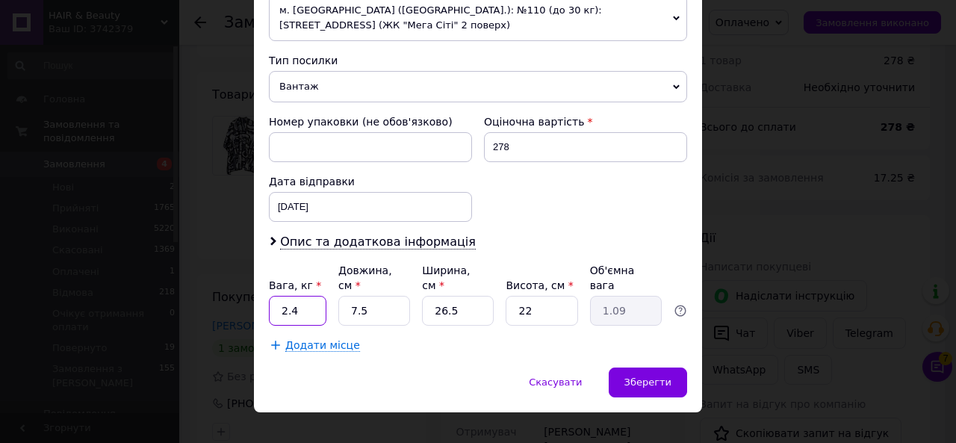
click at [284, 296] on input "2.4" at bounding box center [297, 311] width 57 height 30
type input "1"
click at [655, 376] on span "Зберегти" at bounding box center [647, 381] width 47 height 11
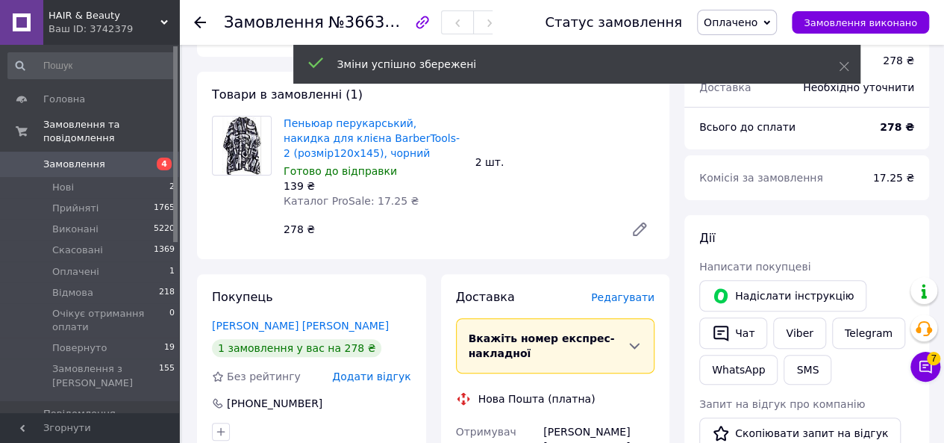
scroll to position [461, 0]
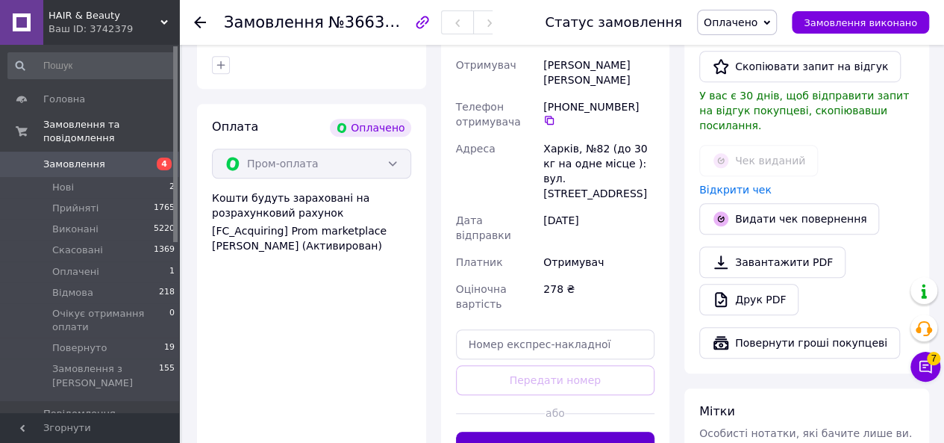
click at [536, 431] on button "Згенерувати ЕН" at bounding box center [555, 446] width 199 height 30
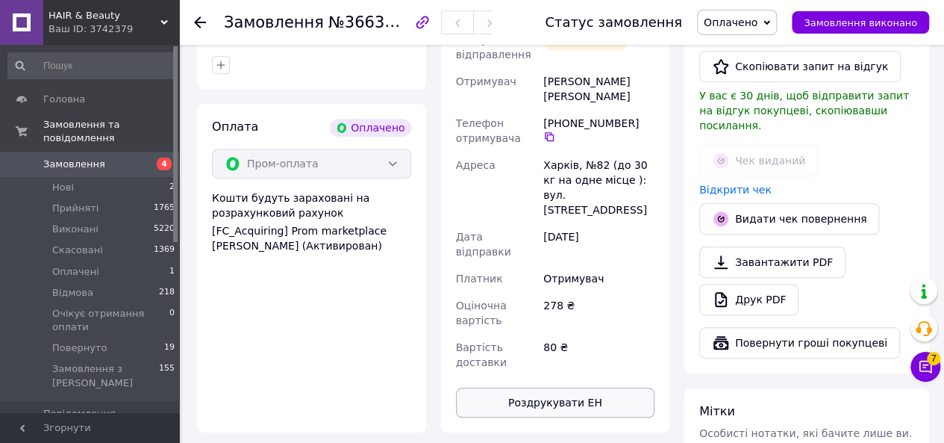
click at [541, 387] on button "Роздрукувати ЕН" at bounding box center [555, 402] width 199 height 30
click at [113, 24] on div "Ваш ID: 3742379" at bounding box center [114, 28] width 131 height 13
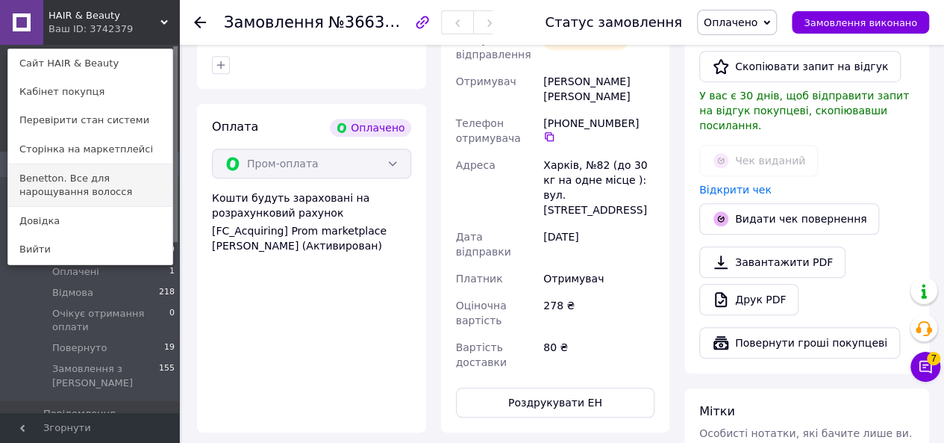
click at [45, 190] on link "Benetton. Все для нарощування волосся" at bounding box center [90, 185] width 164 height 42
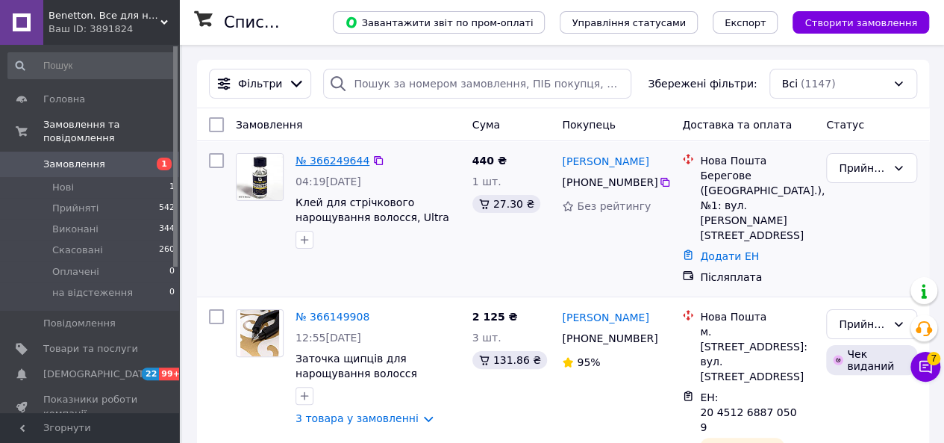
click at [315, 156] on link "№ 366249644" at bounding box center [333, 161] width 74 height 12
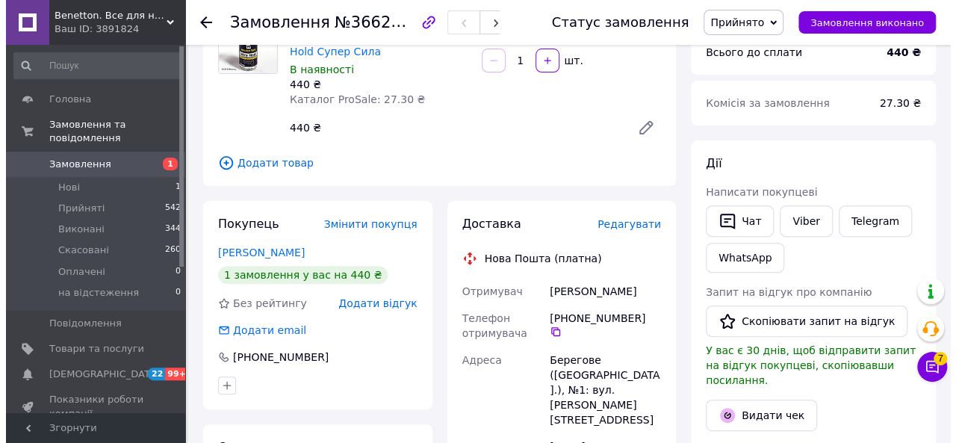
scroll to position [171, 0]
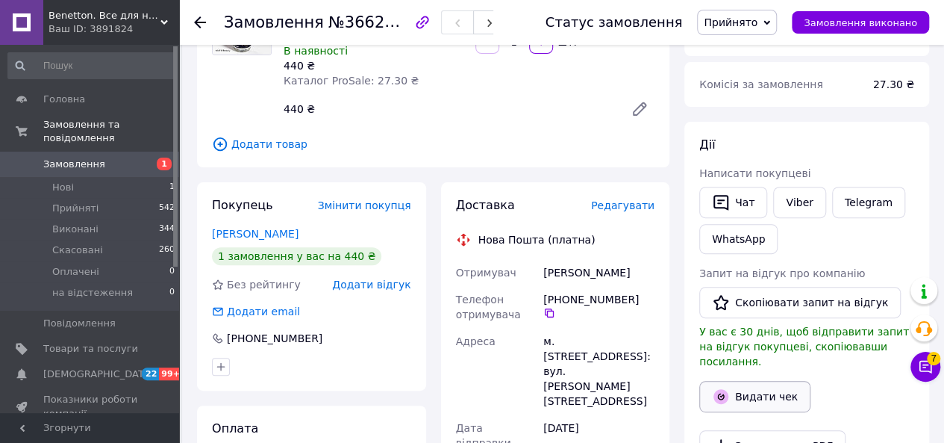
click at [766, 381] on button "Видати чек" at bounding box center [755, 396] width 111 height 31
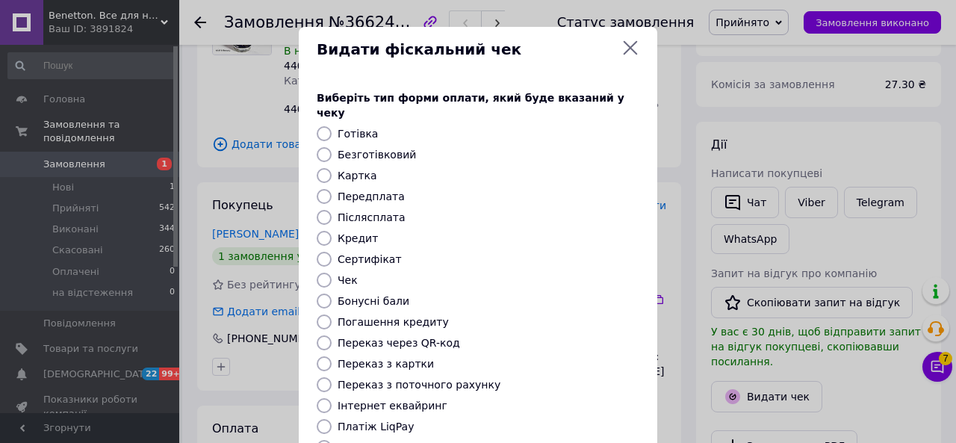
click at [339, 149] on label "Безготівковий" at bounding box center [376, 155] width 78 height 12
click at [331, 147] on input "Безготівковий" at bounding box center [324, 154] width 15 height 15
radio input "true"
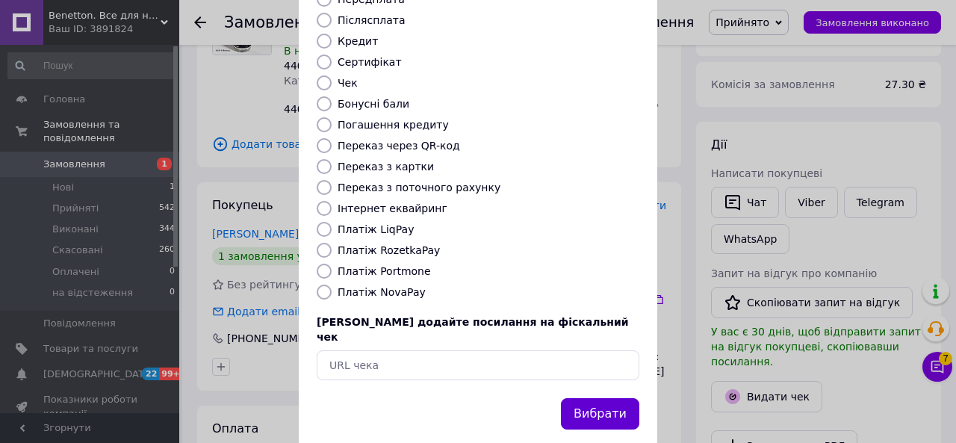
click at [601, 398] on button "Вибрати" at bounding box center [600, 414] width 78 height 32
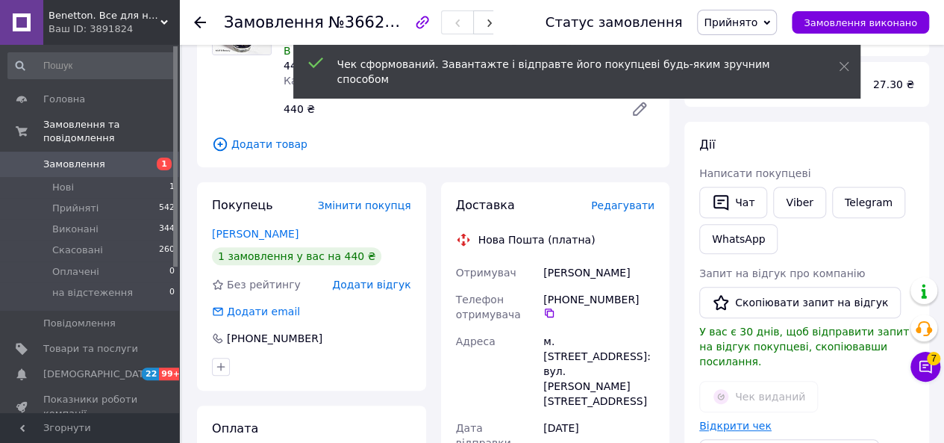
click at [732, 420] on link "Відкрити чек" at bounding box center [736, 426] width 72 height 12
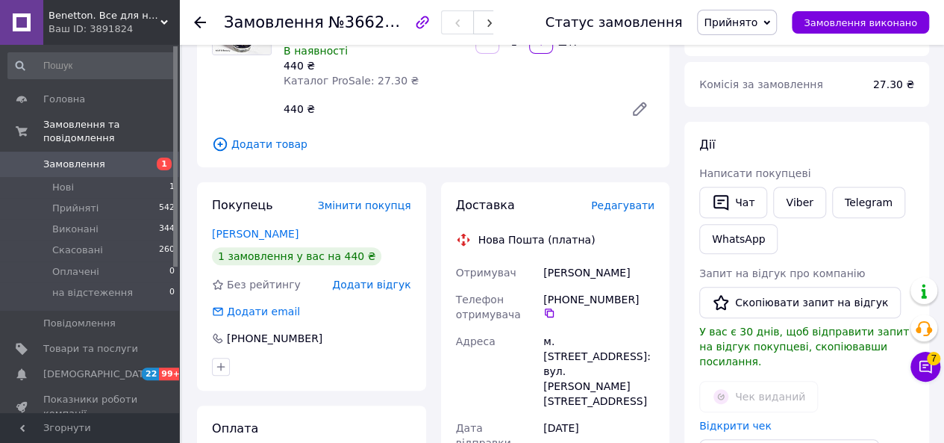
click at [617, 199] on span "Редагувати" at bounding box center [622, 205] width 63 height 12
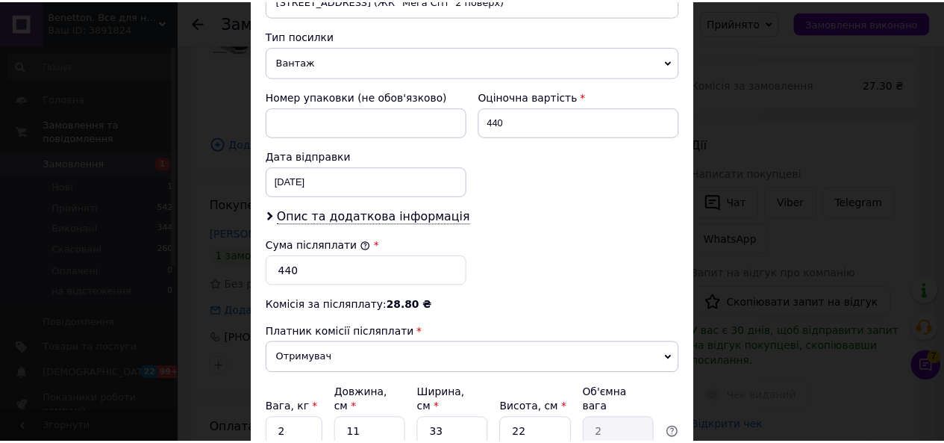
scroll to position [682, 0]
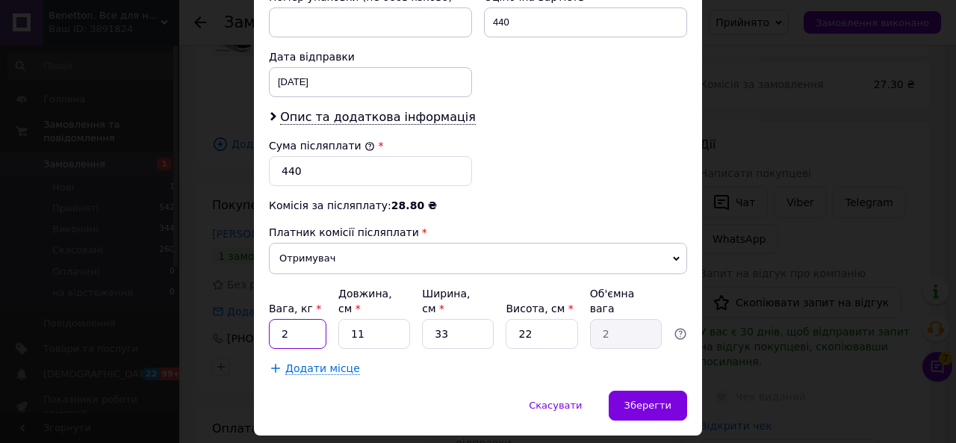
click at [293, 319] on input "2" at bounding box center [297, 334] width 57 height 30
type input "0.1"
type input "4"
type input "0.24"
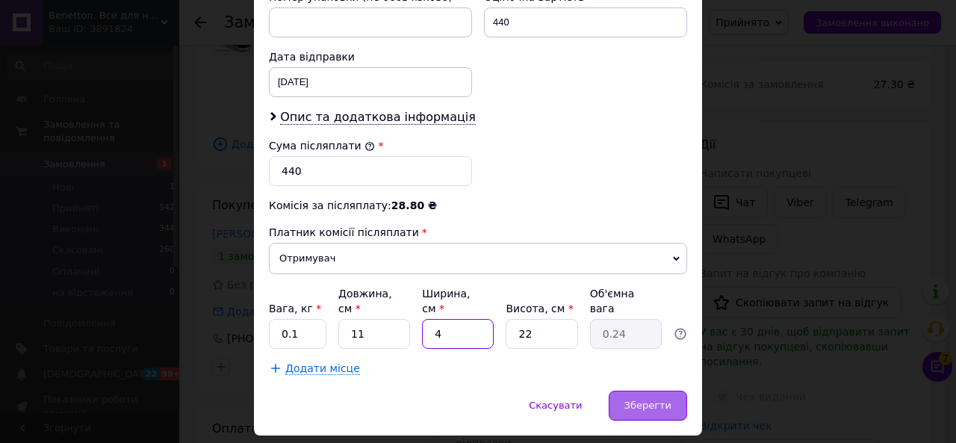
type input "4"
click at [636, 399] on span "Зберегти" at bounding box center [647, 404] width 47 height 11
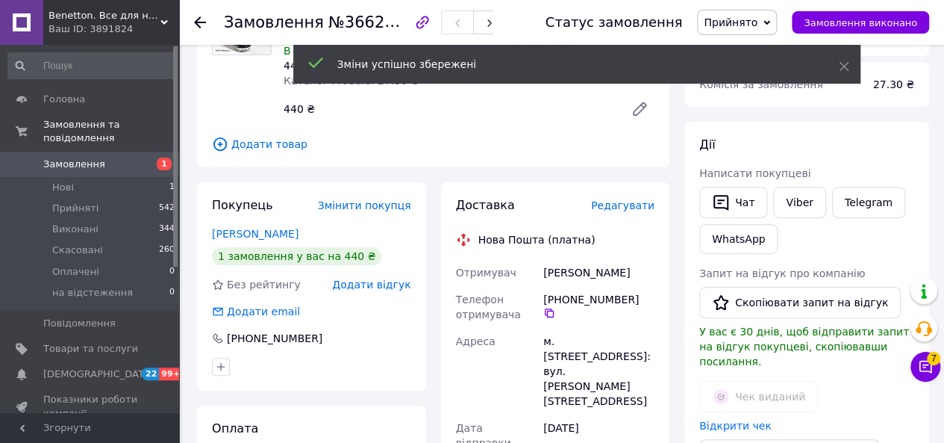
scroll to position [501, 0]
